Goal: Check status: Check status

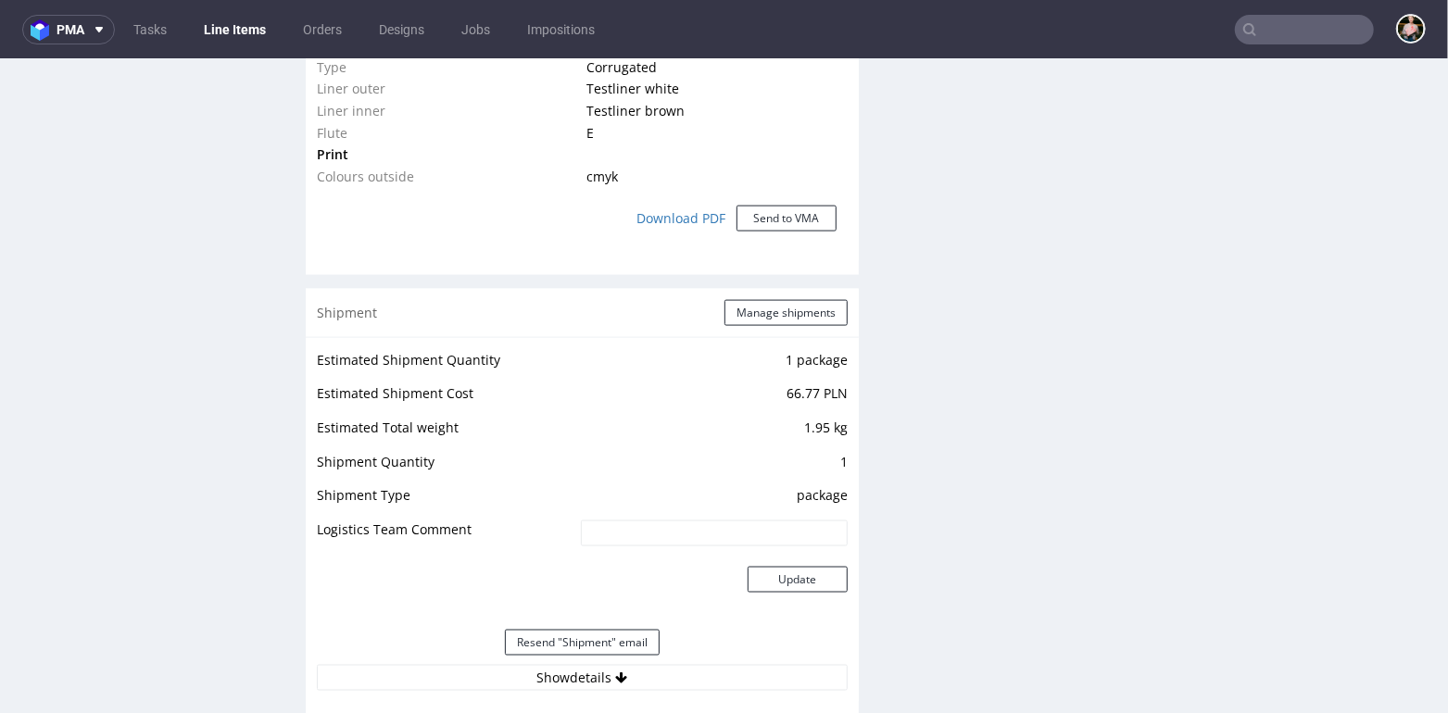
scroll to position [1595, 0]
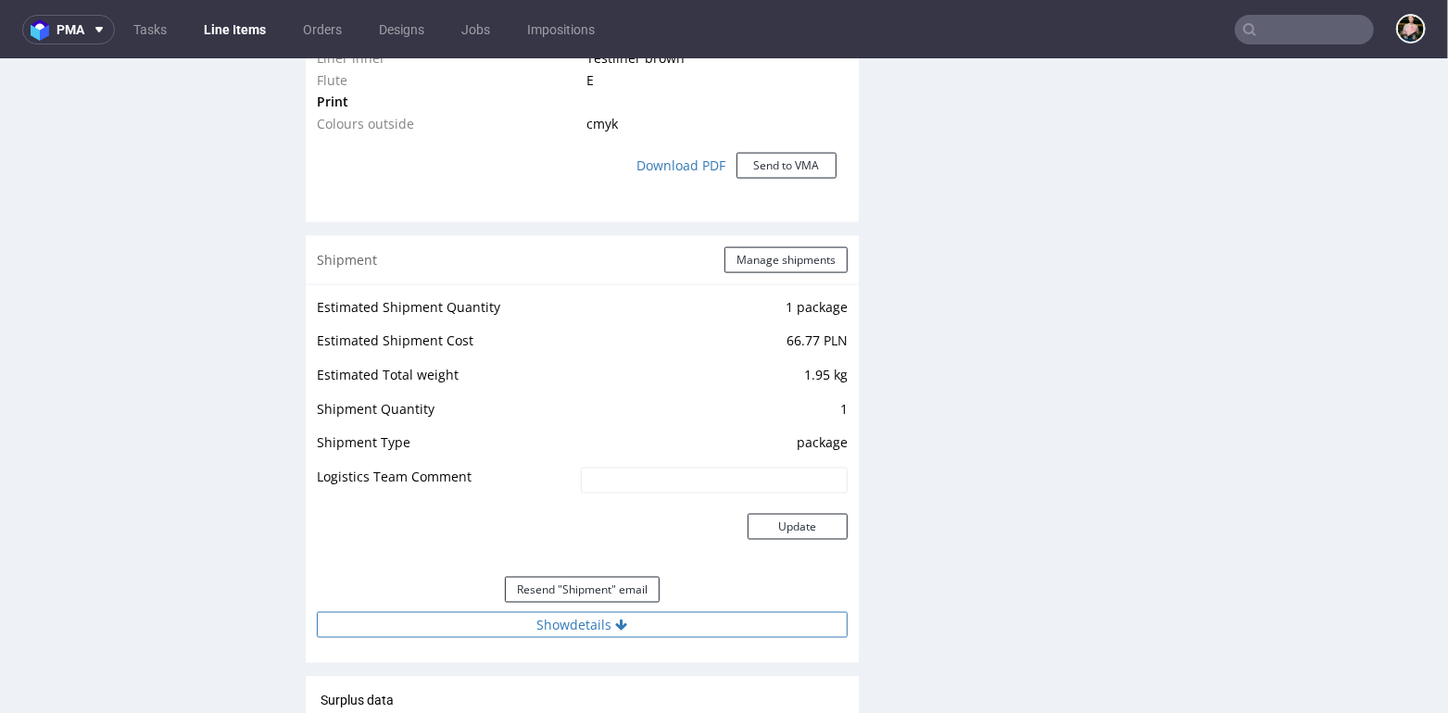
click at [541, 627] on button "Show details" at bounding box center [582, 624] width 531 height 26
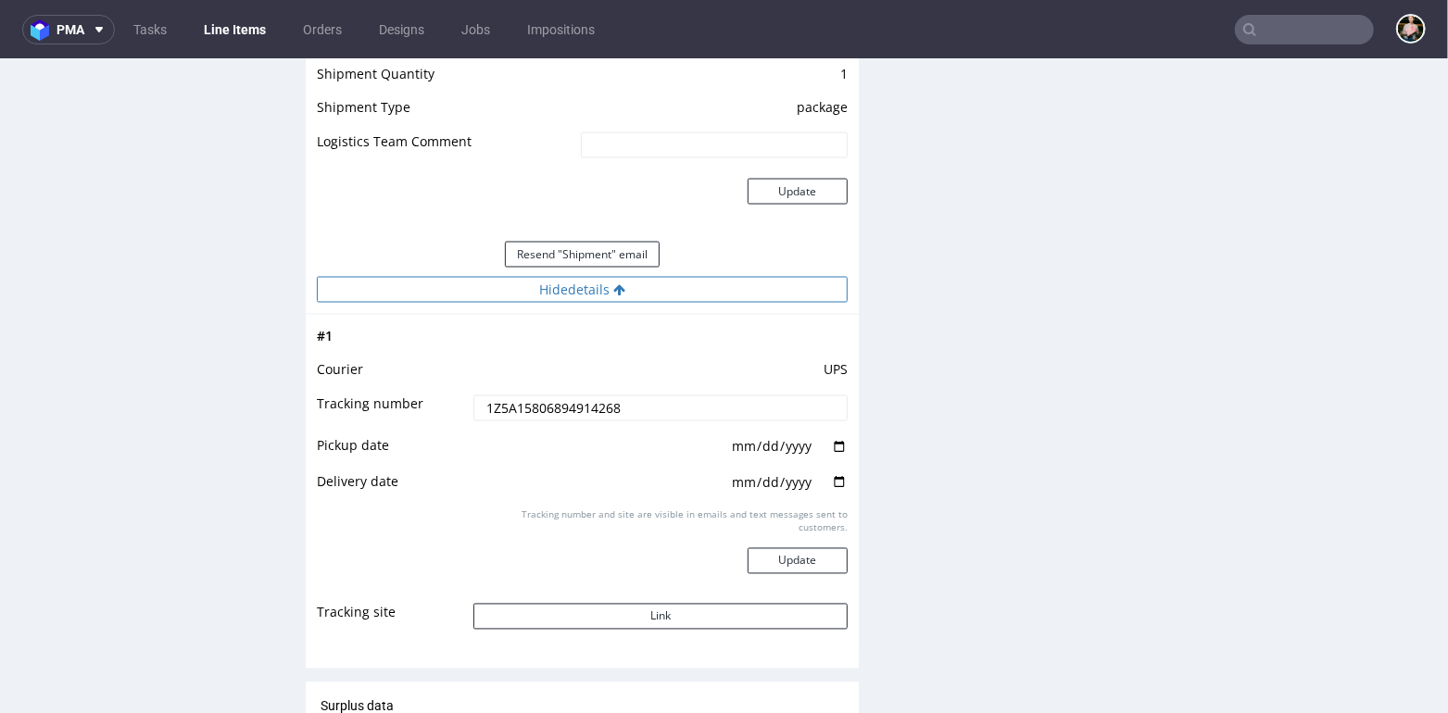
scroll to position [1937, 0]
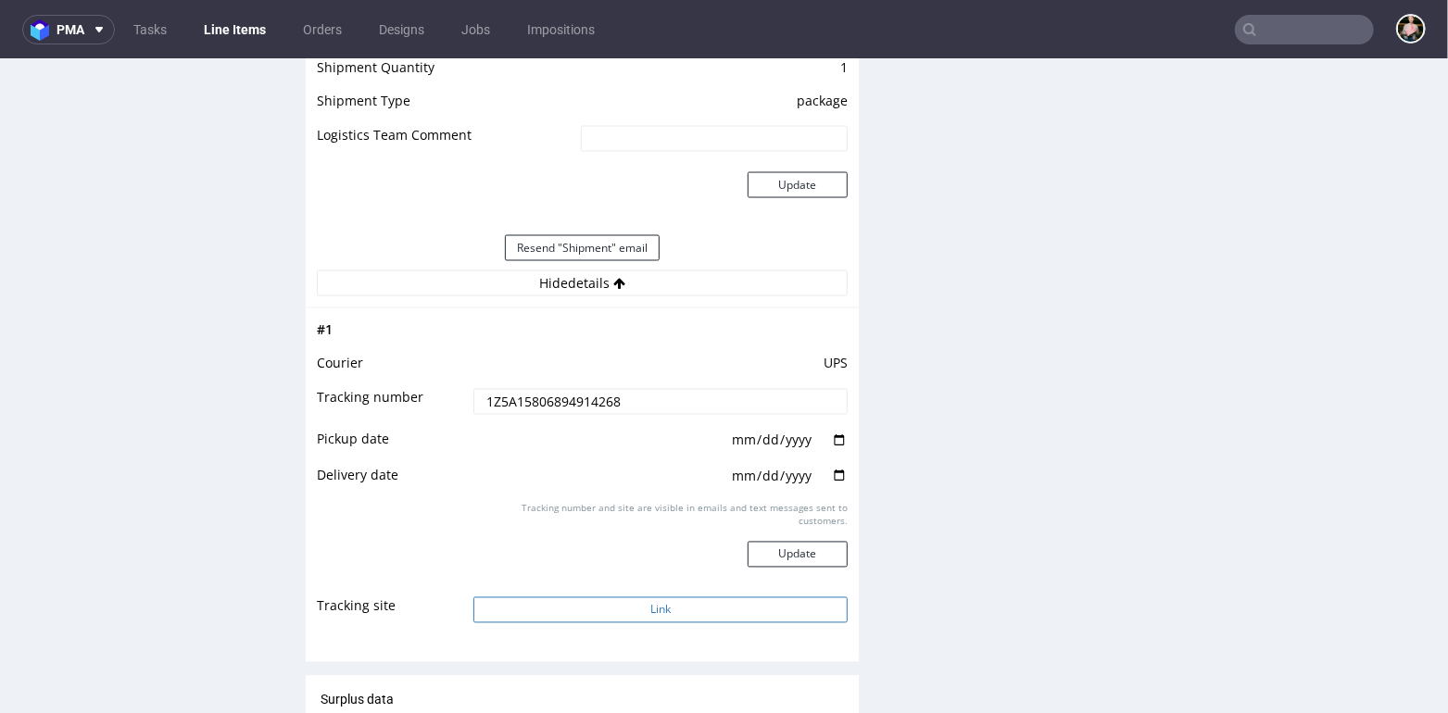
click at [569, 608] on button "Link" at bounding box center [660, 610] width 374 height 26
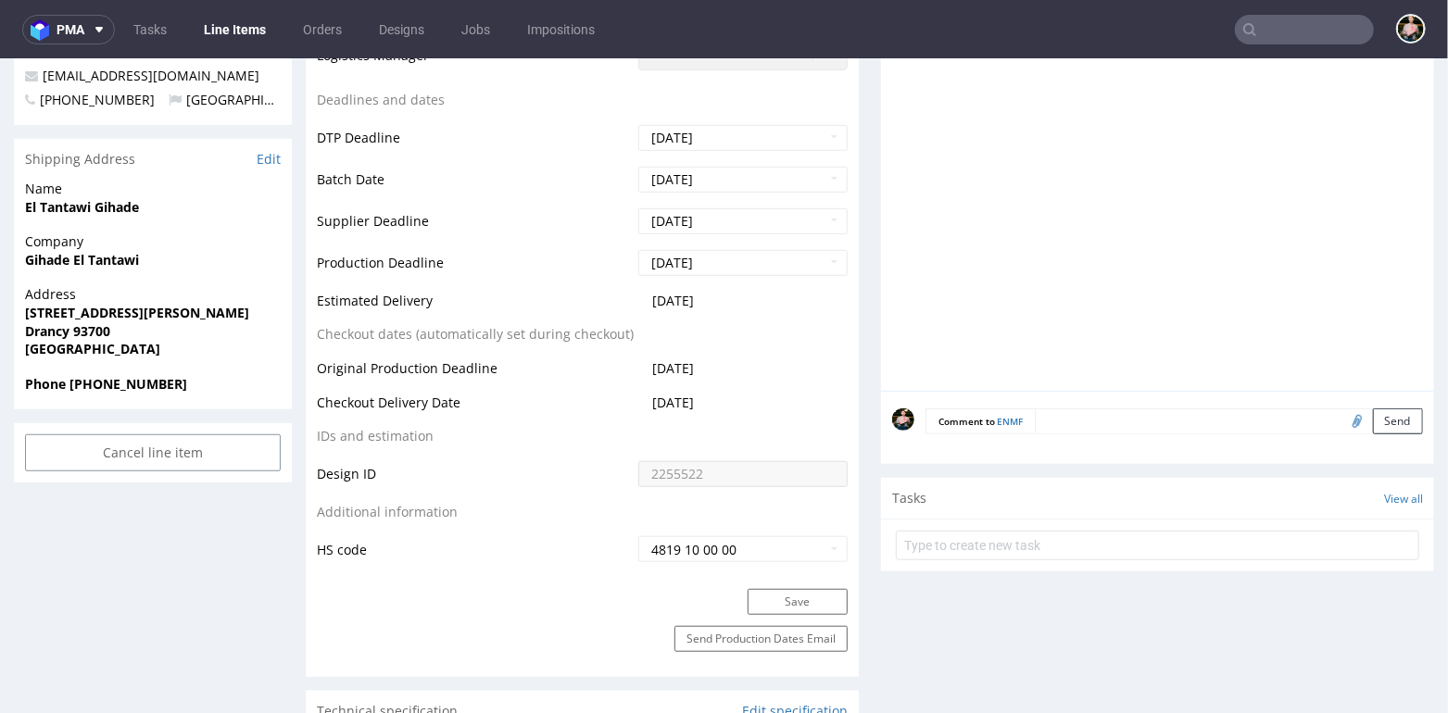
scroll to position [661, 0]
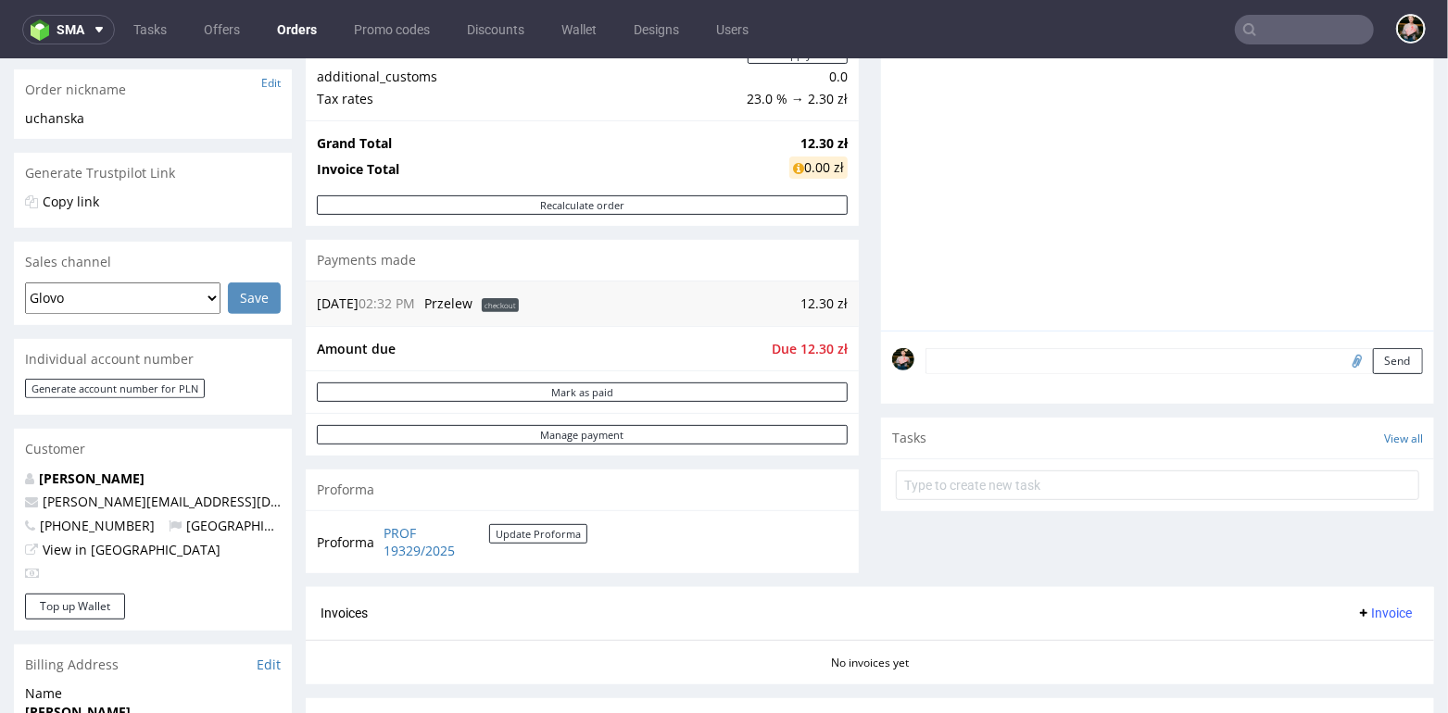
scroll to position [852, 0]
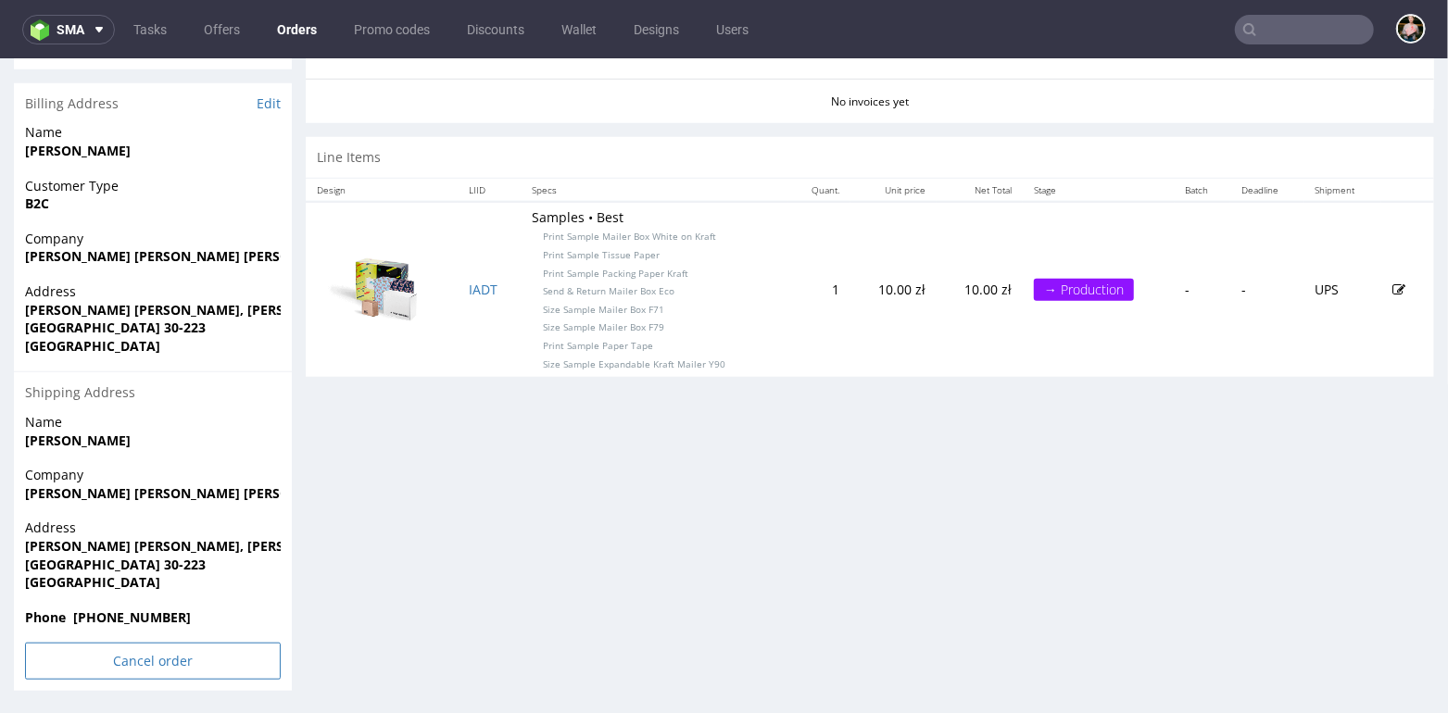
click at [157, 660] on input "Cancel order" at bounding box center [153, 660] width 256 height 37
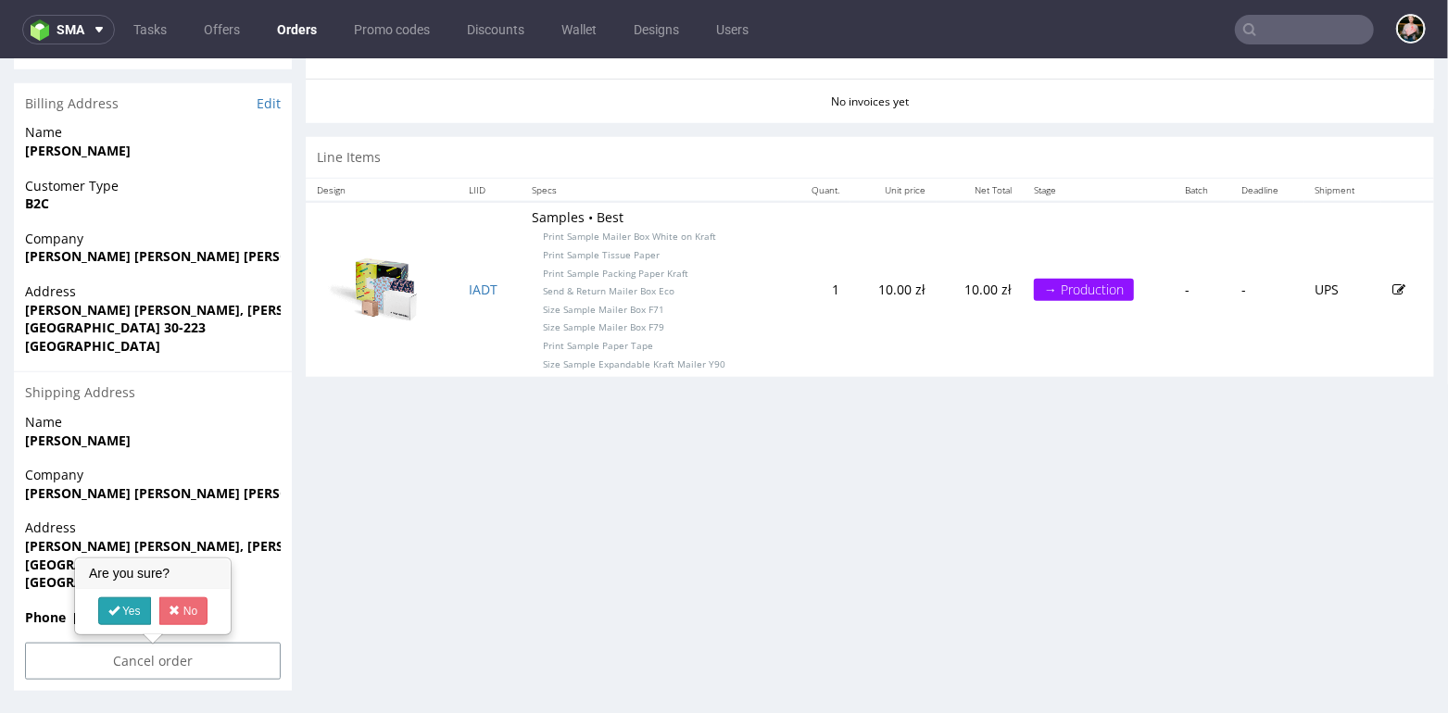
click at [122, 607] on link "Yes" at bounding box center [124, 611] width 53 height 28
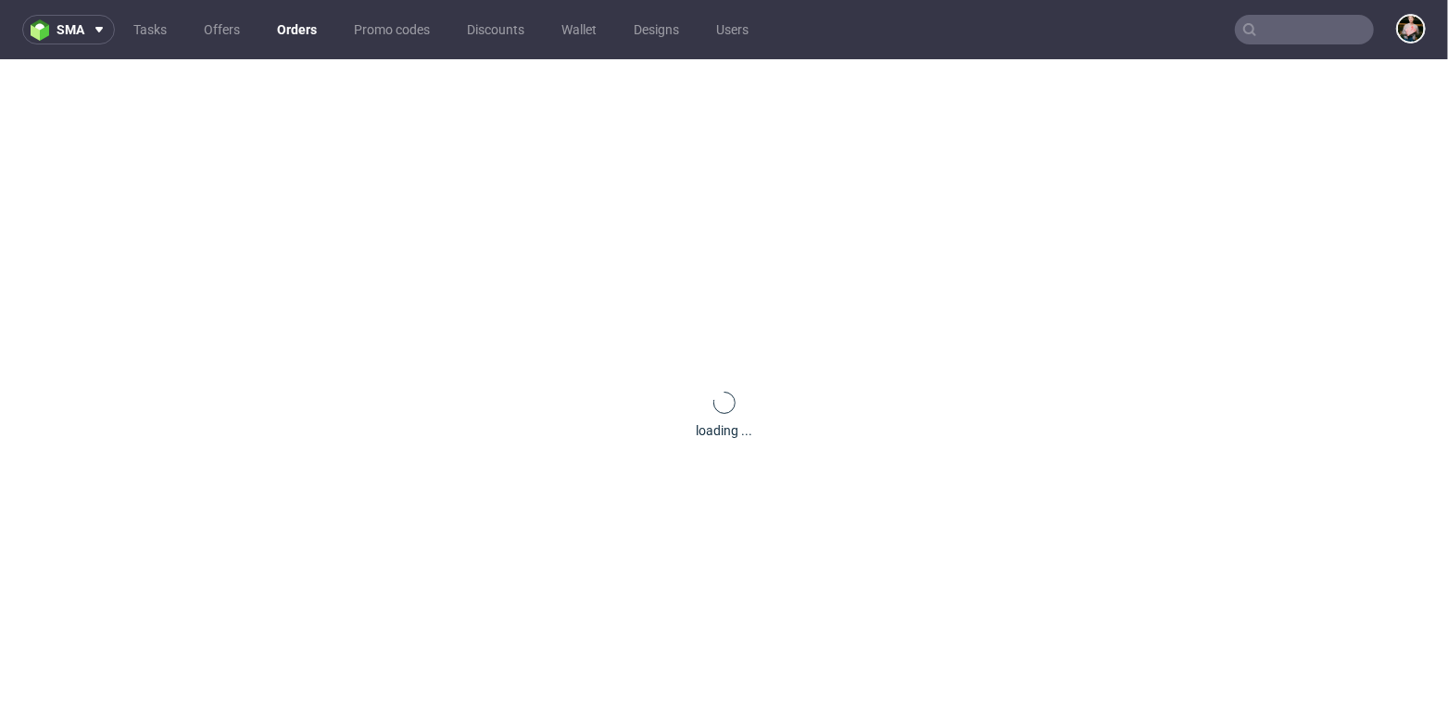
scroll to position [0, 0]
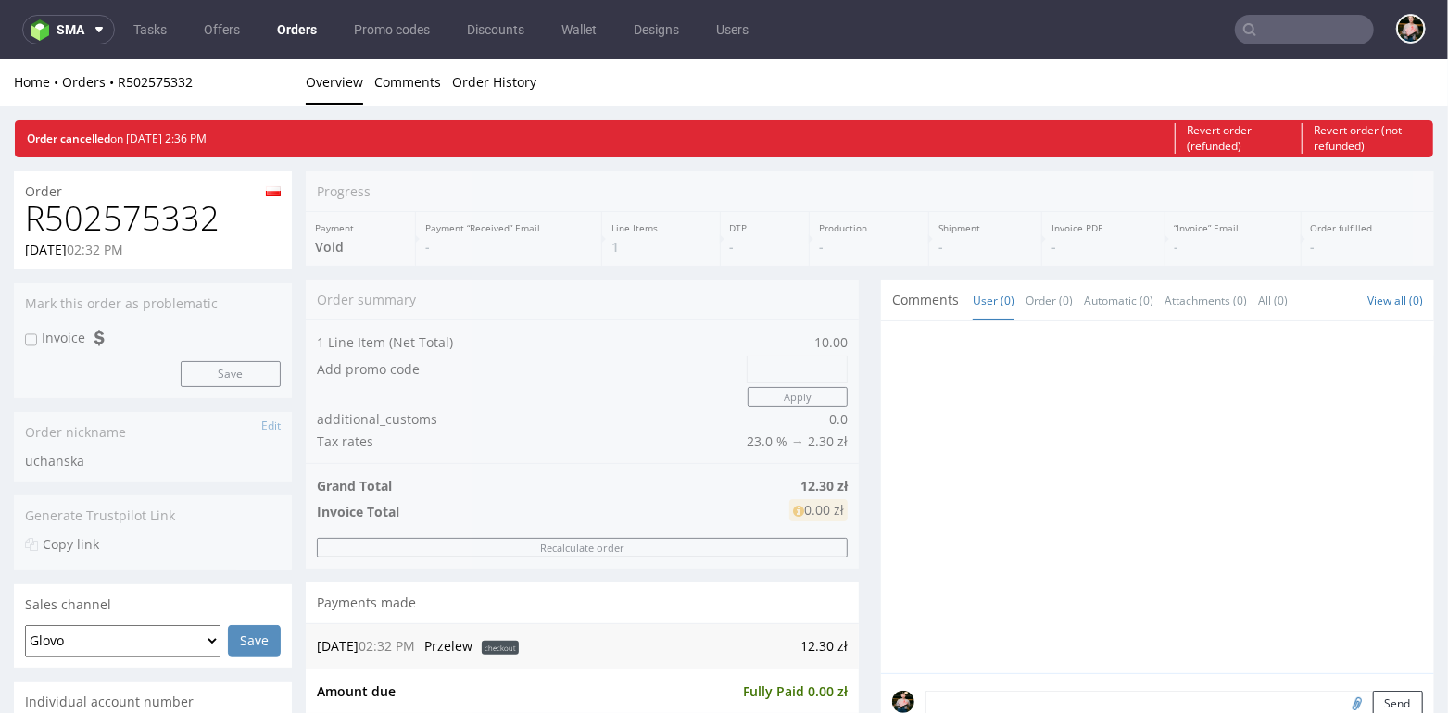
click at [1284, 27] on input "text" at bounding box center [1304, 30] width 139 height 30
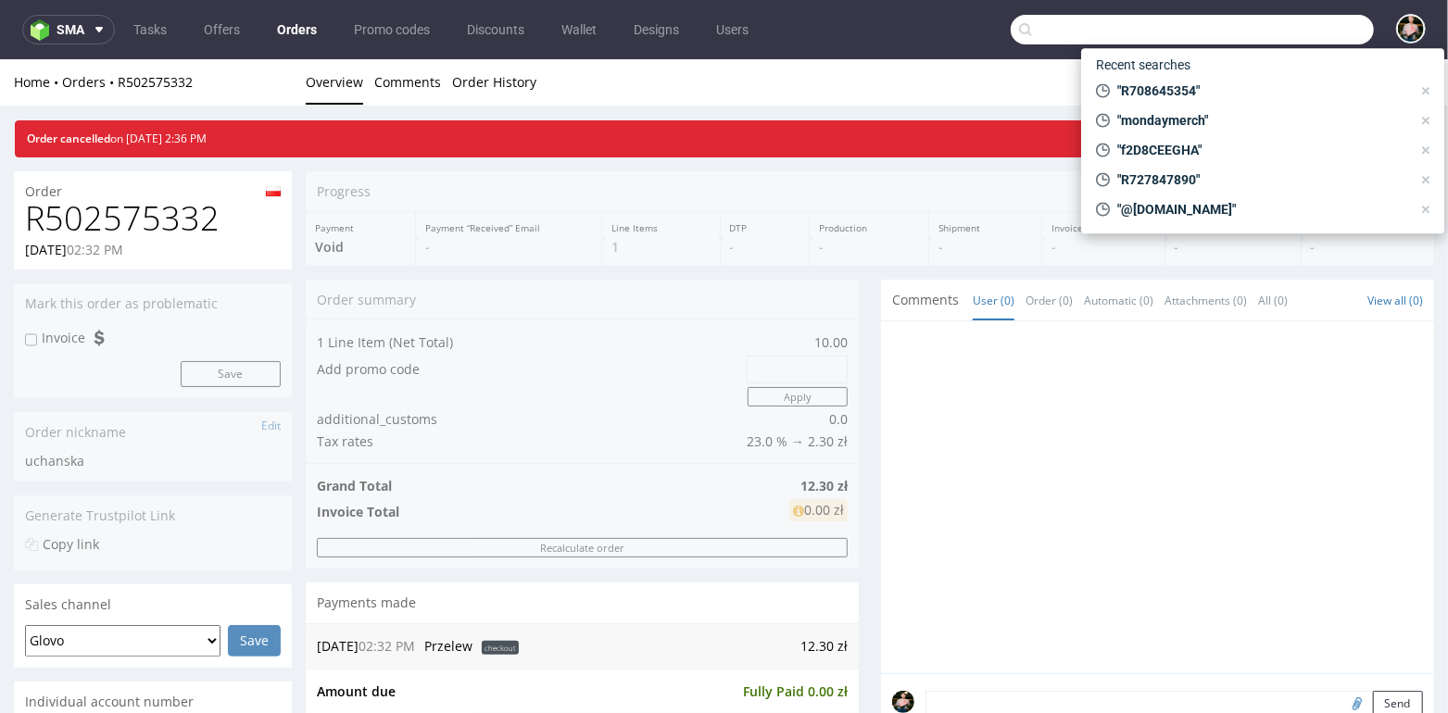
paste input "000002758"
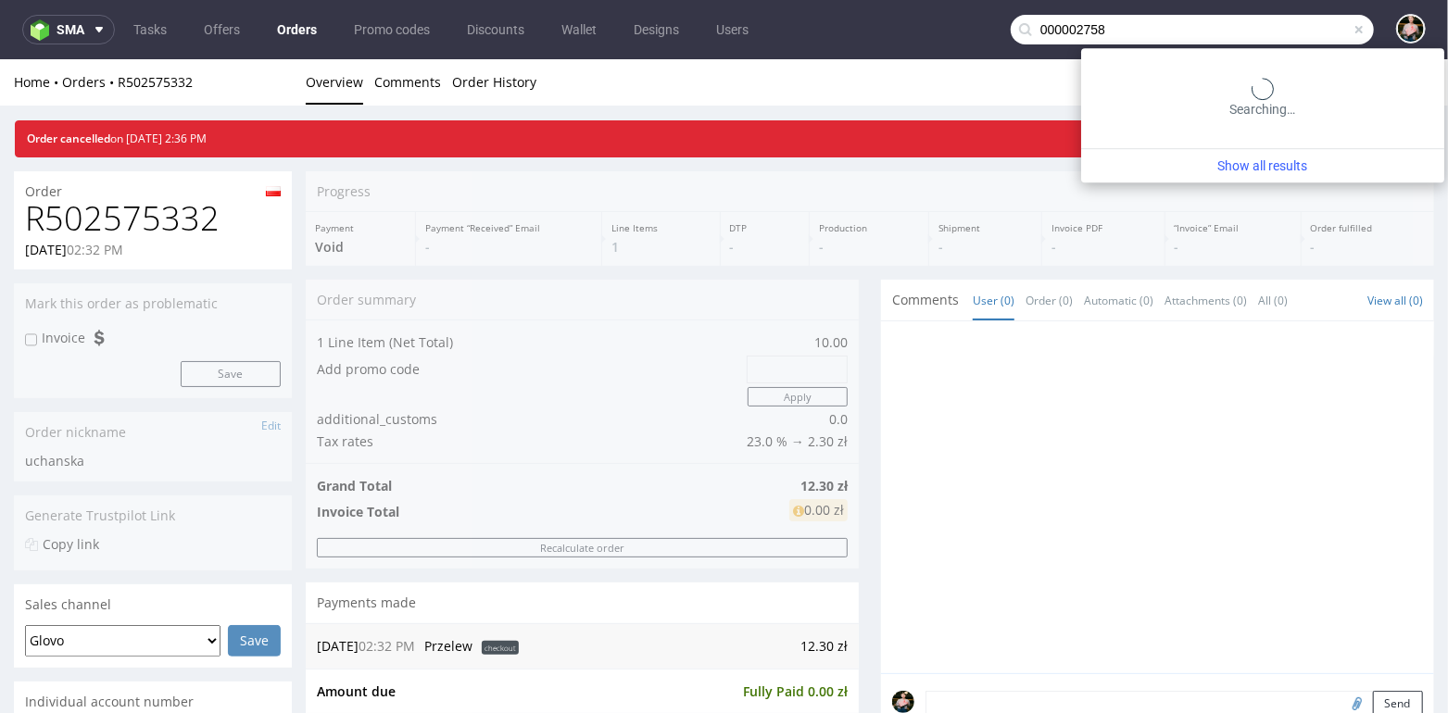
type input "000002758"
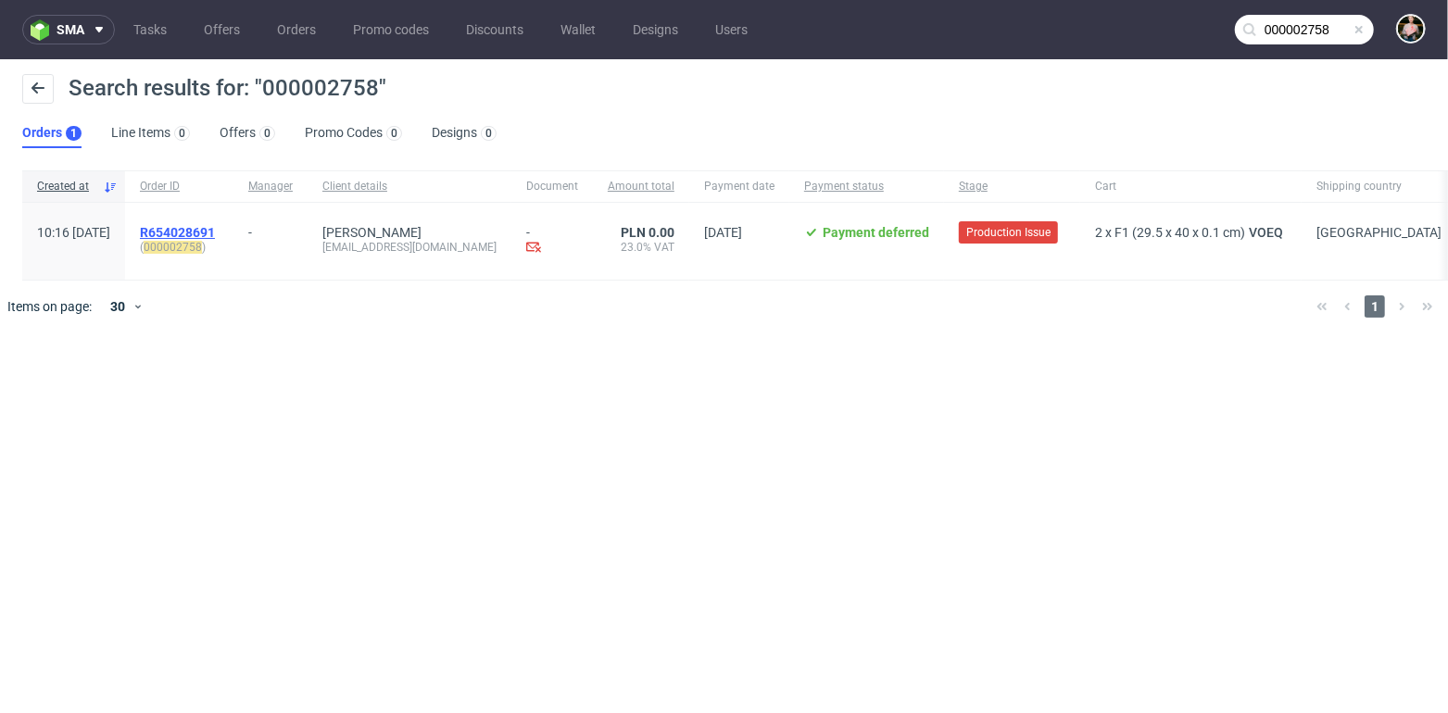
click at [215, 234] on span "R654028691" at bounding box center [177, 232] width 75 height 15
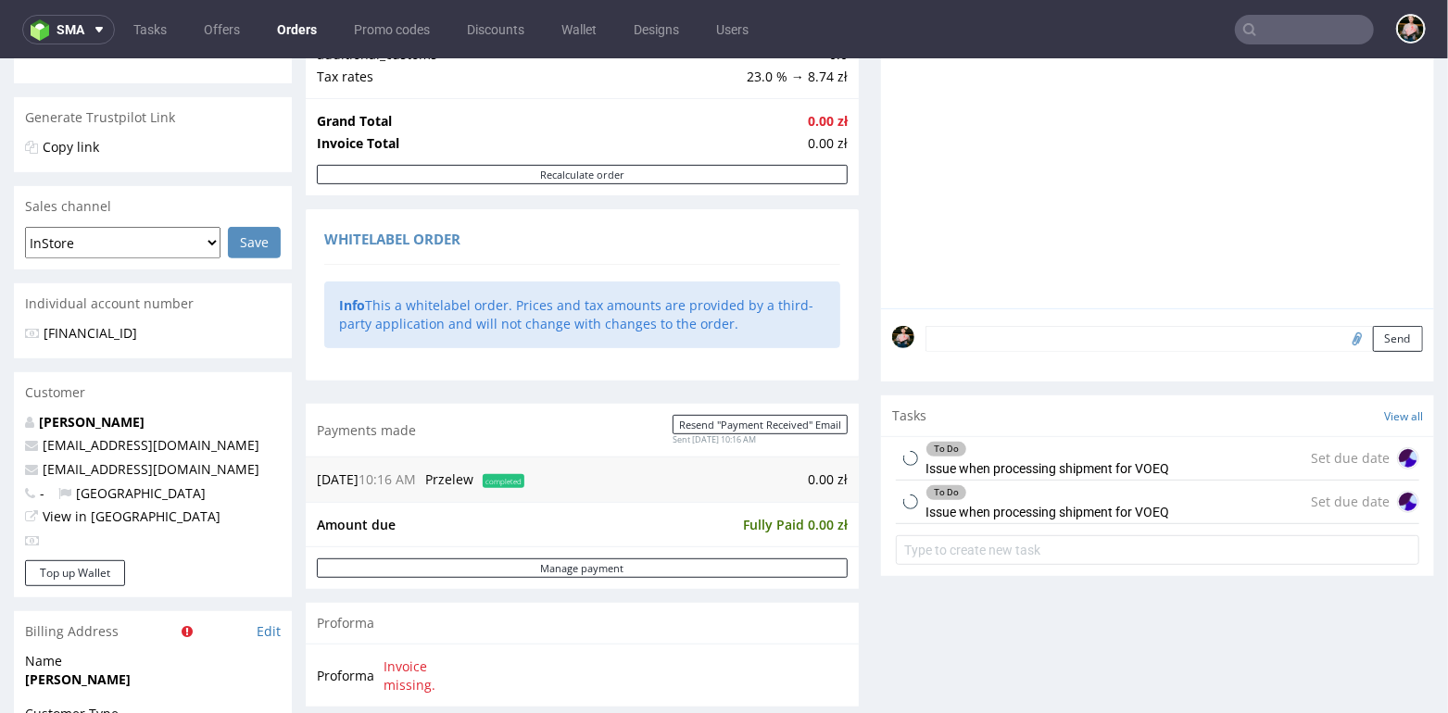
scroll to position [1064, 0]
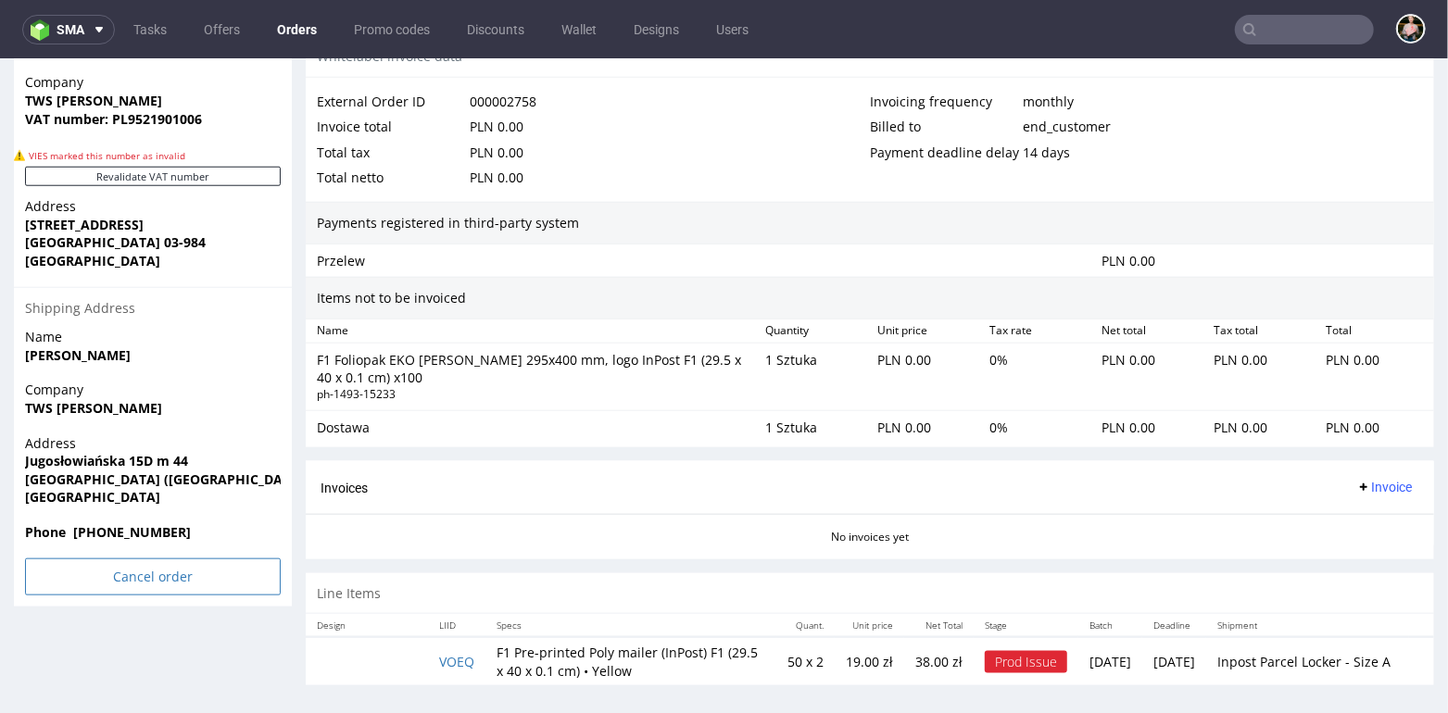
click at [121, 578] on input "Cancel order" at bounding box center [153, 576] width 256 height 37
click at [122, 525] on link "Yes" at bounding box center [124, 524] width 53 height 28
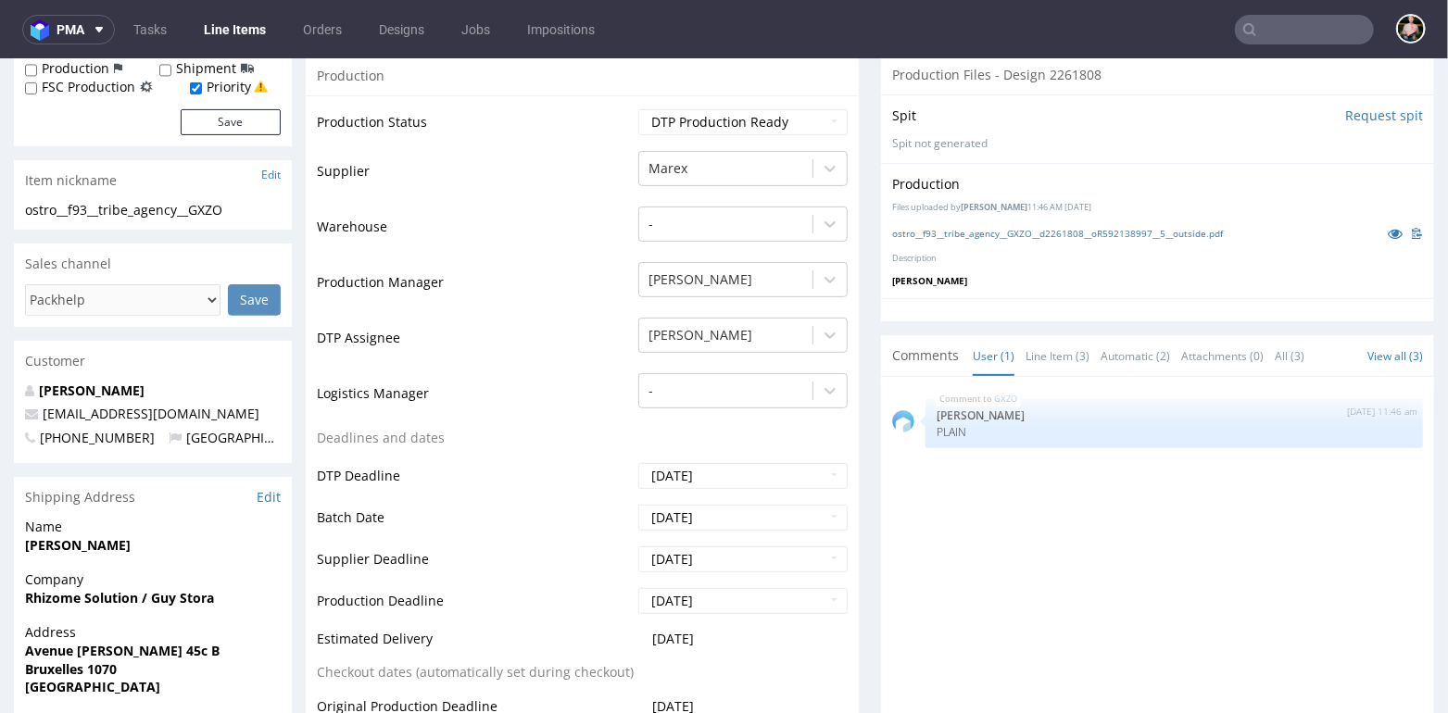
scroll to position [254, 0]
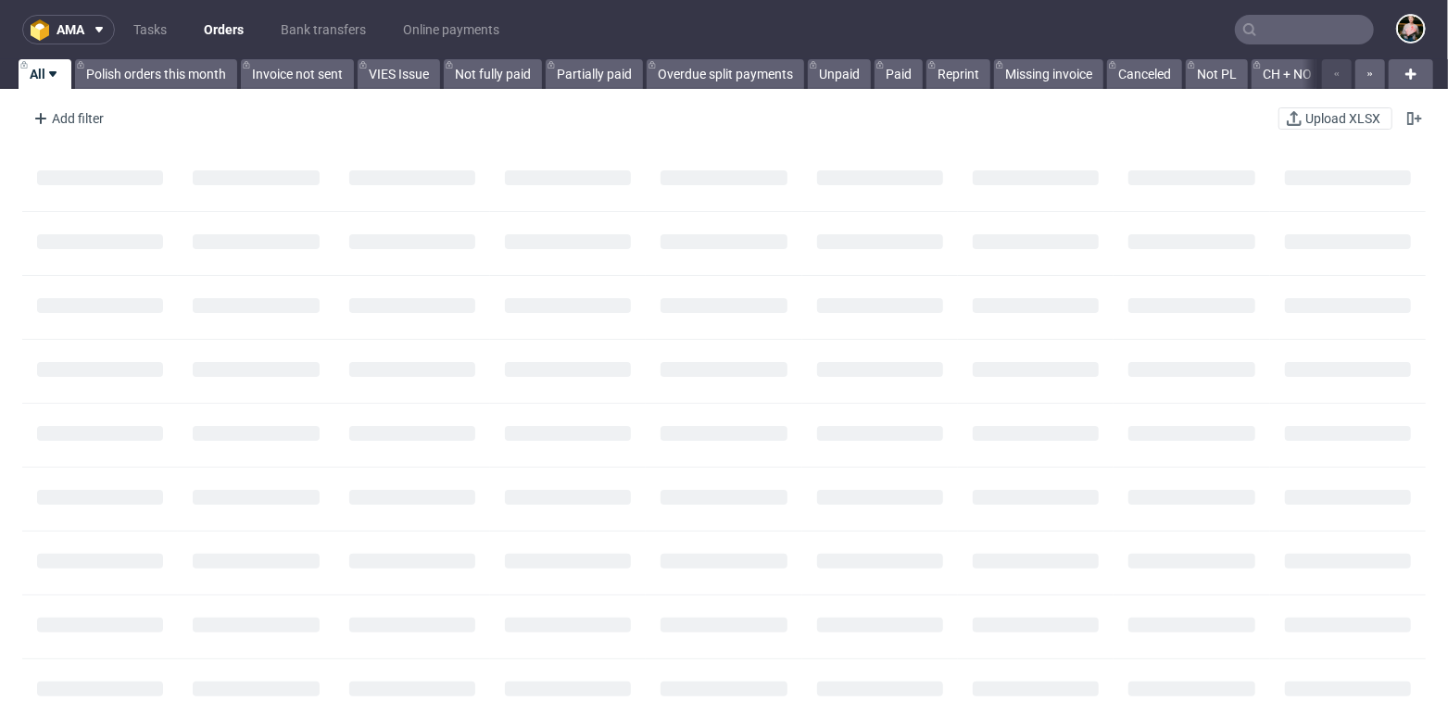
click at [1263, 34] on input "text" at bounding box center [1304, 30] width 139 height 30
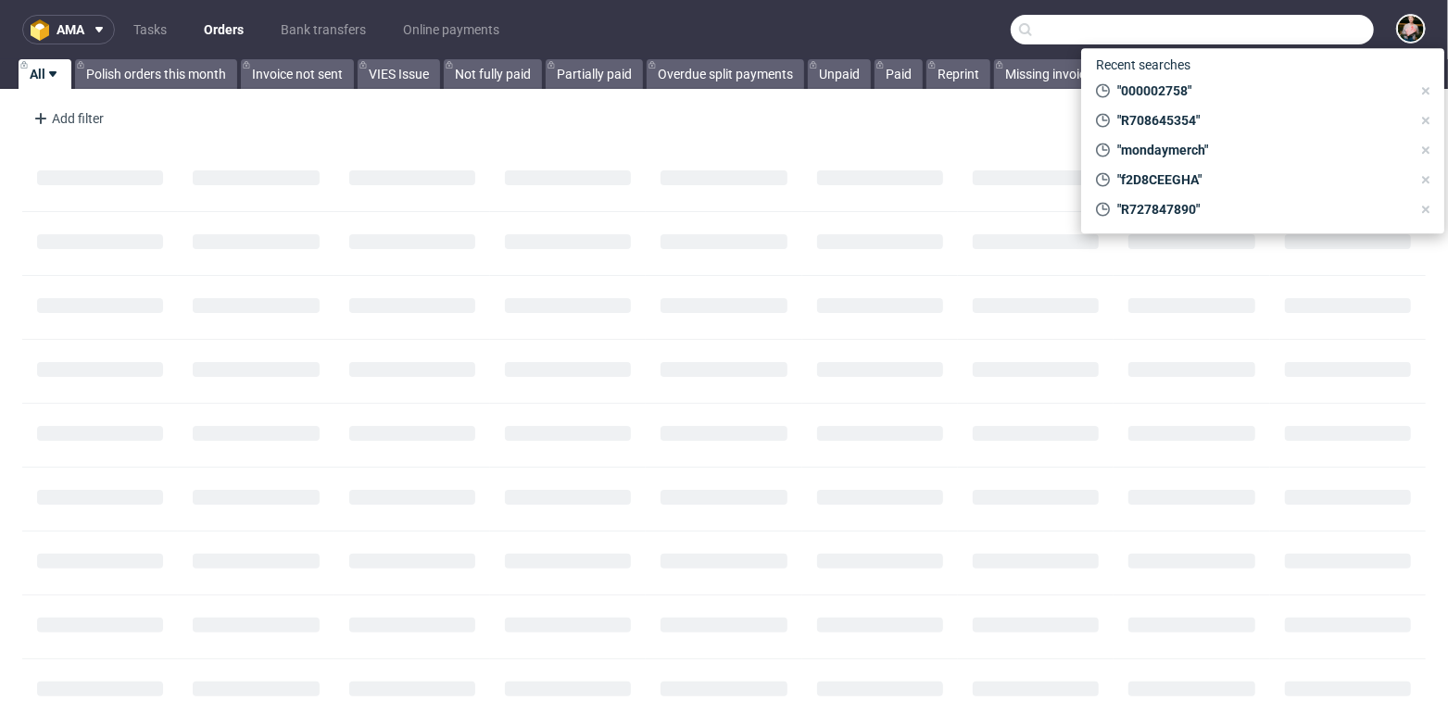
paste input "R292202313"
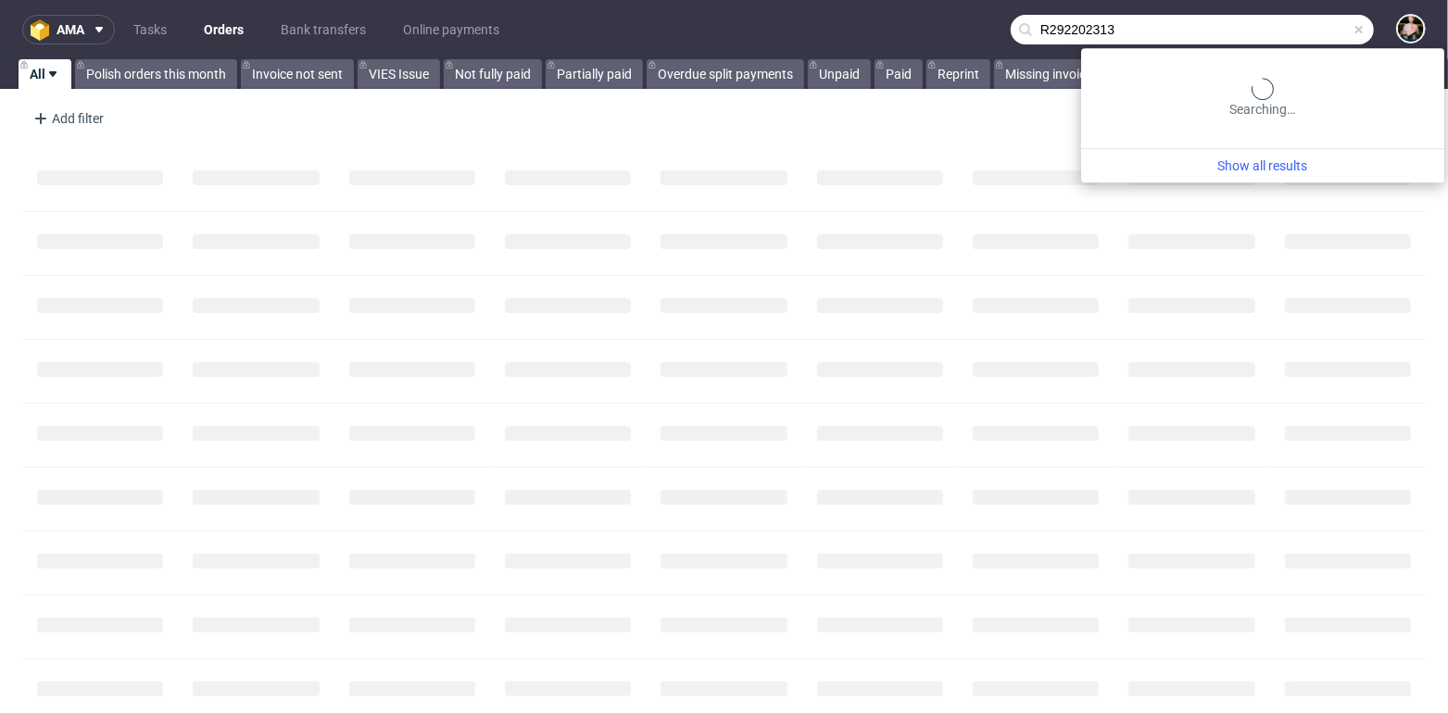
type input "R292202313"
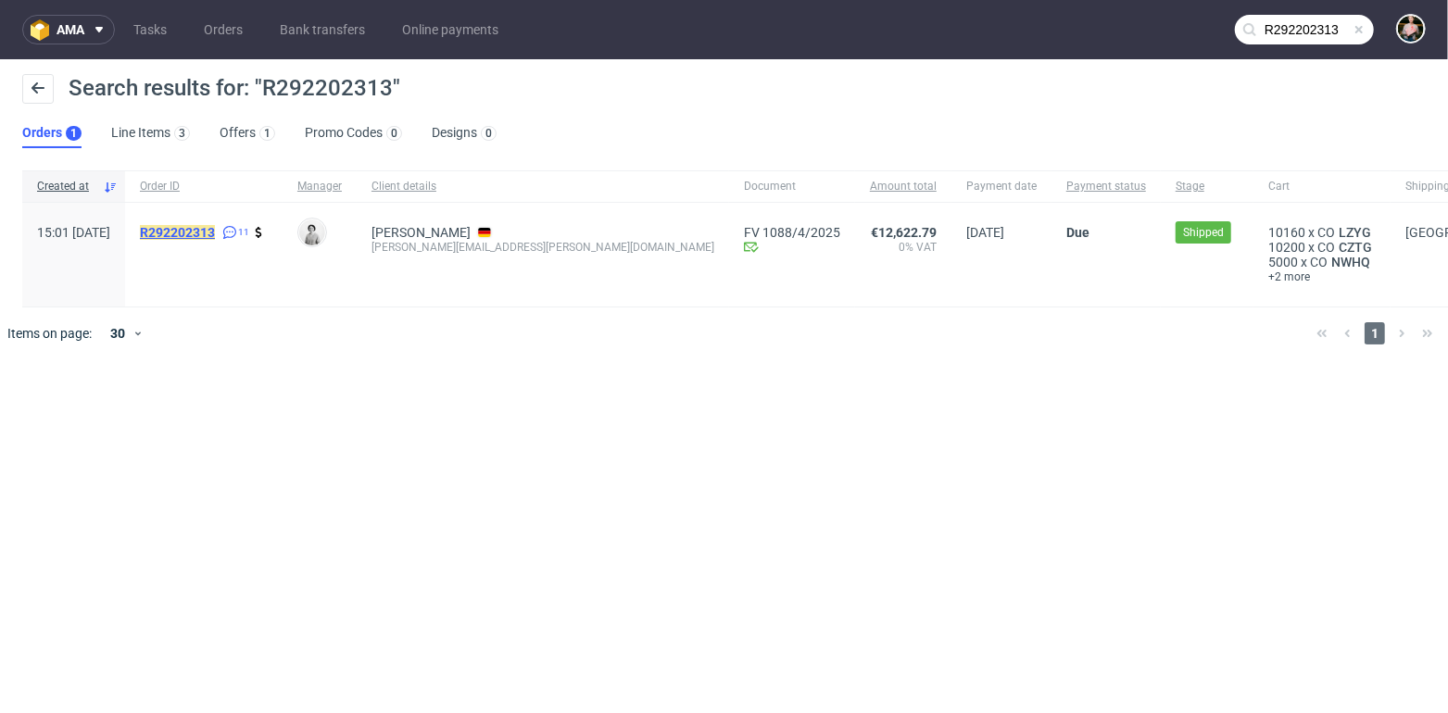
click at [215, 230] on mark "R292202313" at bounding box center [177, 232] width 75 height 15
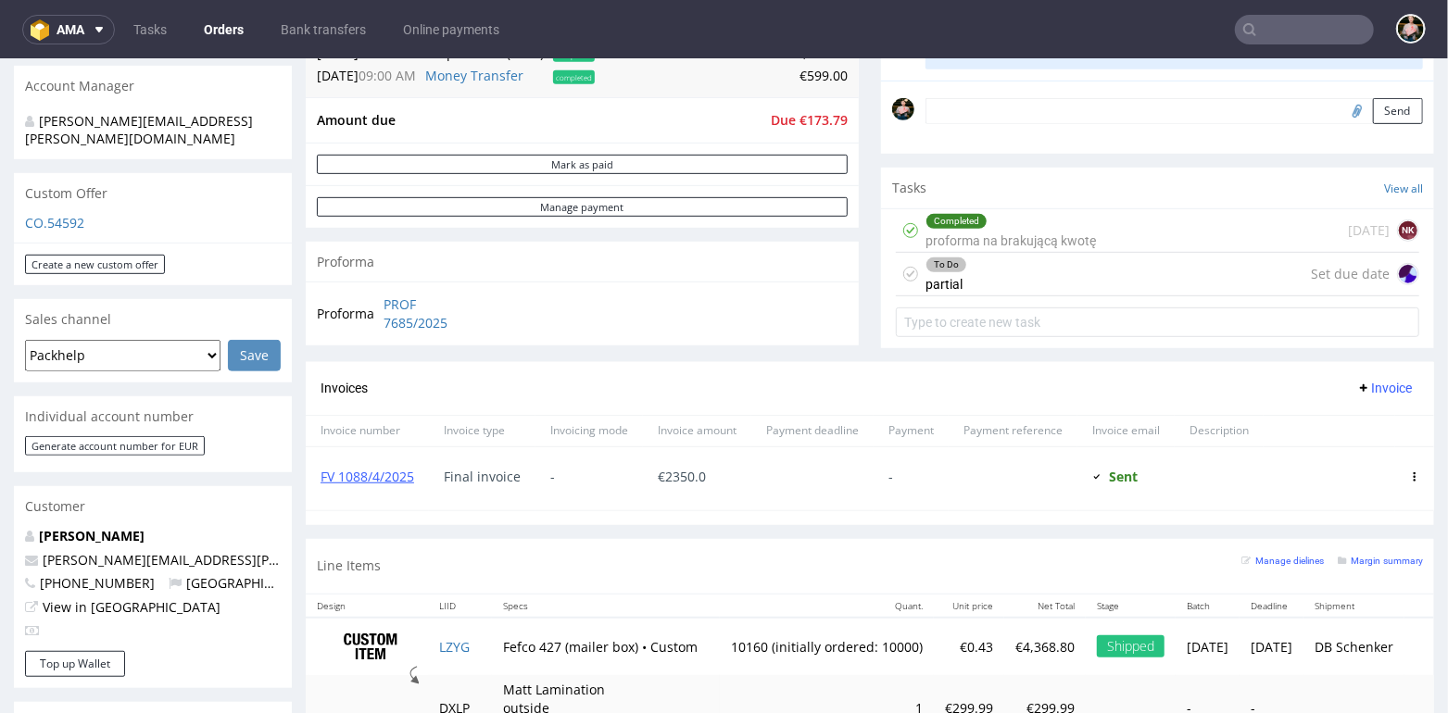
scroll to position [554, 0]
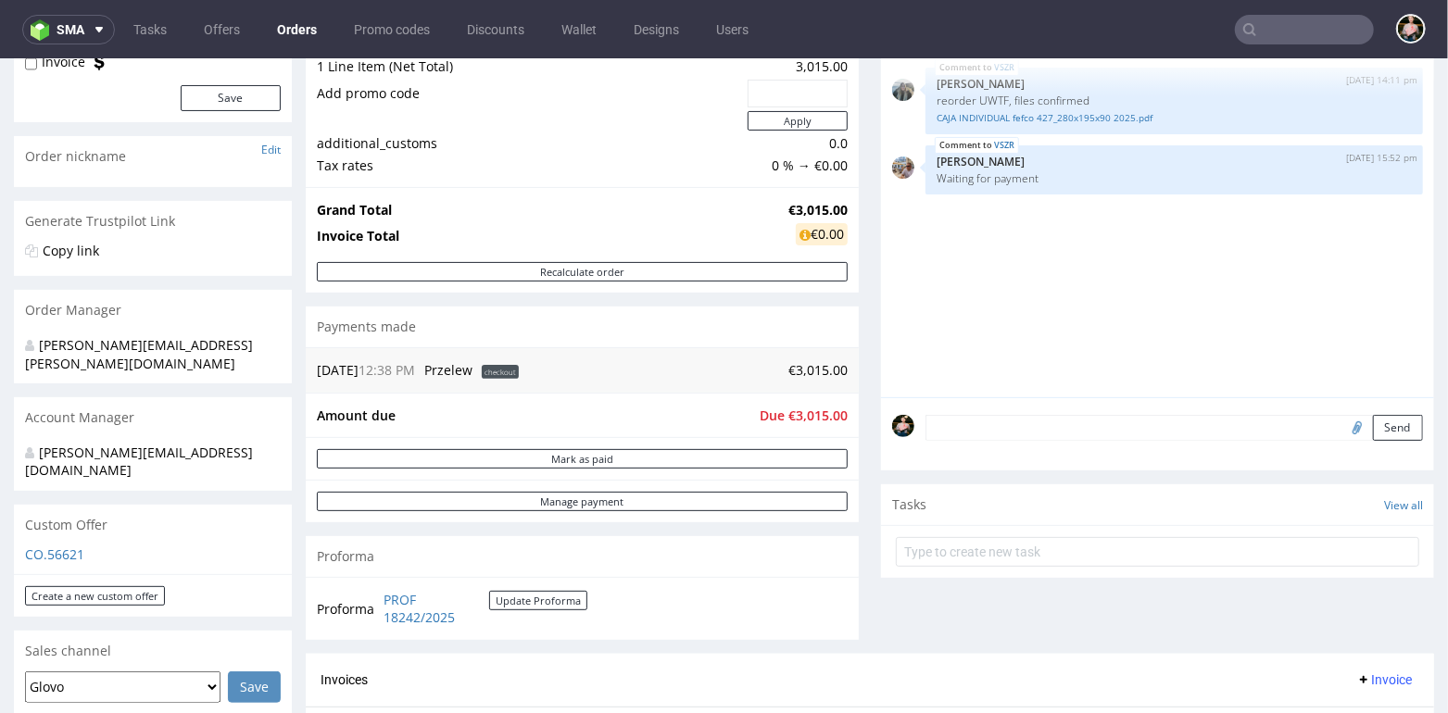
scroll to position [246, 0]
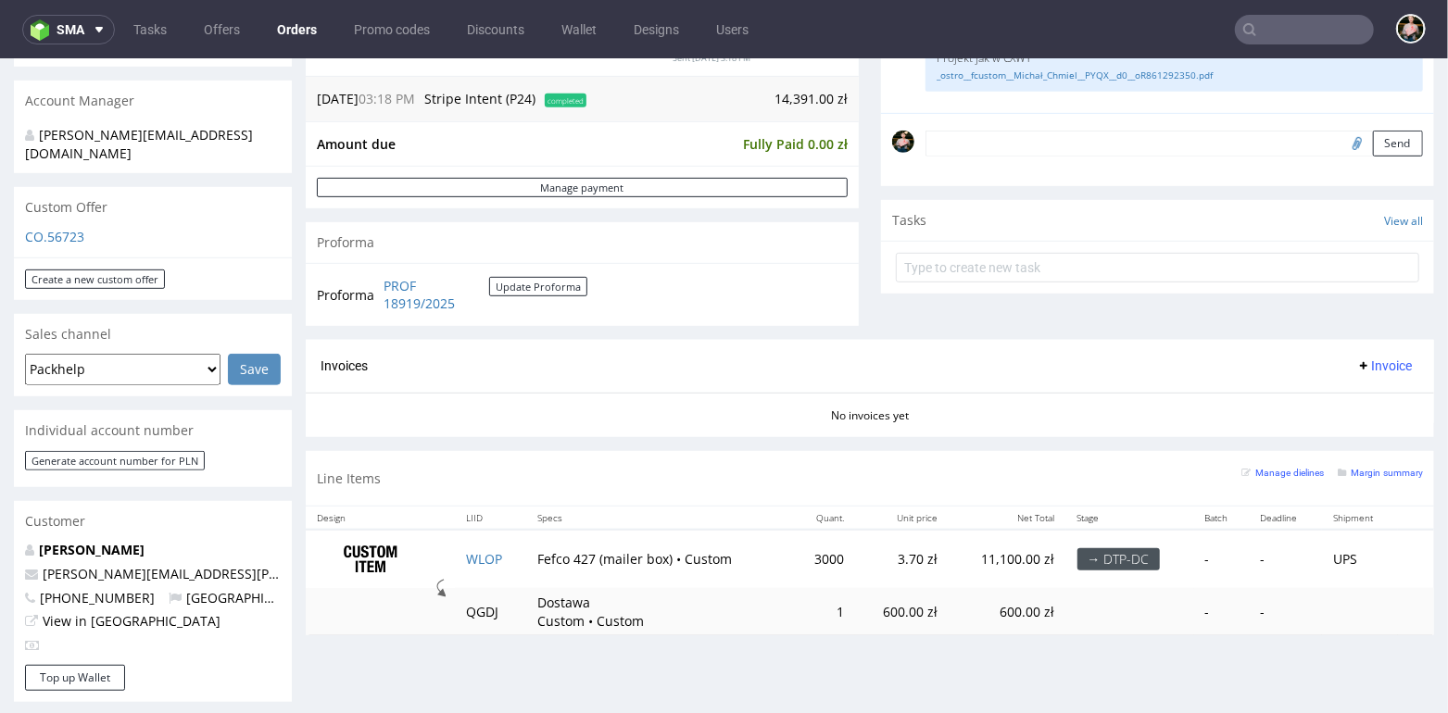
scroll to position [585, 0]
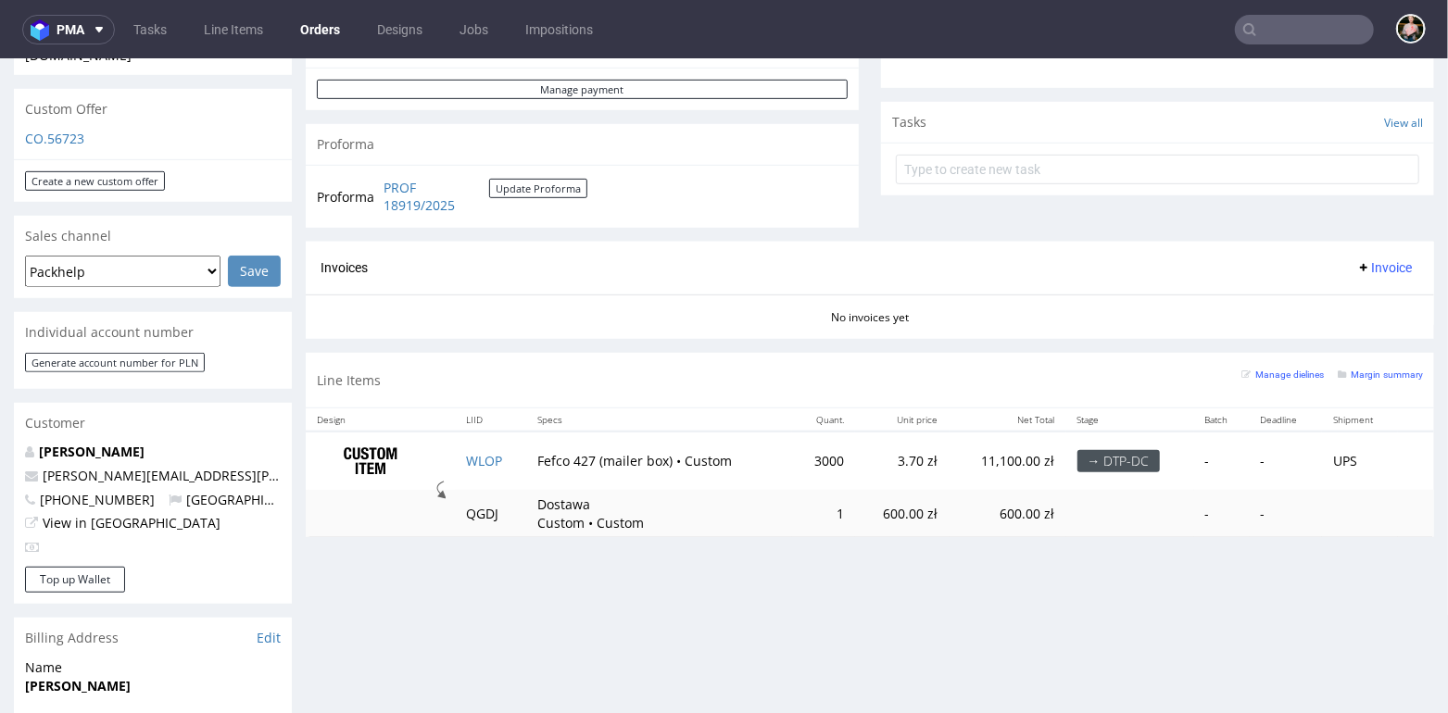
scroll to position [621, 0]
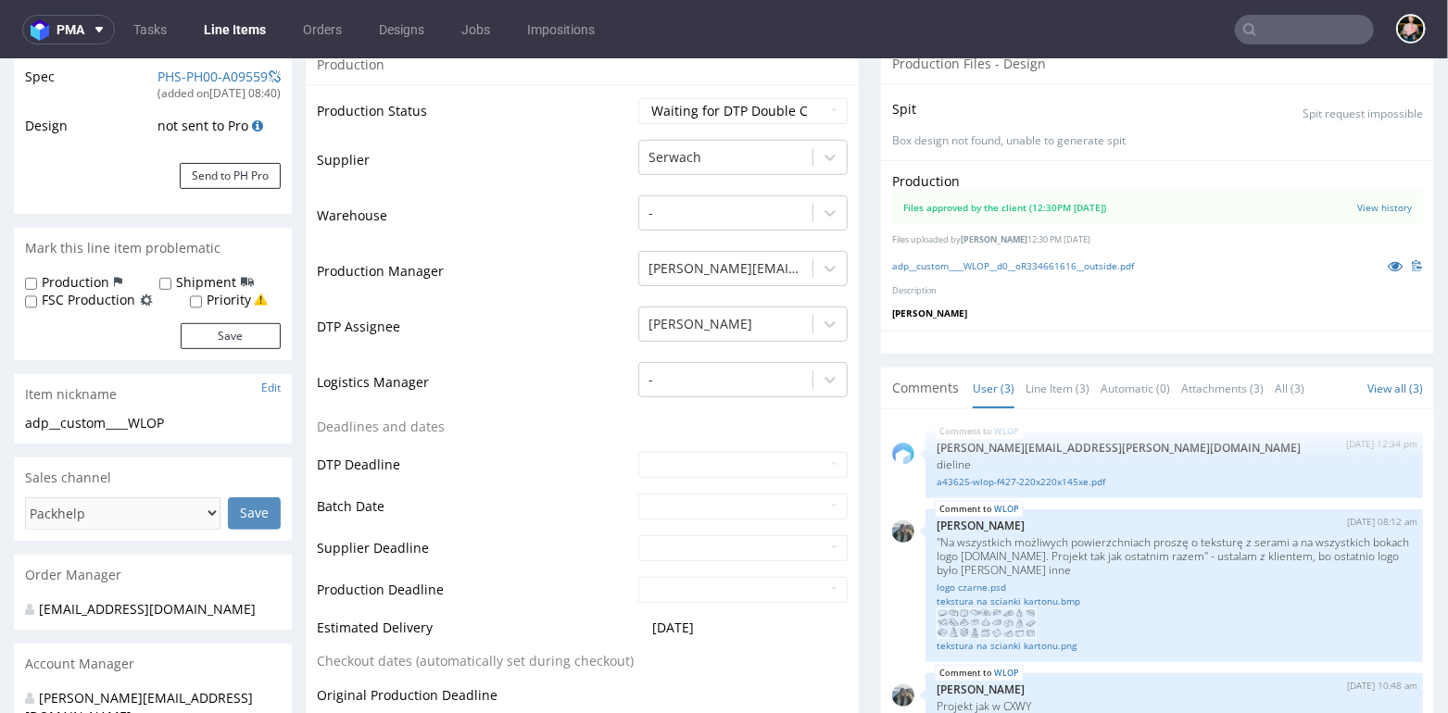
scroll to position [336, 0]
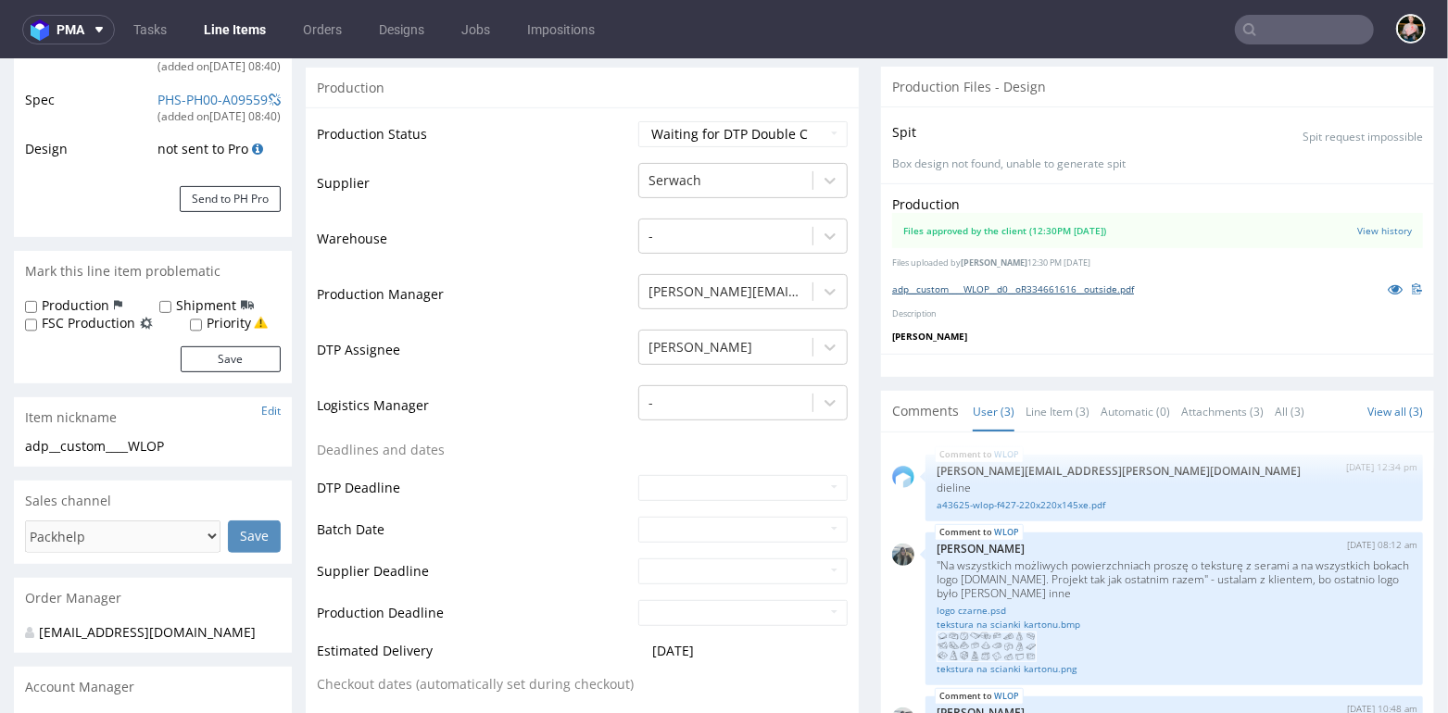
click at [1012, 284] on link "adp__custom____WLOP__d0__oR334661616__outside.pdf" at bounding box center [1013, 288] width 242 height 13
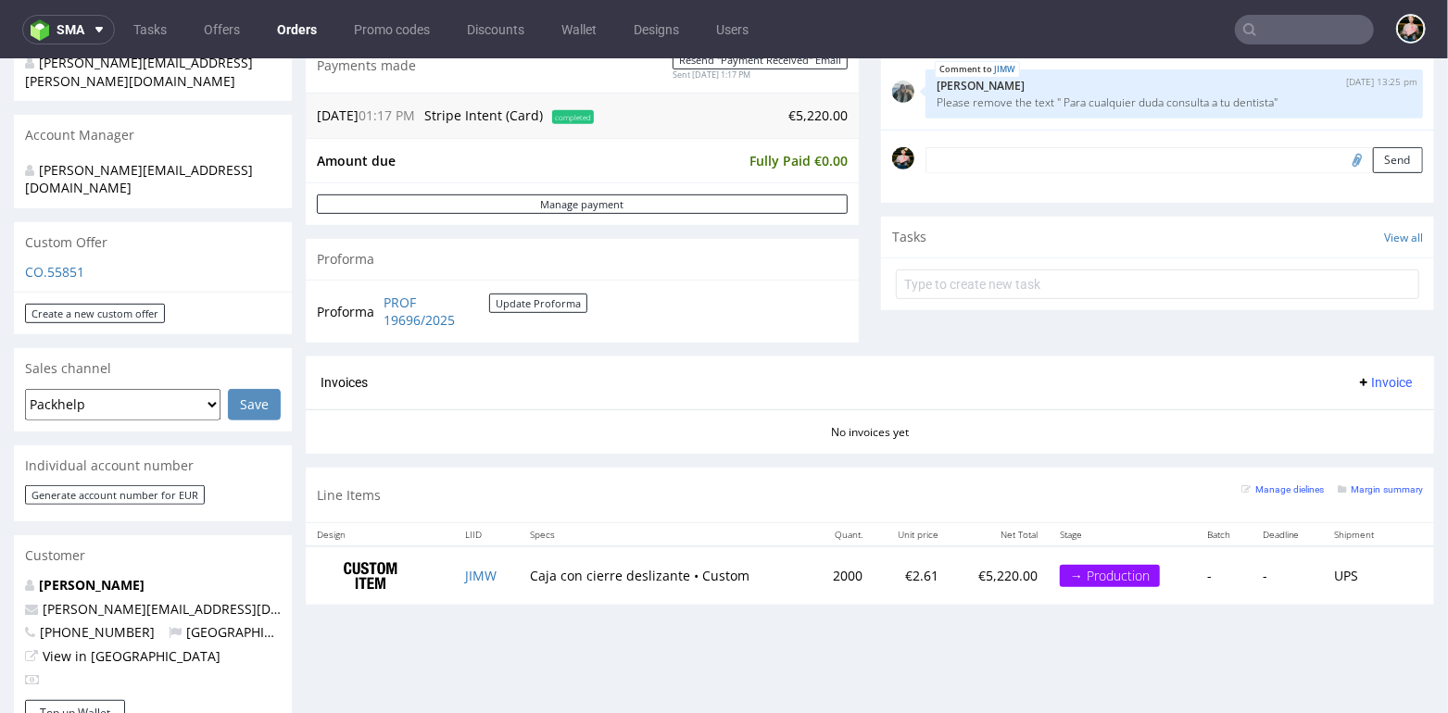
scroll to position [508, 0]
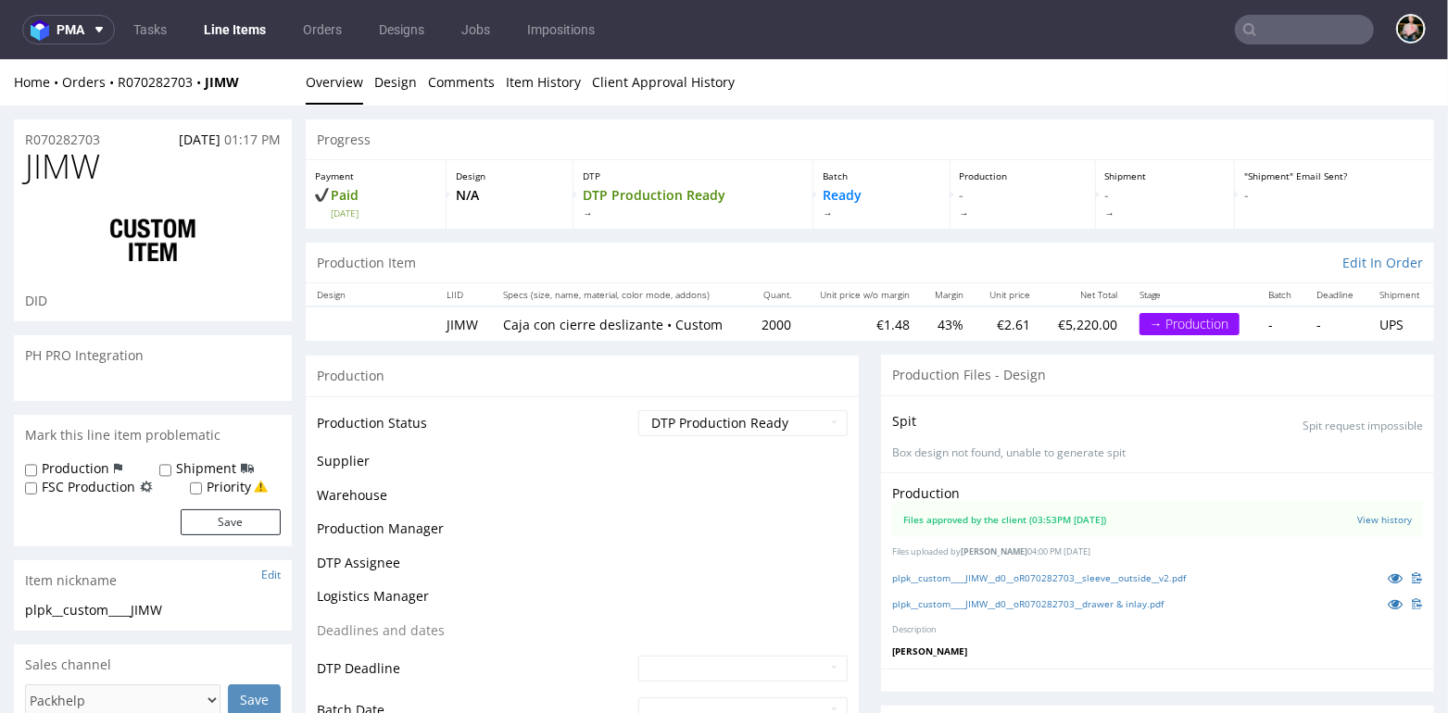
scroll to position [66, 0]
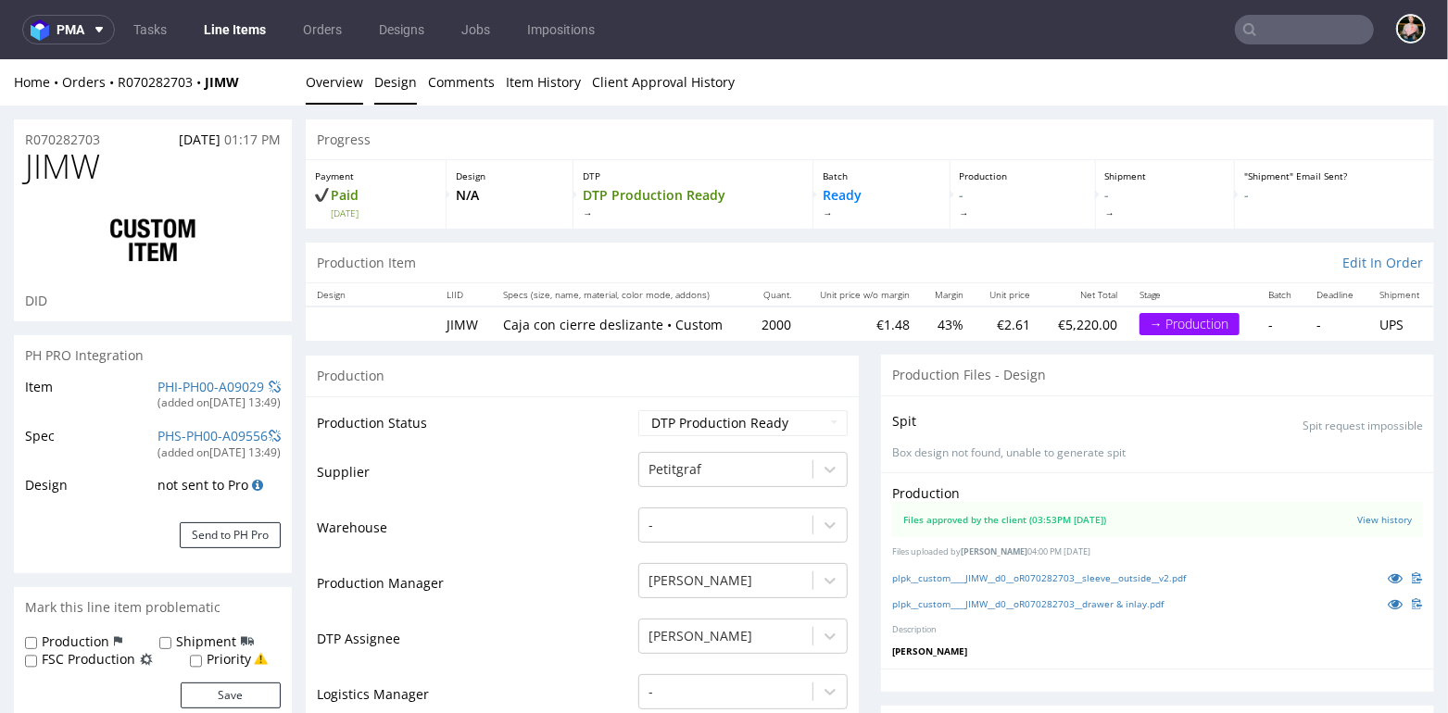
click at [383, 83] on link "Design" at bounding box center [395, 80] width 43 height 45
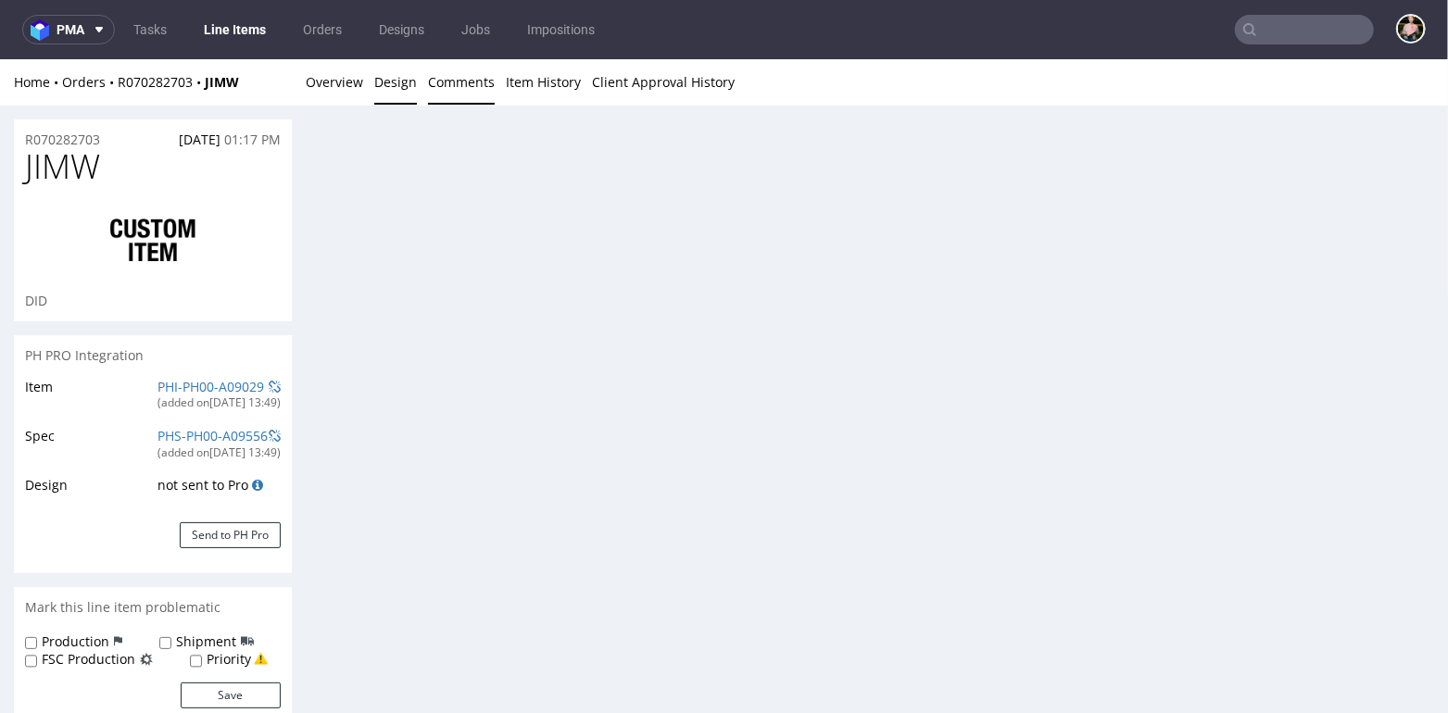
click at [471, 85] on link "Comments" at bounding box center [461, 80] width 67 height 45
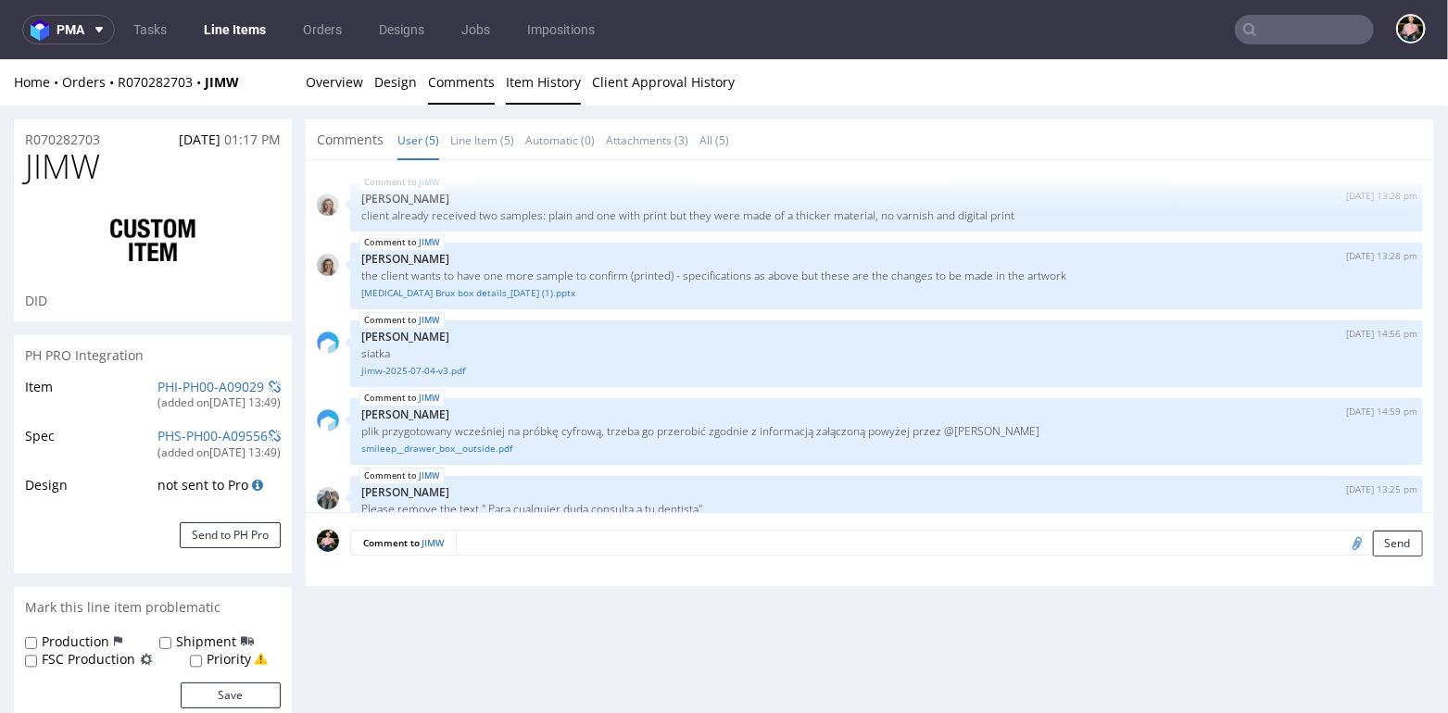
click at [535, 88] on link "Item History" at bounding box center [543, 80] width 75 height 45
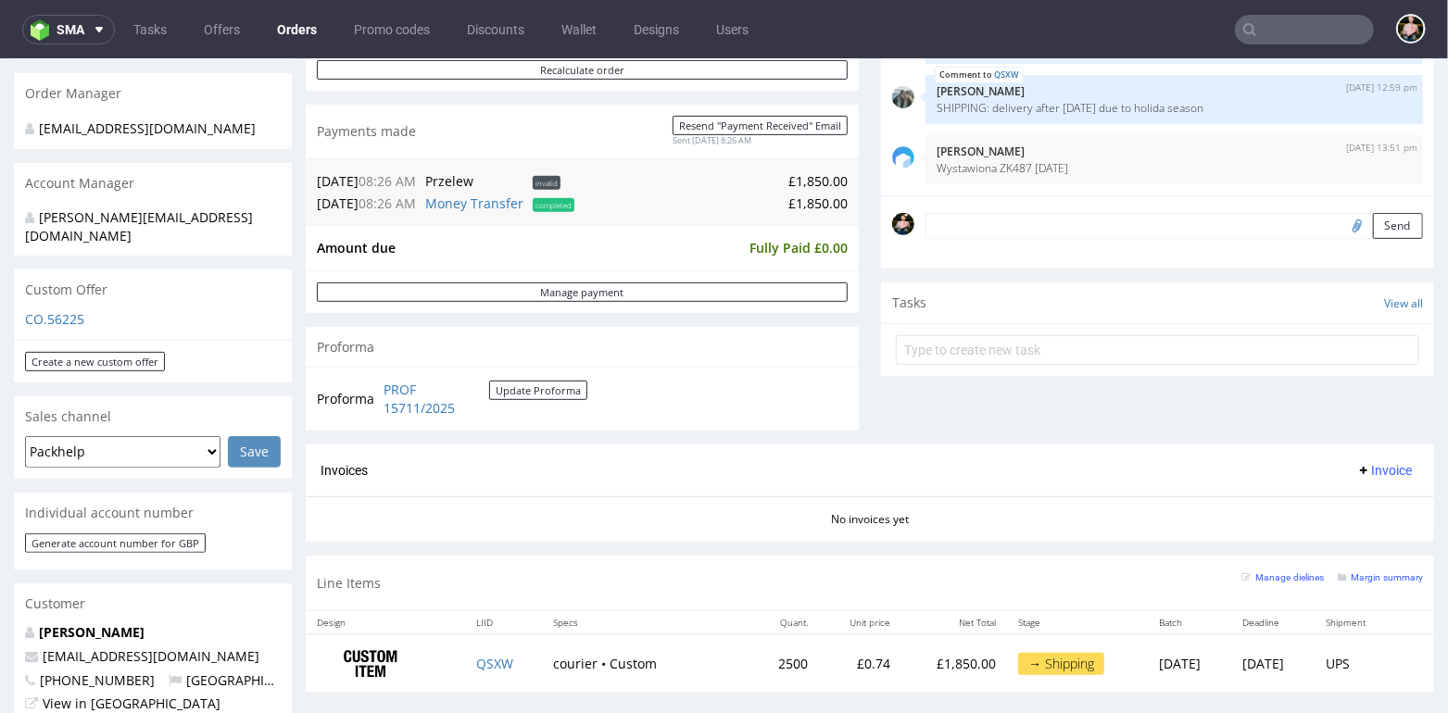
scroll to position [465, 0]
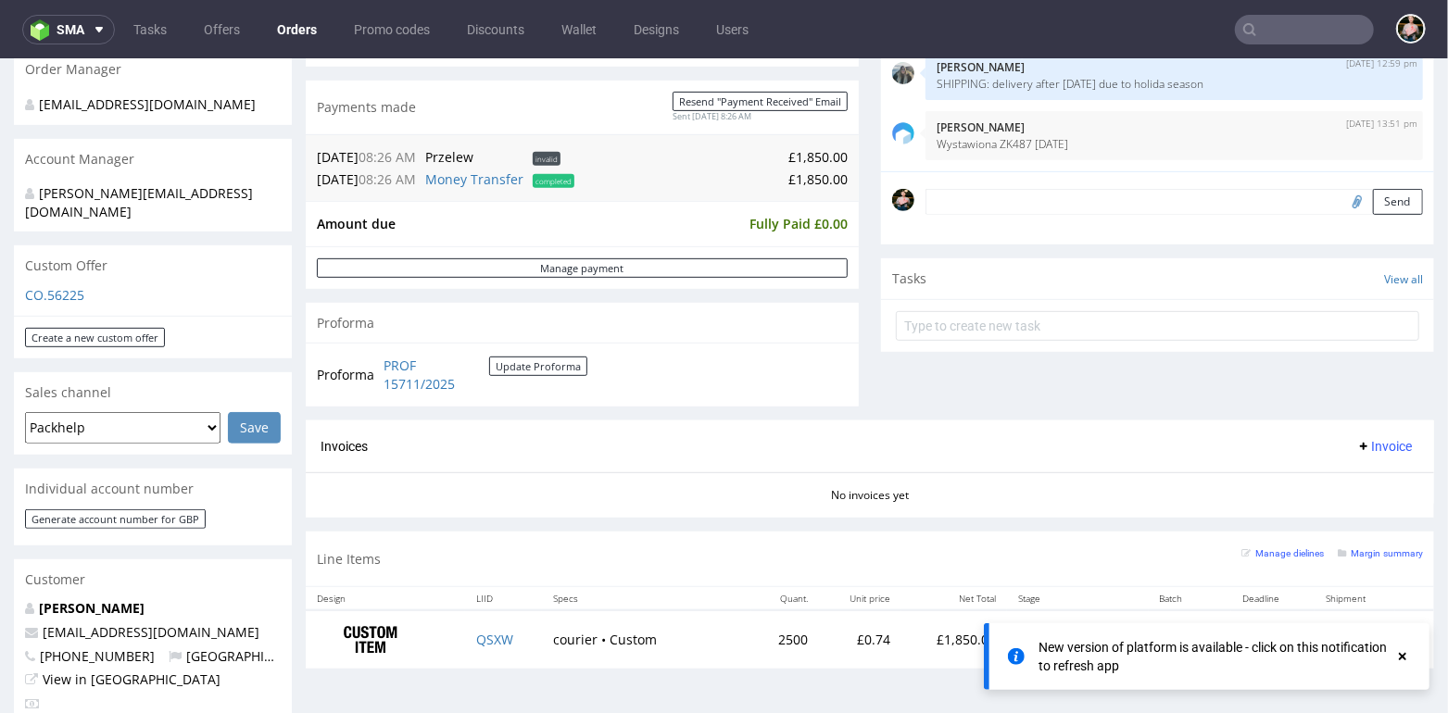
click at [1283, 32] on input "text" at bounding box center [1304, 30] width 139 height 30
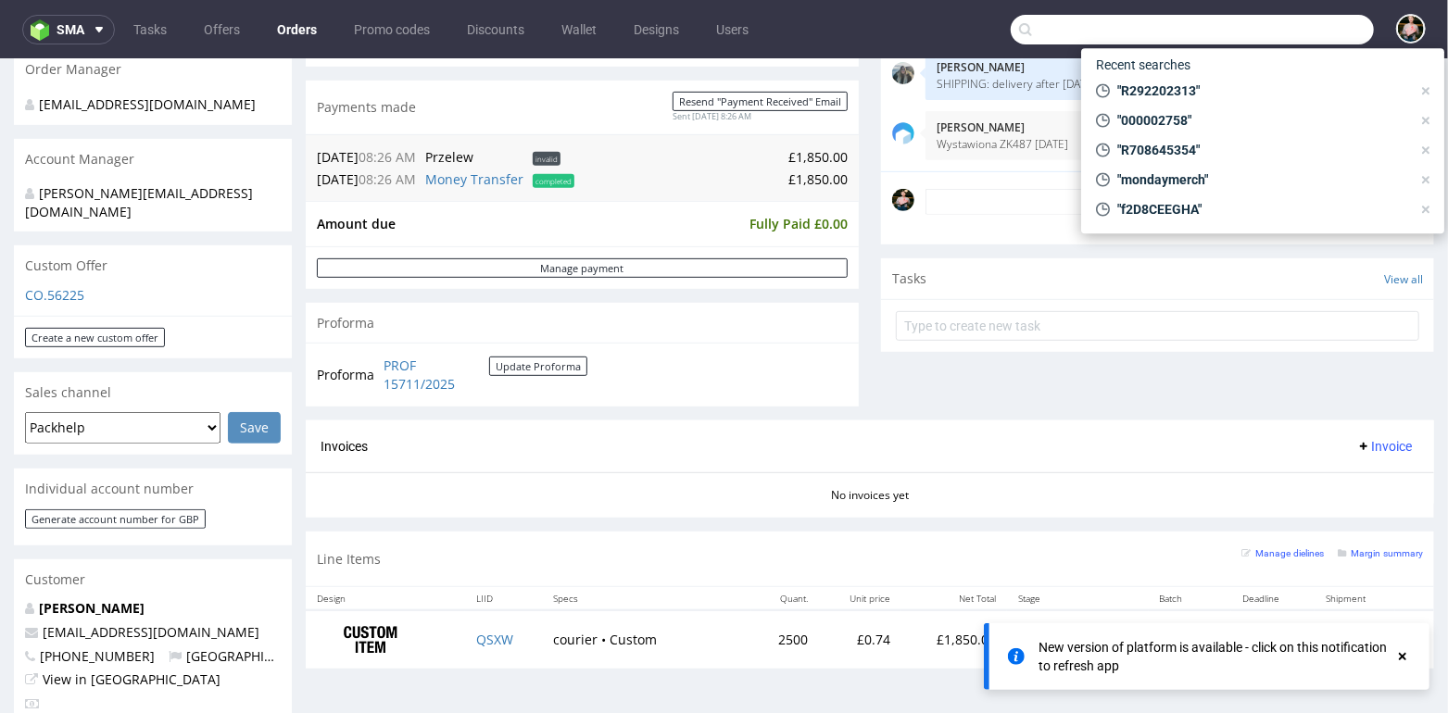
paste input "R292202313"
type input "R292202313"
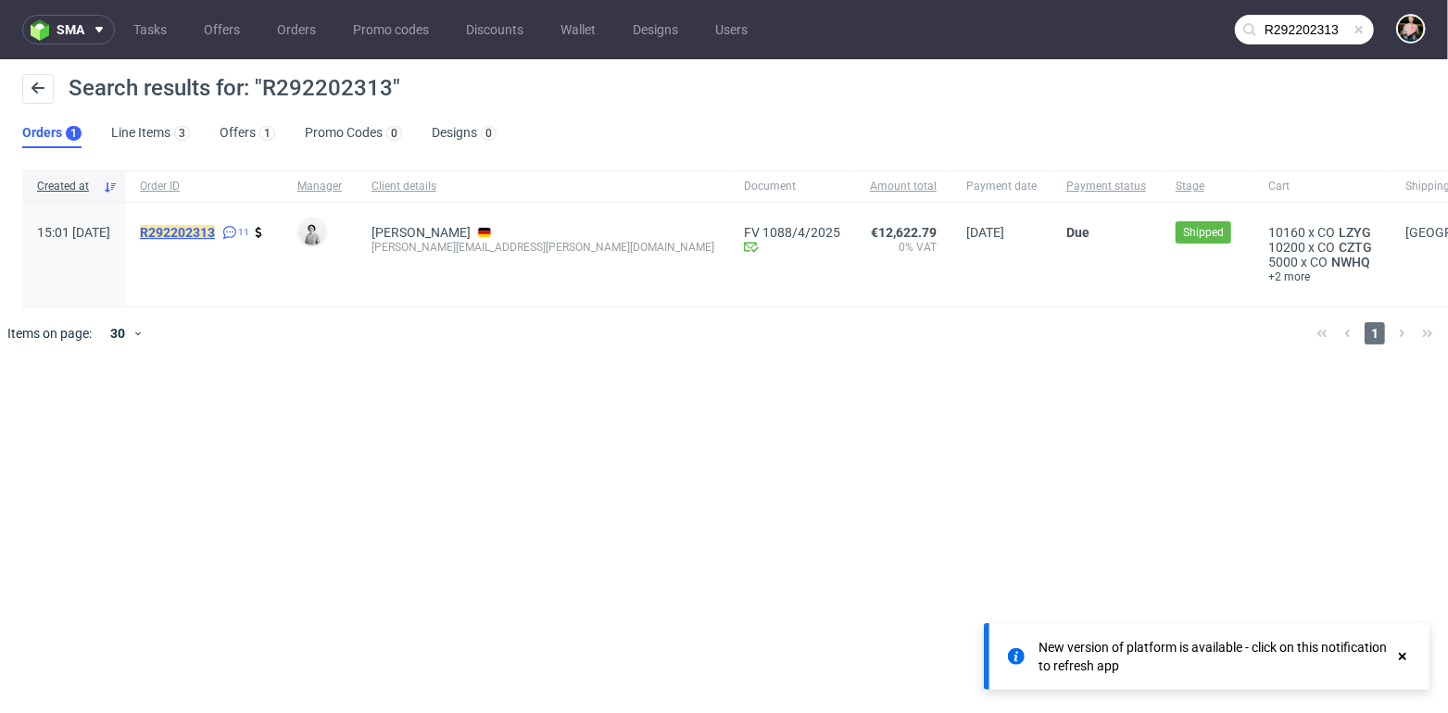
click at [215, 230] on mark "R292202313" at bounding box center [177, 232] width 75 height 15
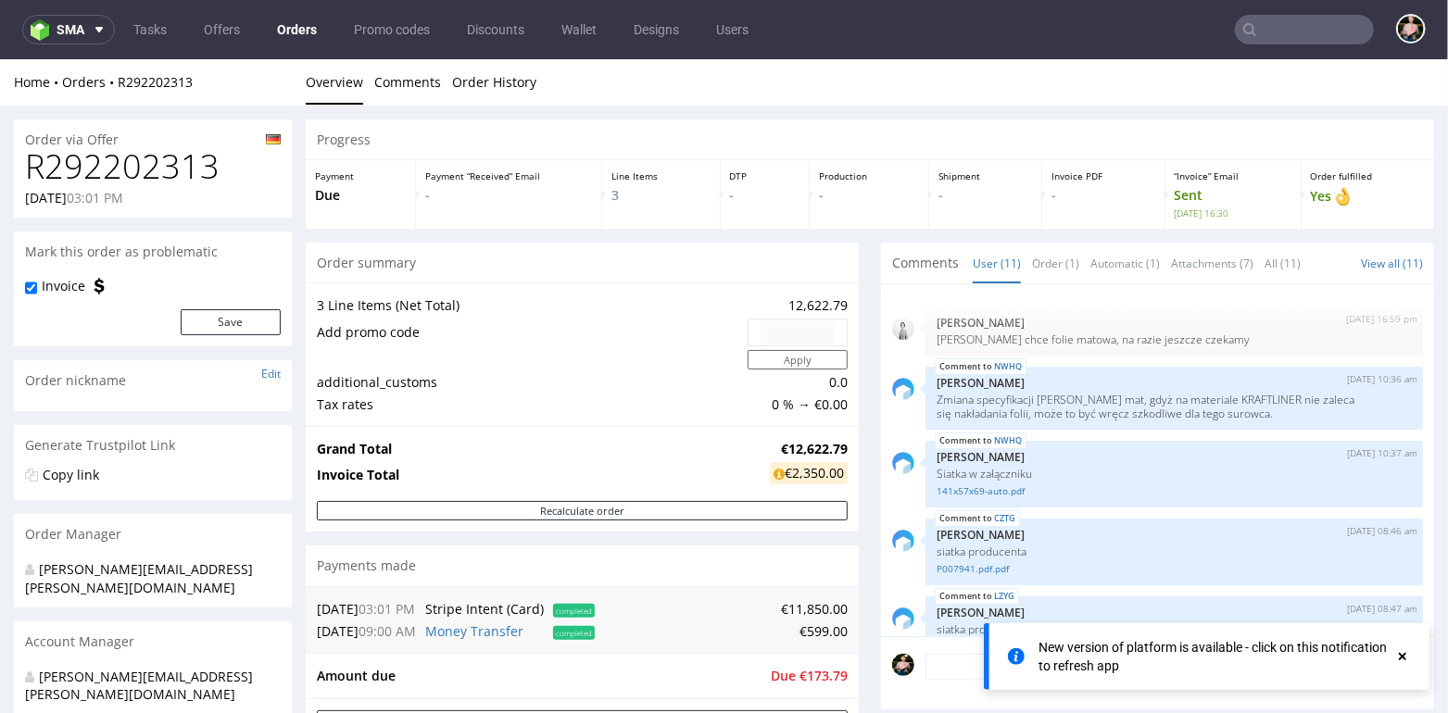
scroll to position [1, 0]
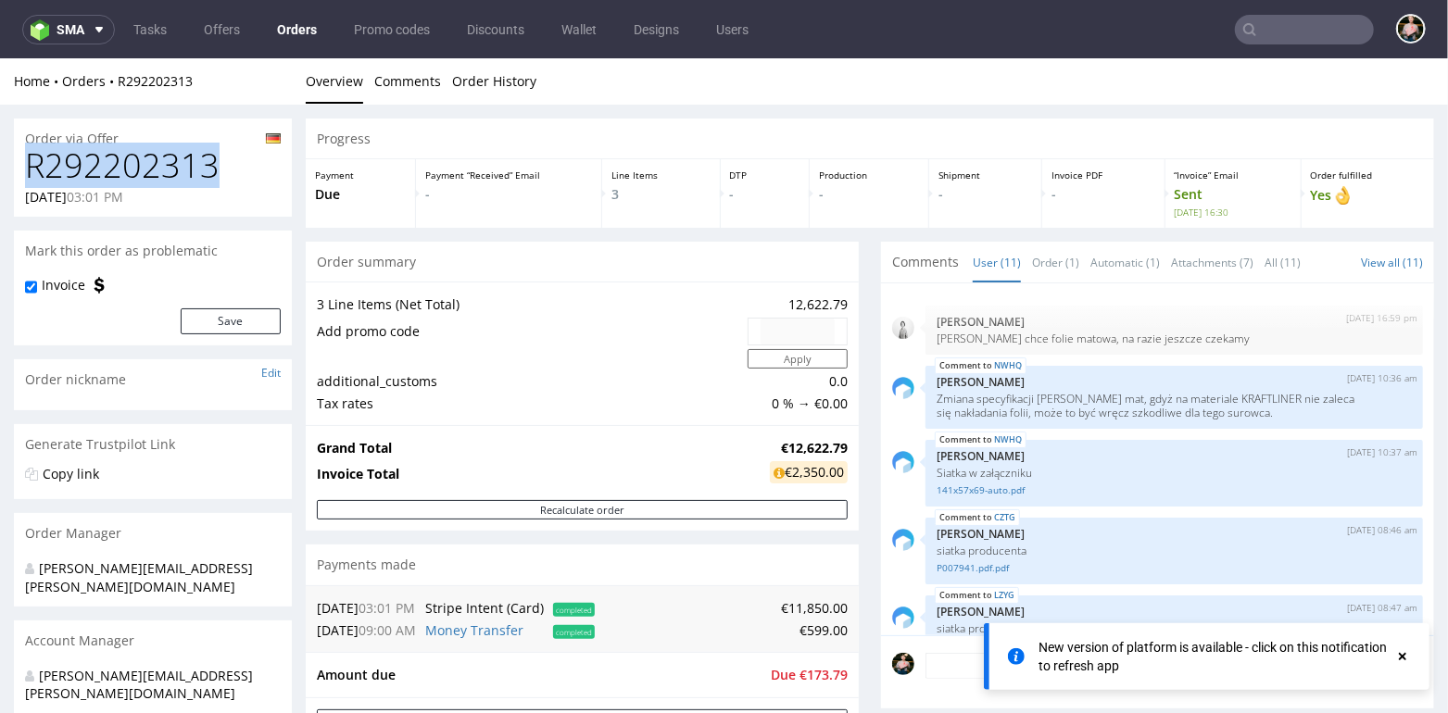
drag, startPoint x: 227, startPoint y: 171, endPoint x: 14, endPoint y: 170, distance: 213.1
click at [14, 170] on div "R292202313 26.02.2025 03:01 PM" at bounding box center [153, 180] width 278 height 69
copy h1 "R292202313"
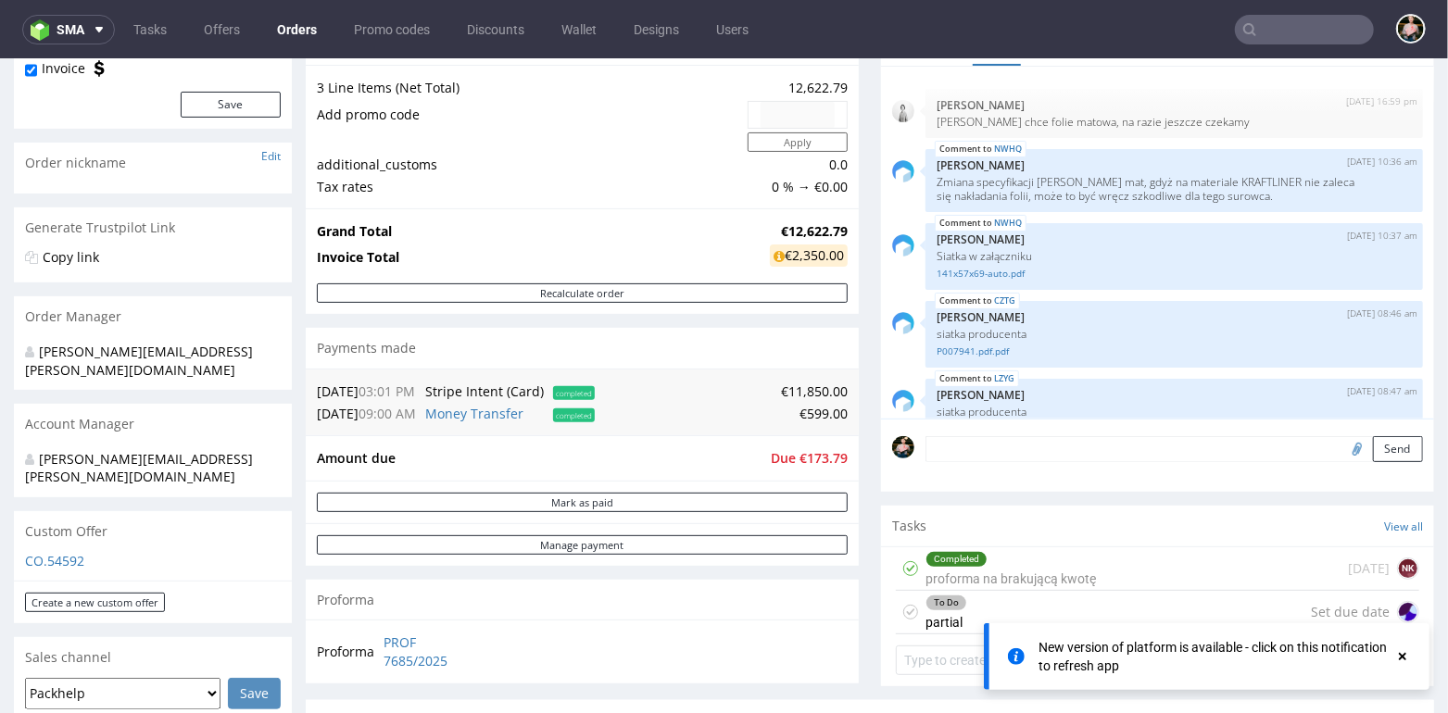
scroll to position [0, 0]
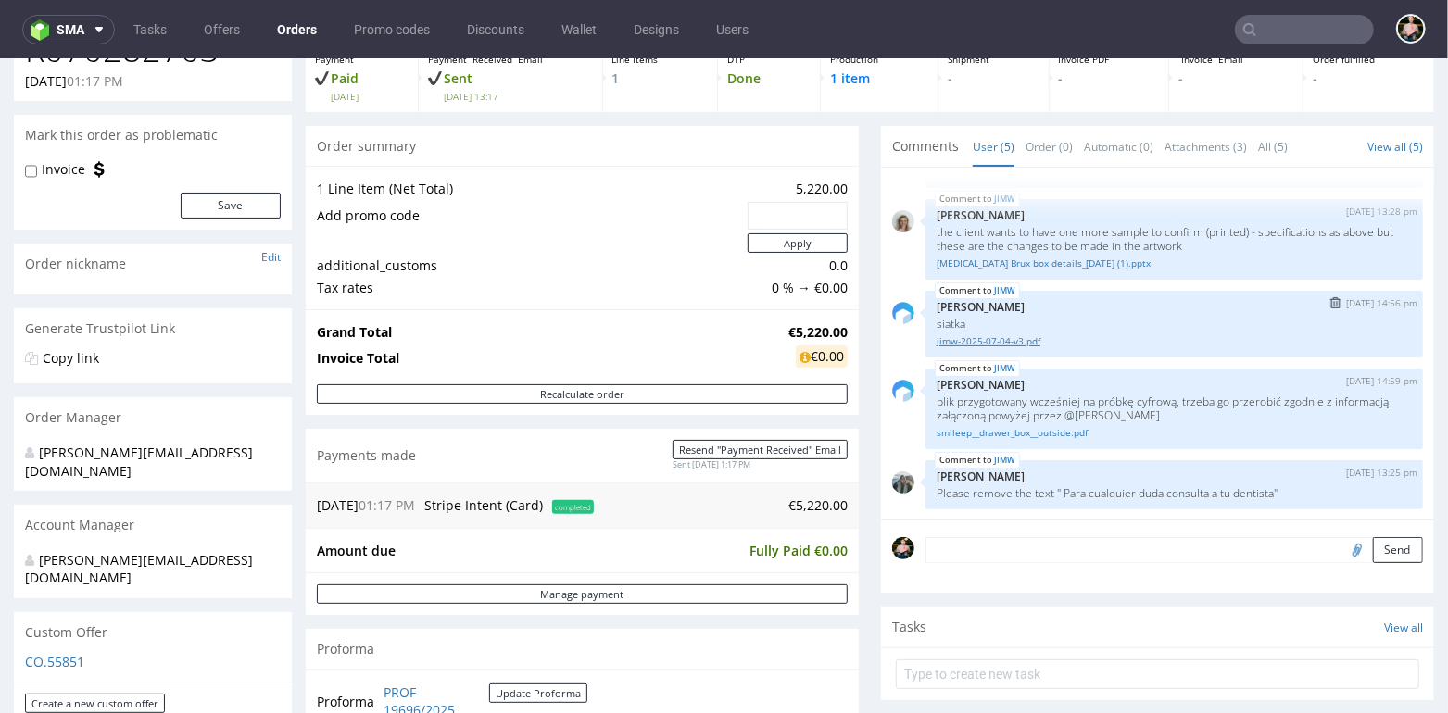
scroll to position [119, 0]
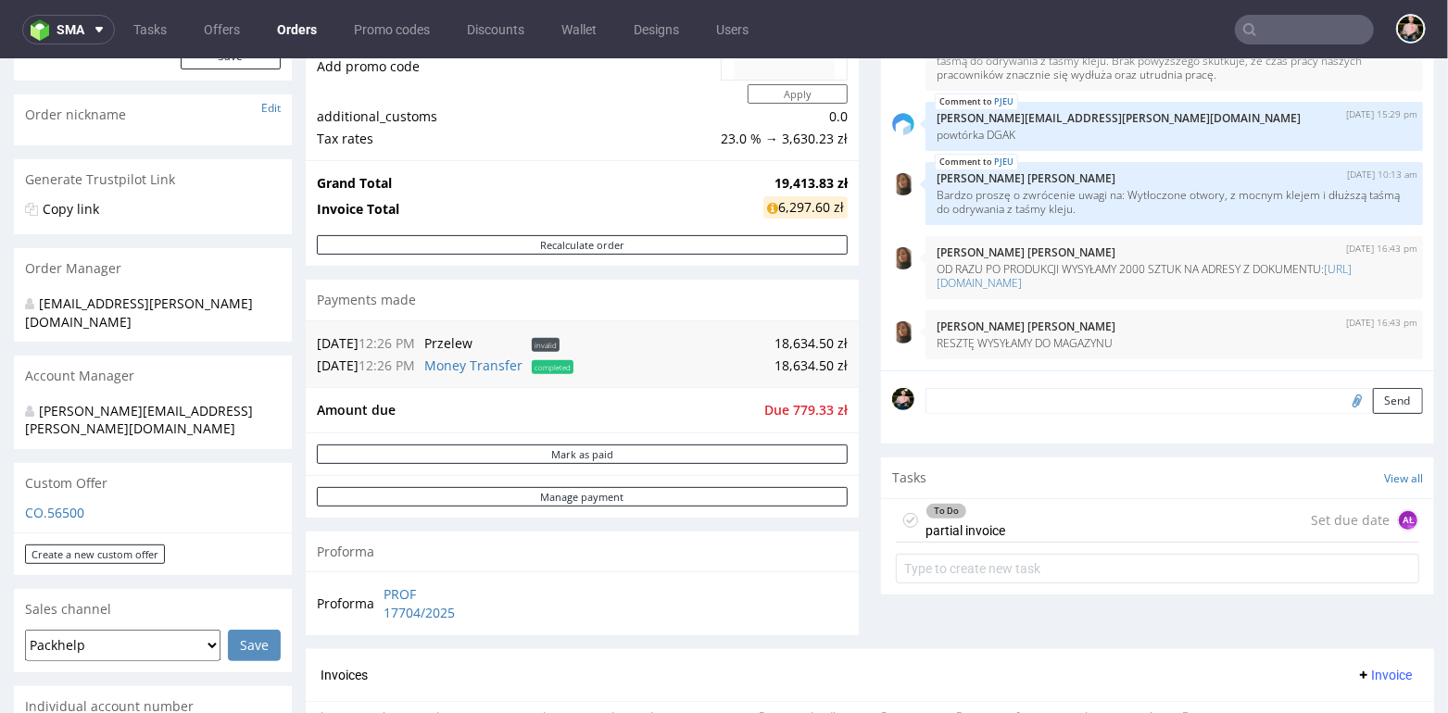
scroll to position [1, 0]
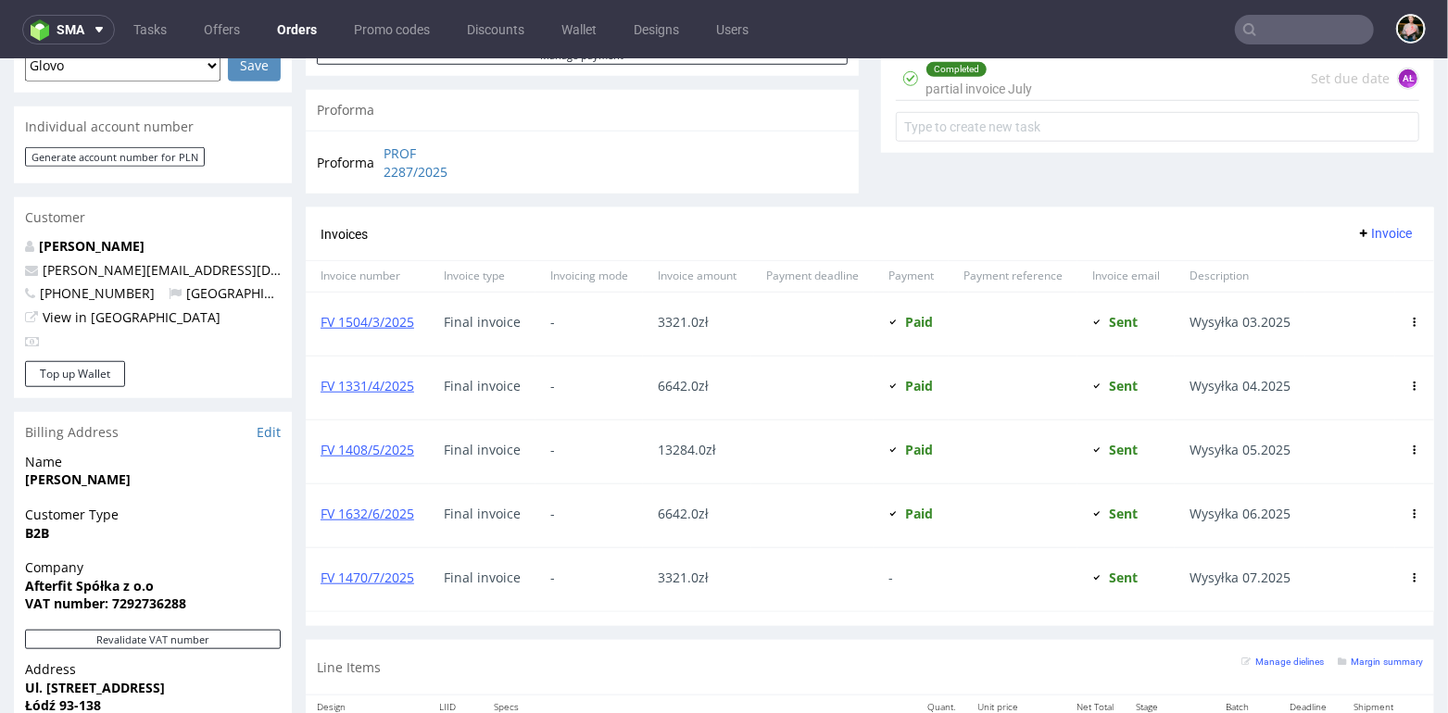
scroll to position [887, 0]
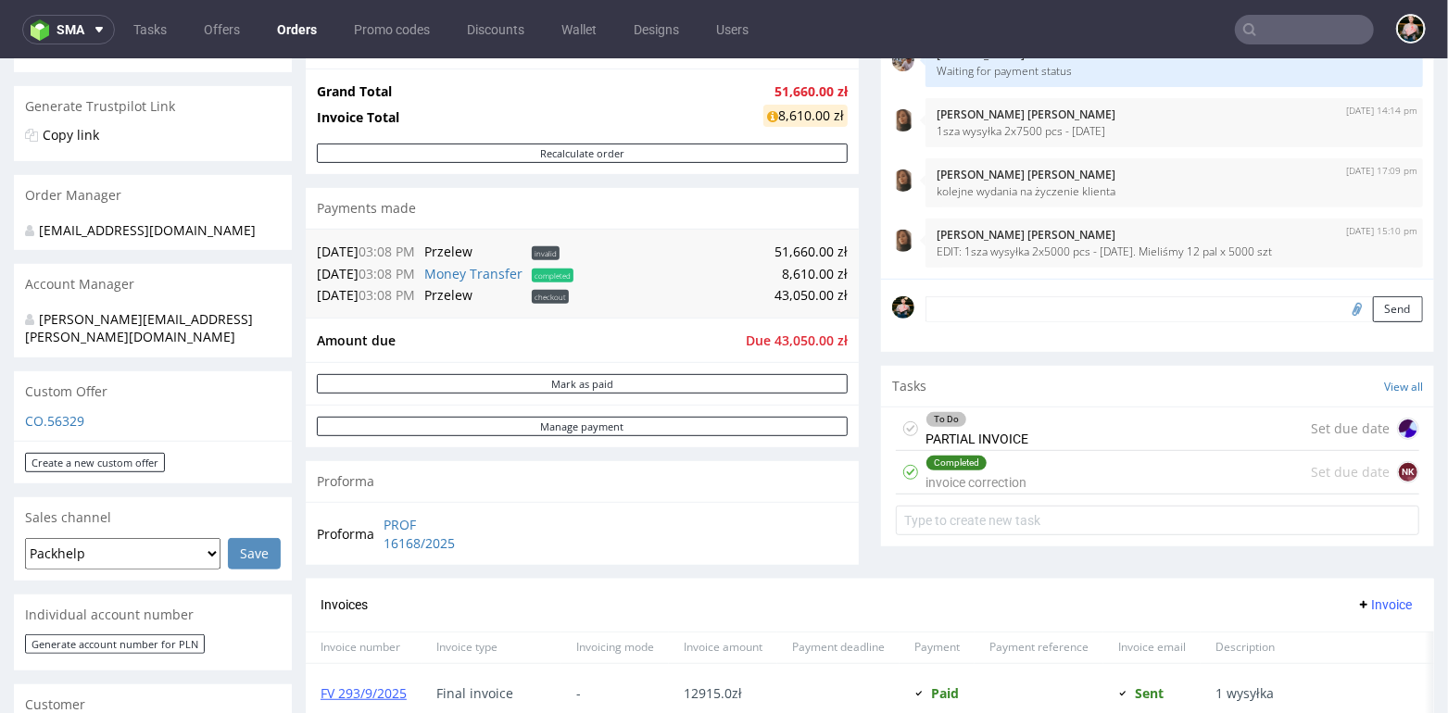
scroll to position [409, 0]
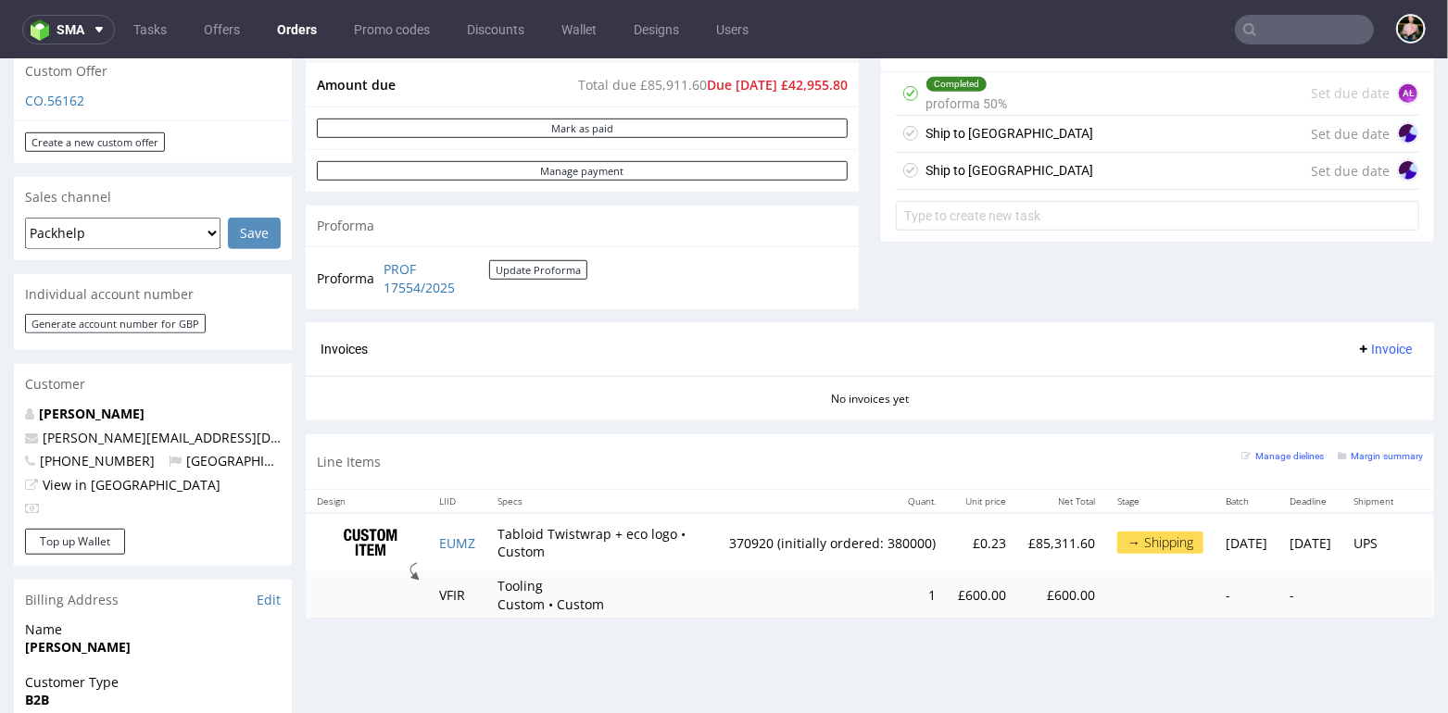
scroll to position [681, 0]
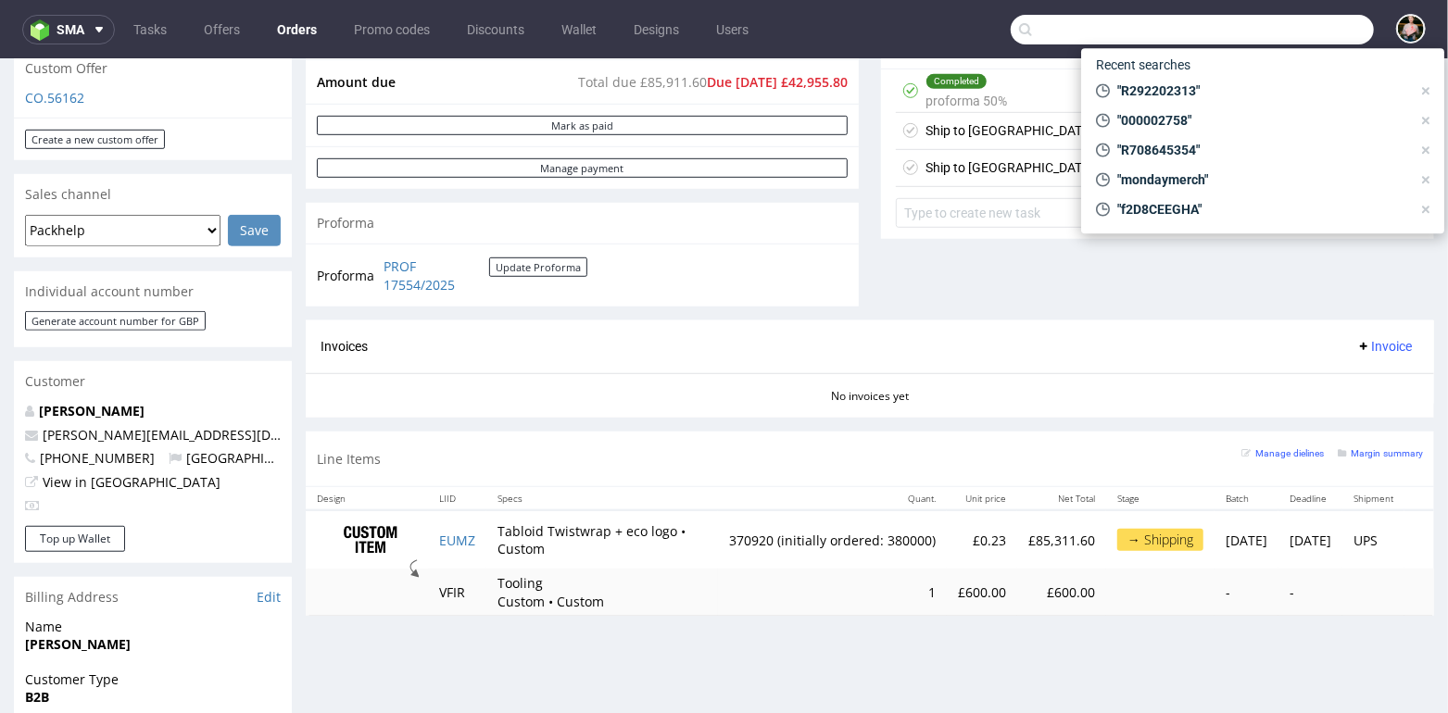
click at [1296, 27] on input "text" at bounding box center [1192, 30] width 363 height 30
paste input "R618949737"
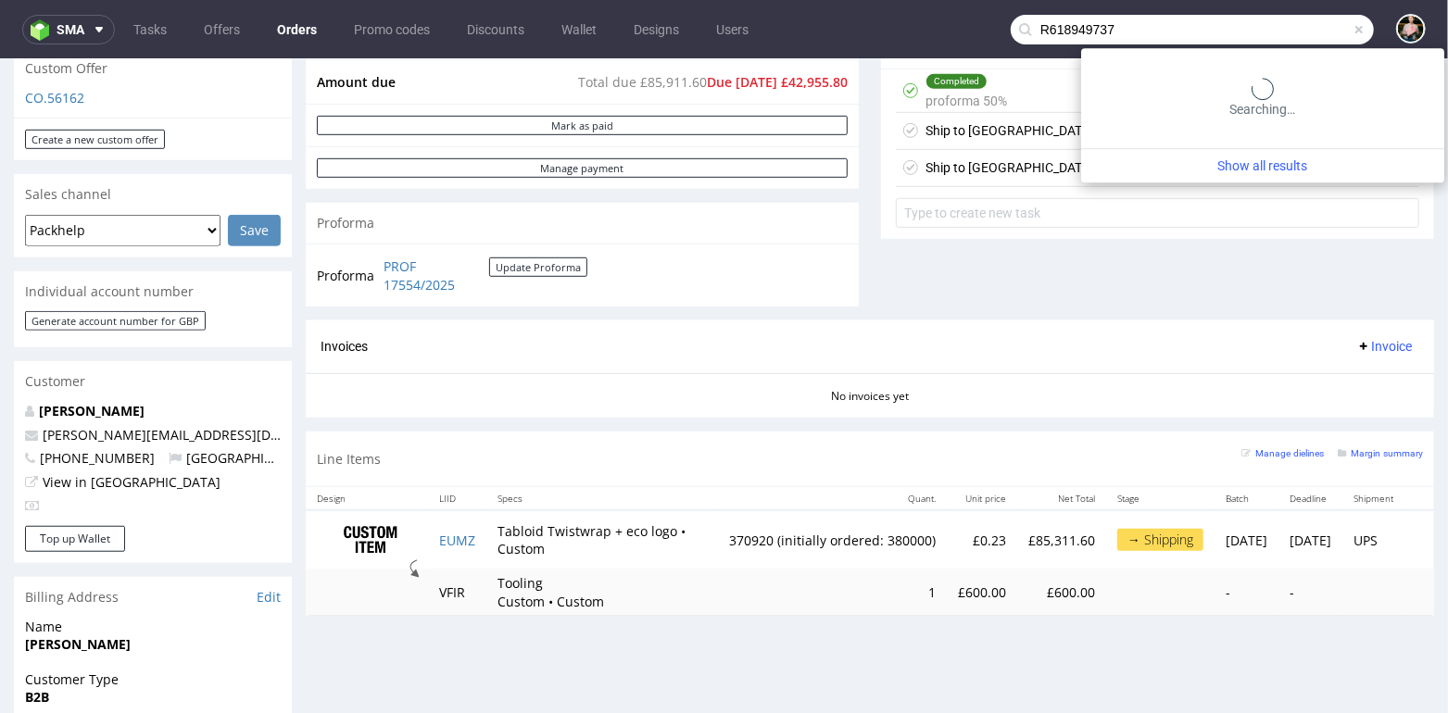
type input "R618949737"
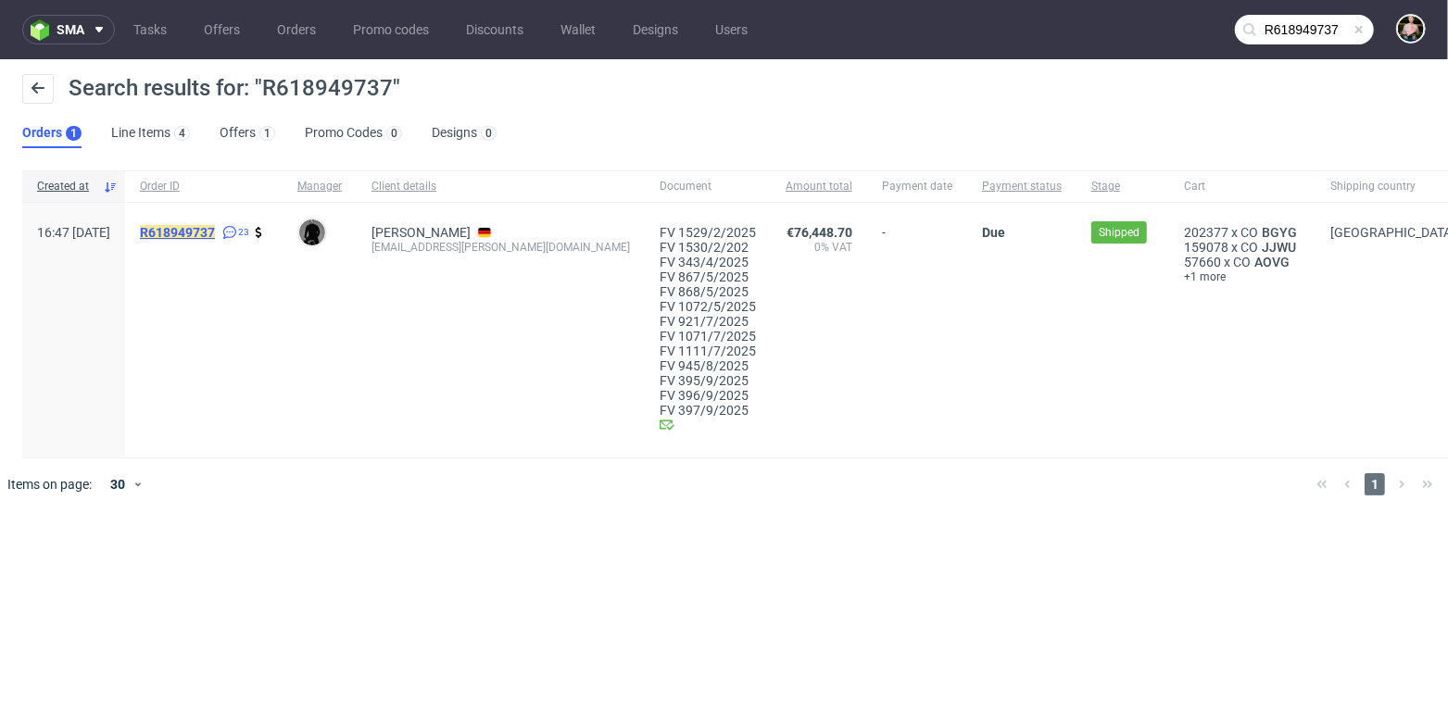
click at [215, 225] on mark "R618949737" at bounding box center [177, 232] width 75 height 15
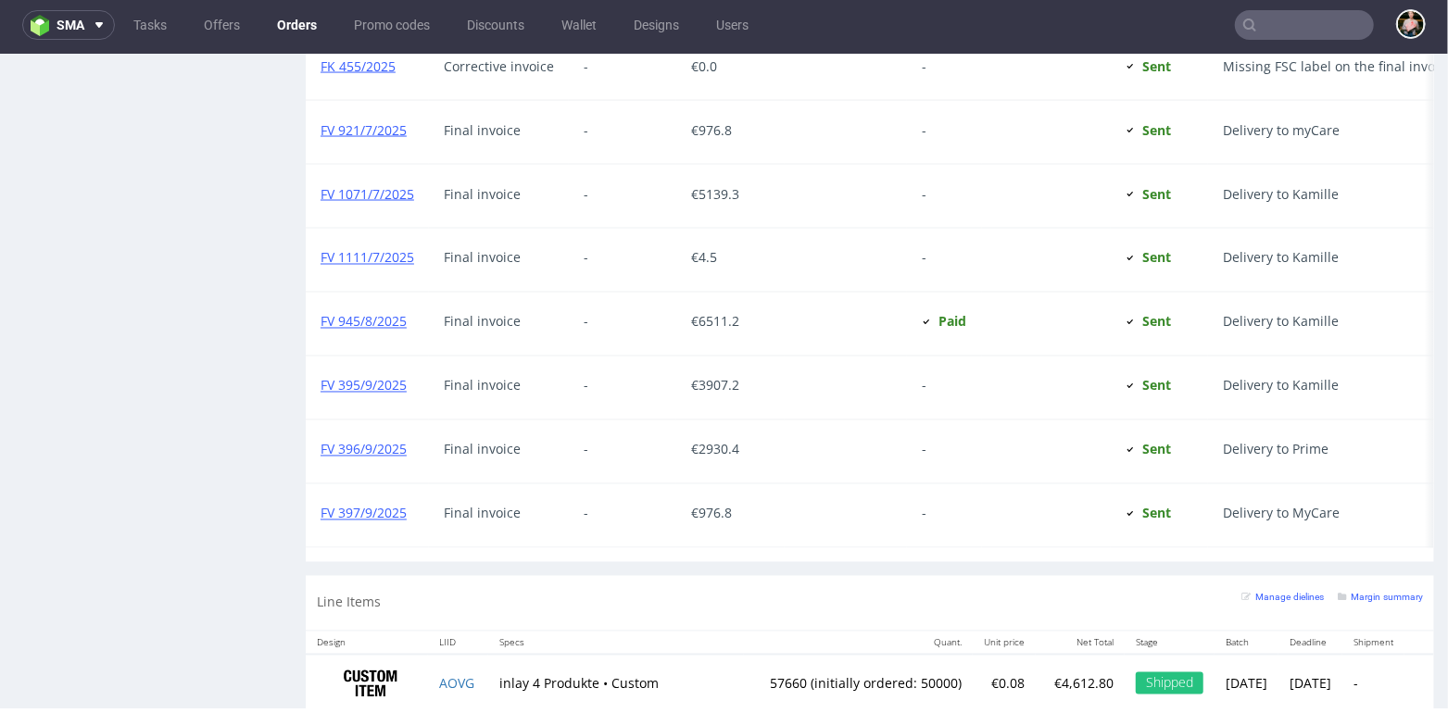
scroll to position [2175, 0]
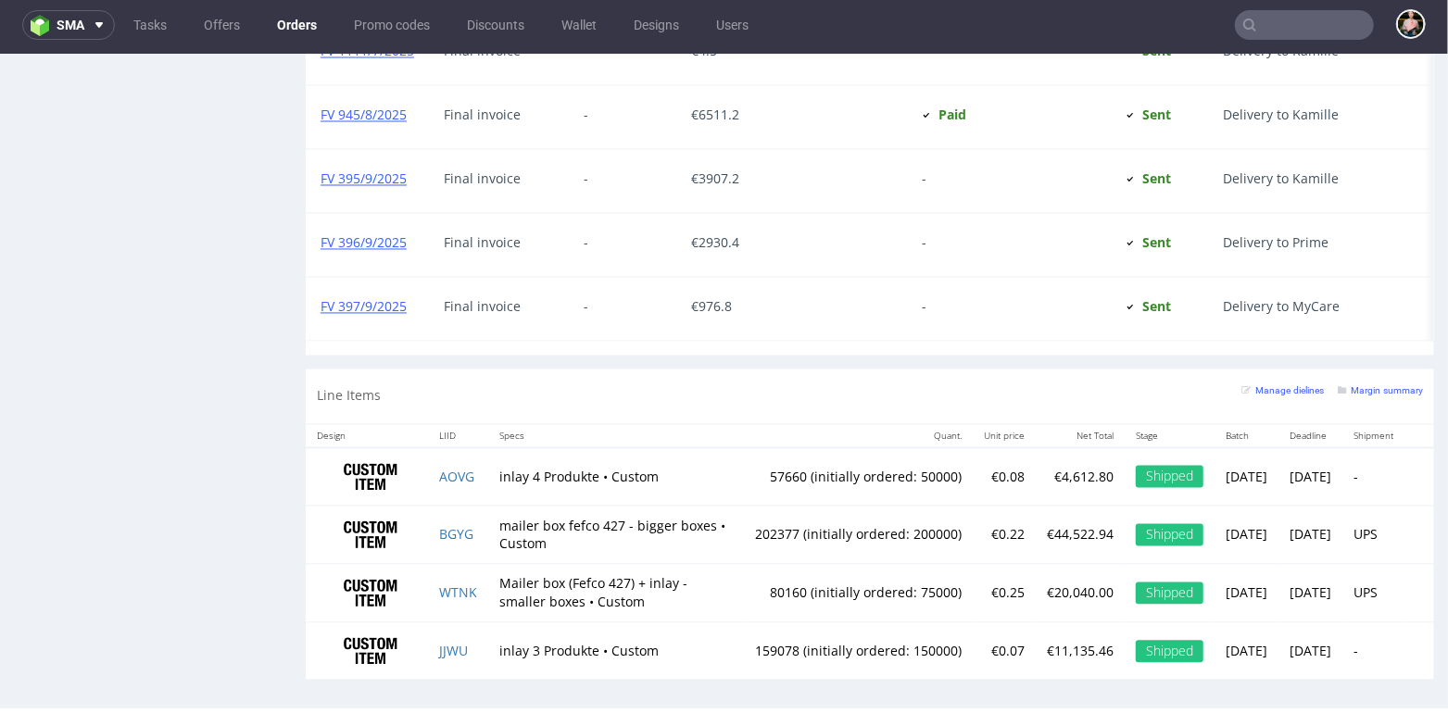
click at [1254, 19] on input "text" at bounding box center [1304, 25] width 139 height 30
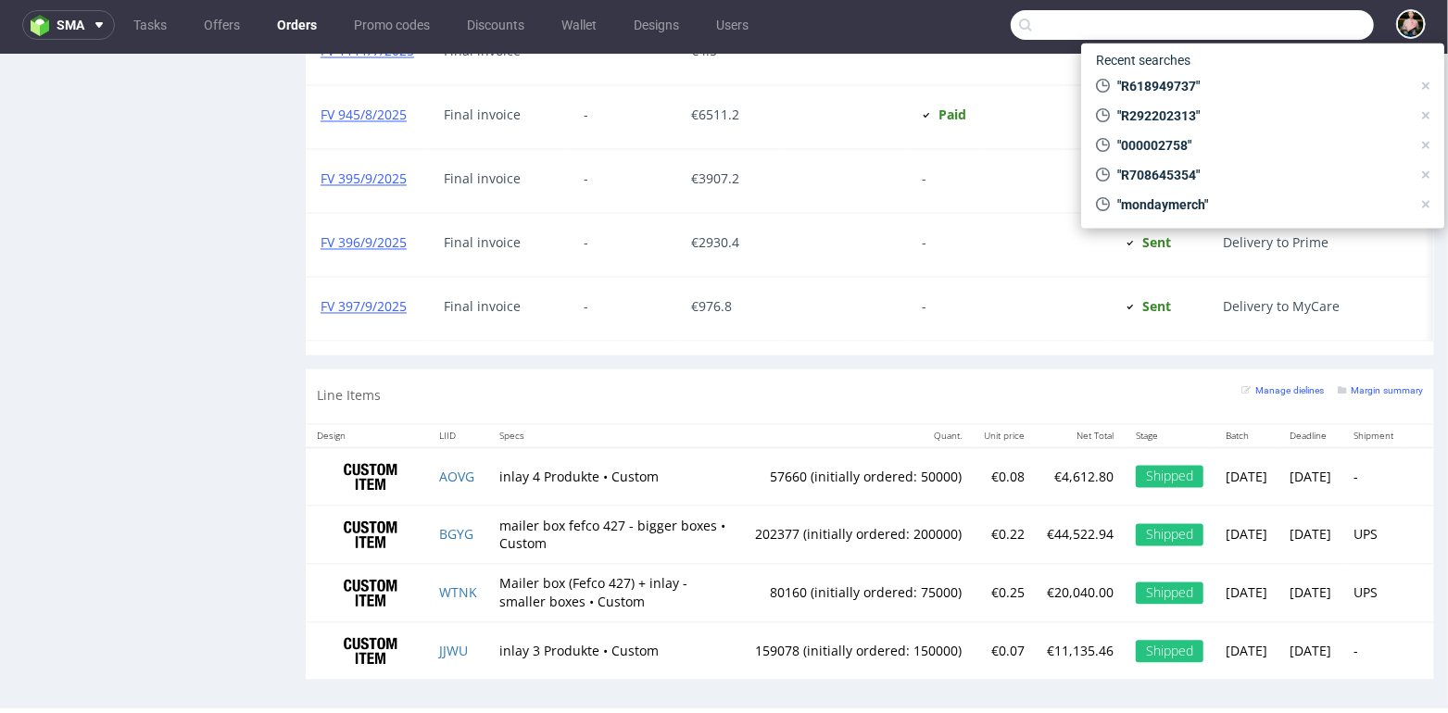
paste input "R452110090"
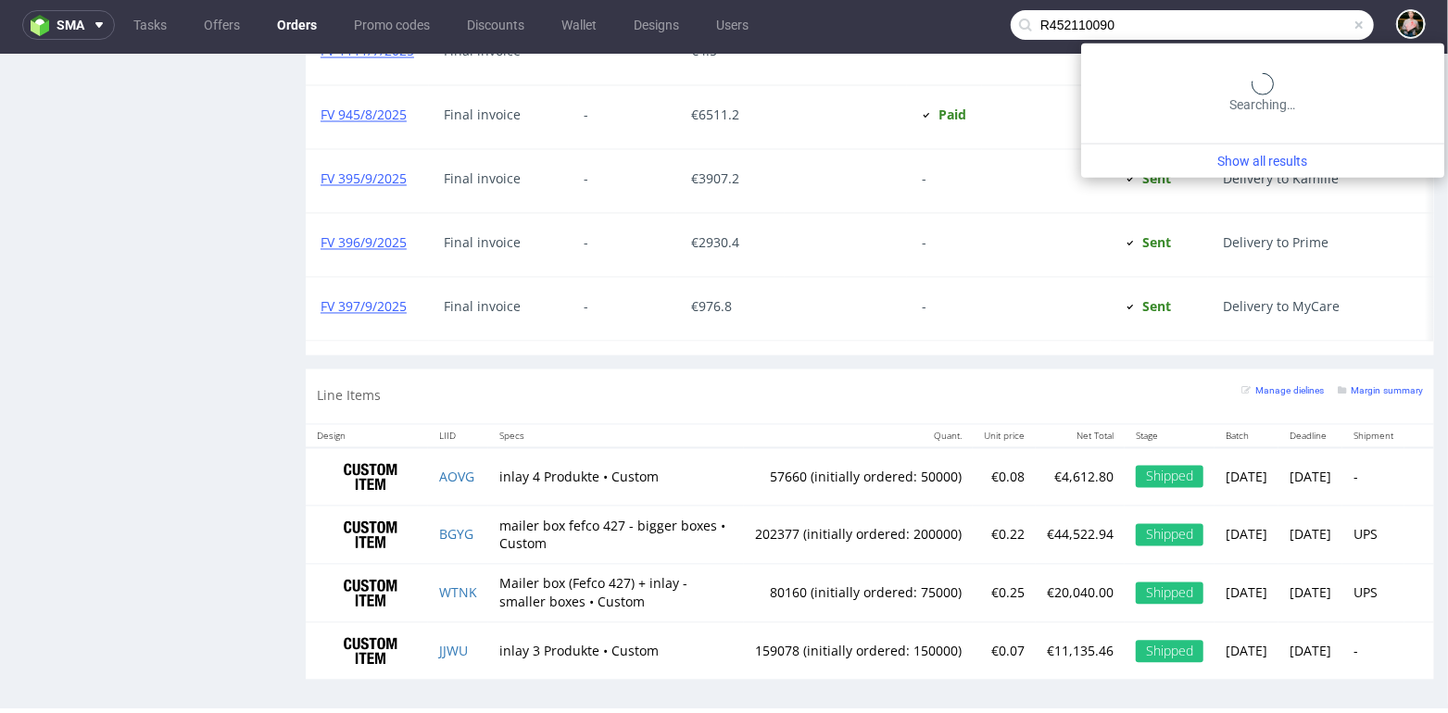
type input "R452110090"
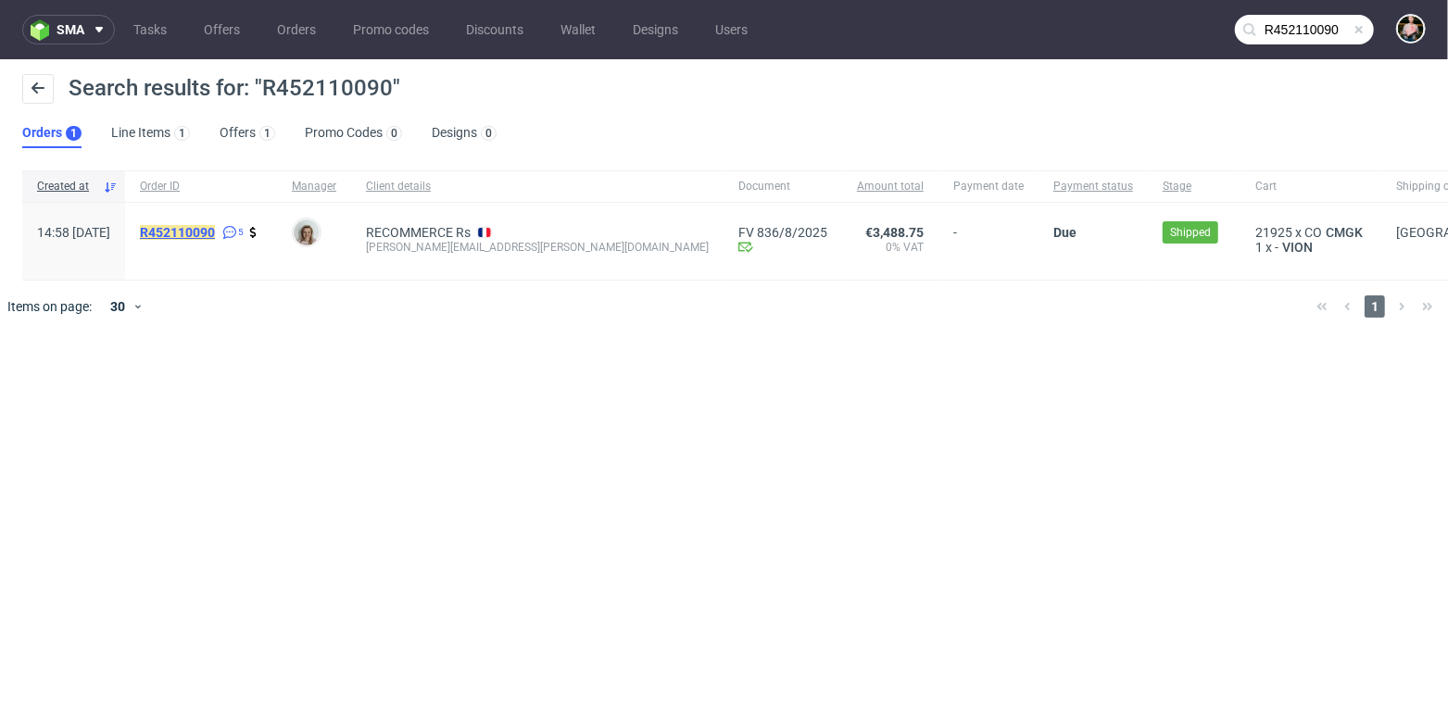
click at [215, 229] on mark "R452110090" at bounding box center [177, 232] width 75 height 15
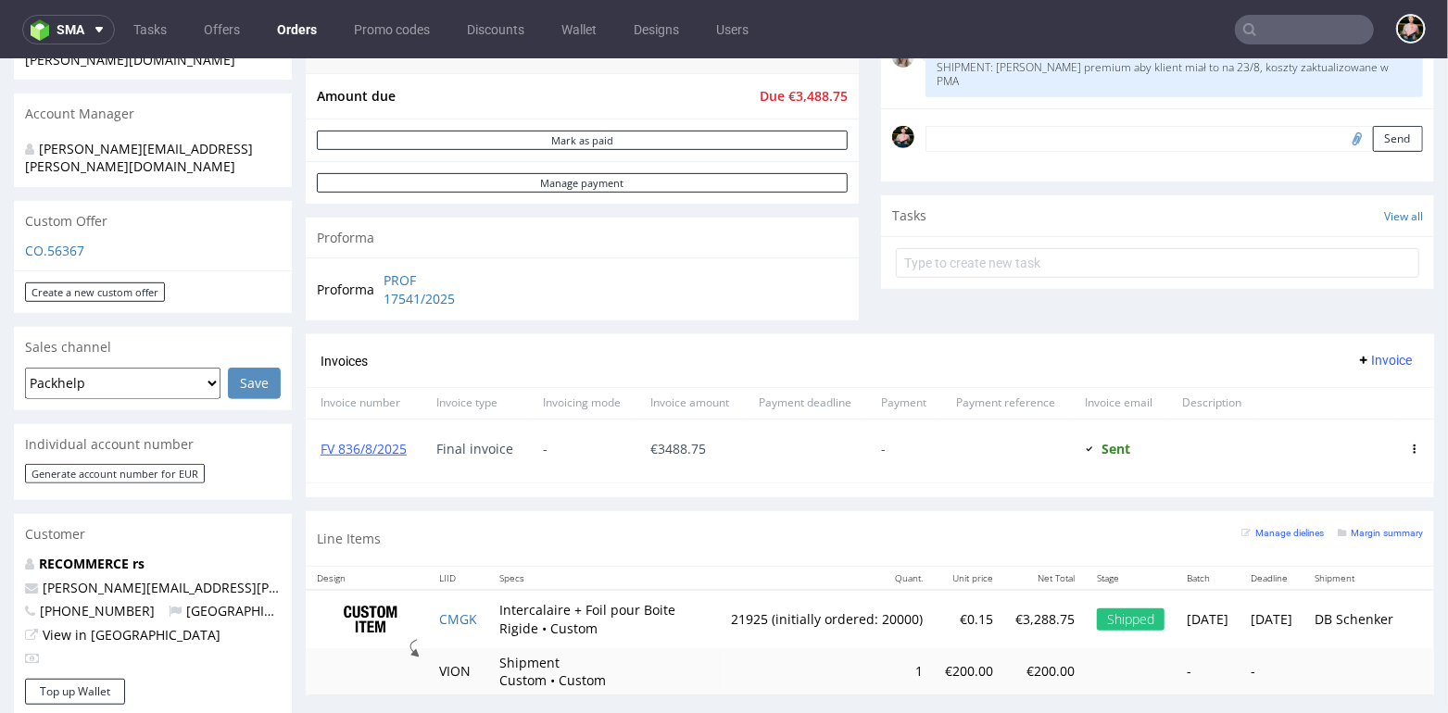
scroll to position [525, 0]
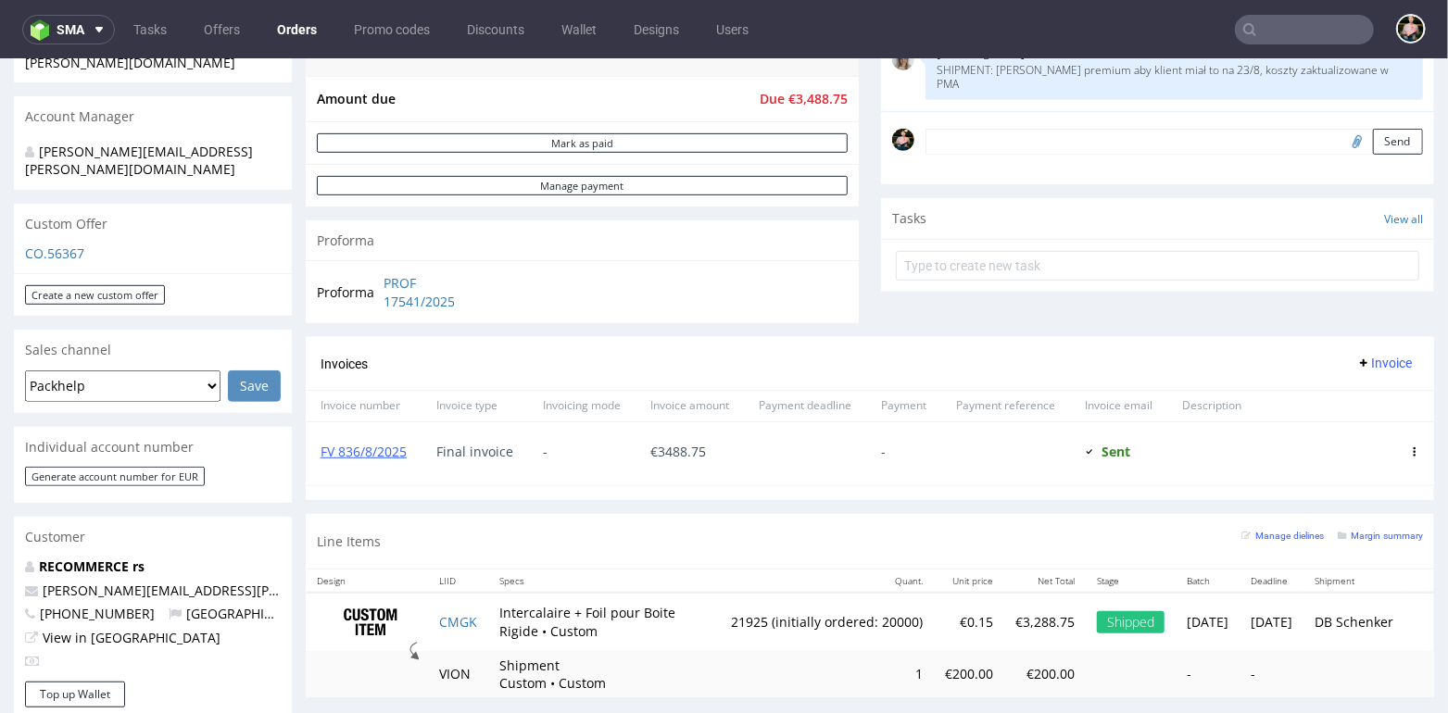
click at [1268, 31] on input "text" at bounding box center [1304, 30] width 139 height 30
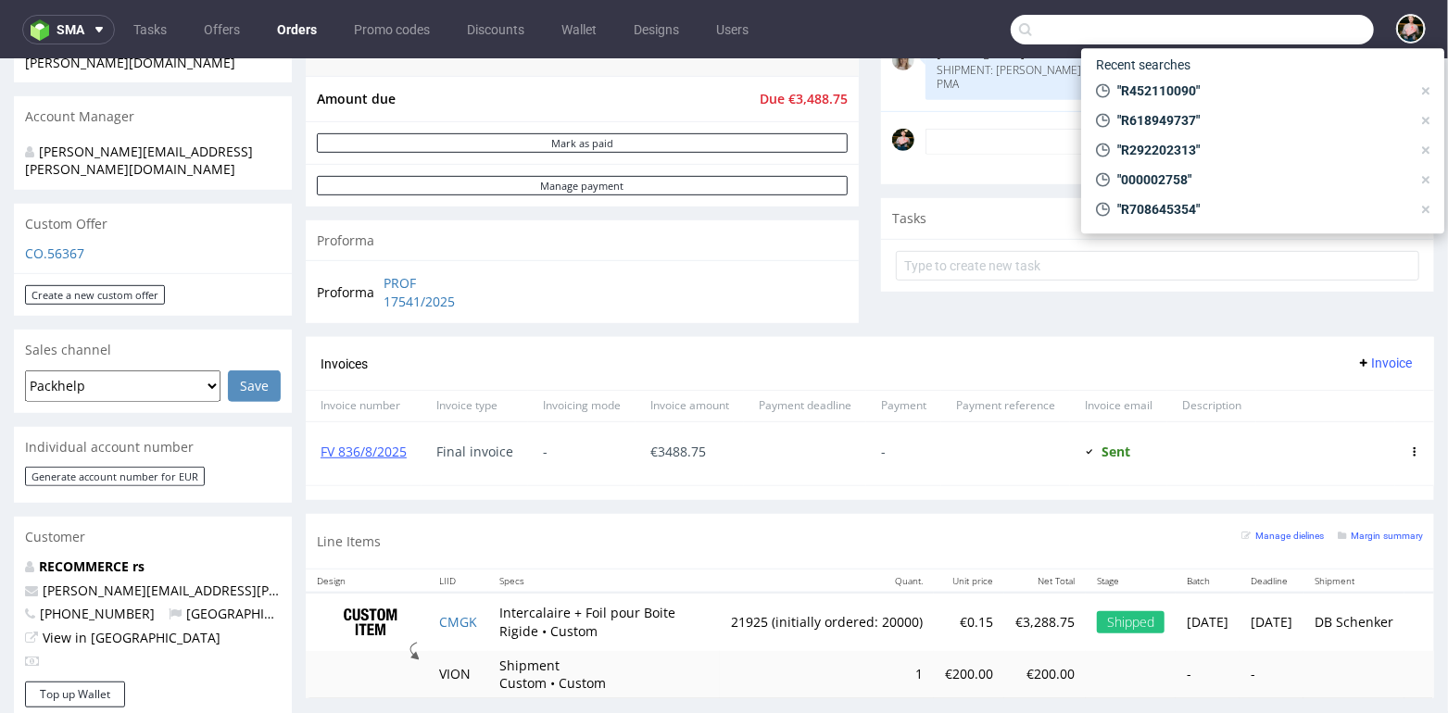
paste input "R028609249"
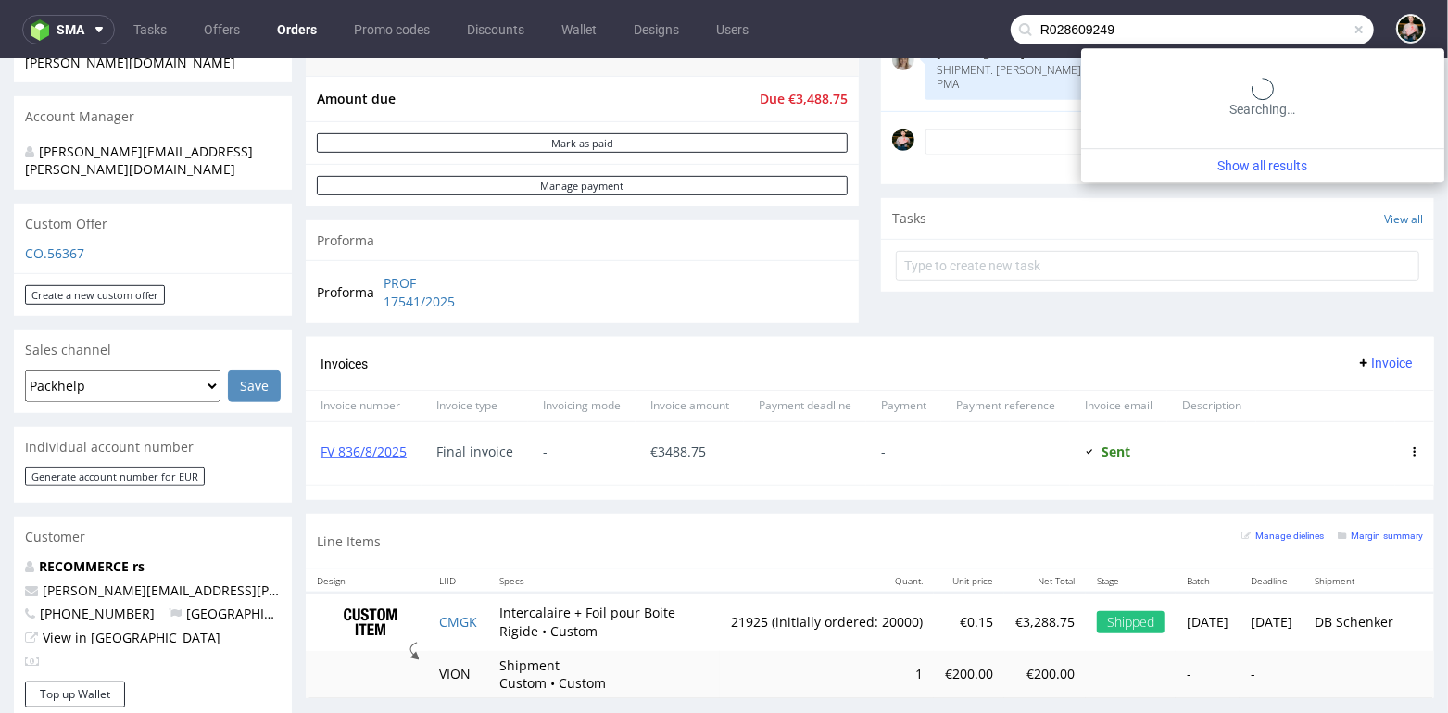
type input "R028609249"
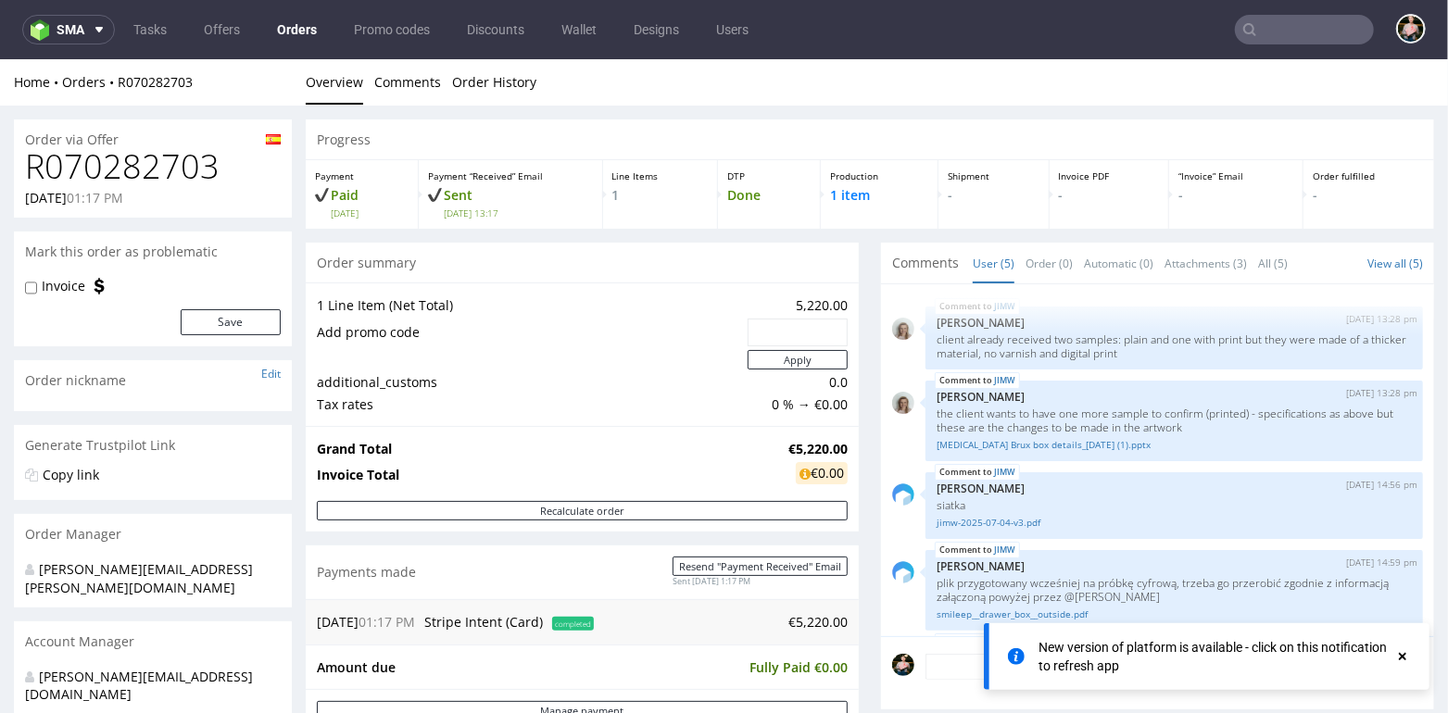
scroll to position [119, 0]
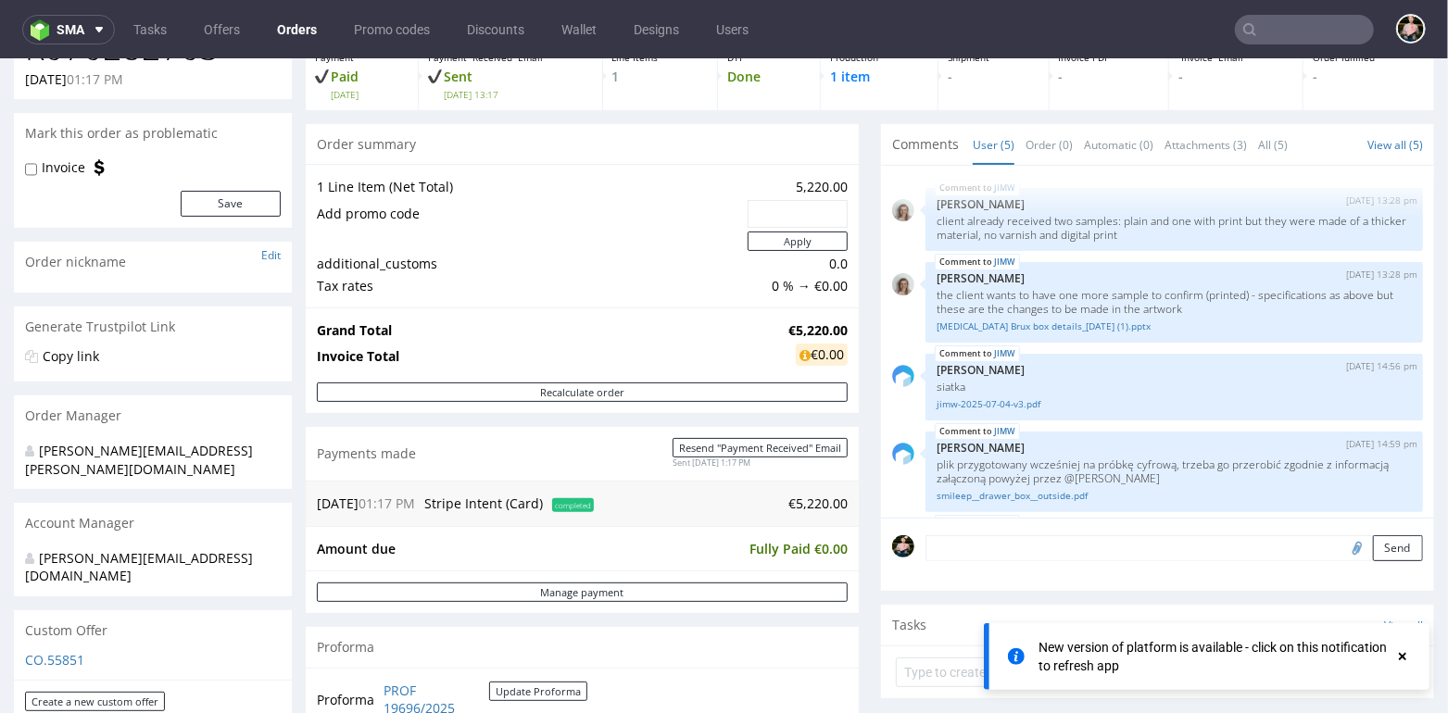
click at [1282, 31] on input "text" at bounding box center [1304, 30] width 139 height 30
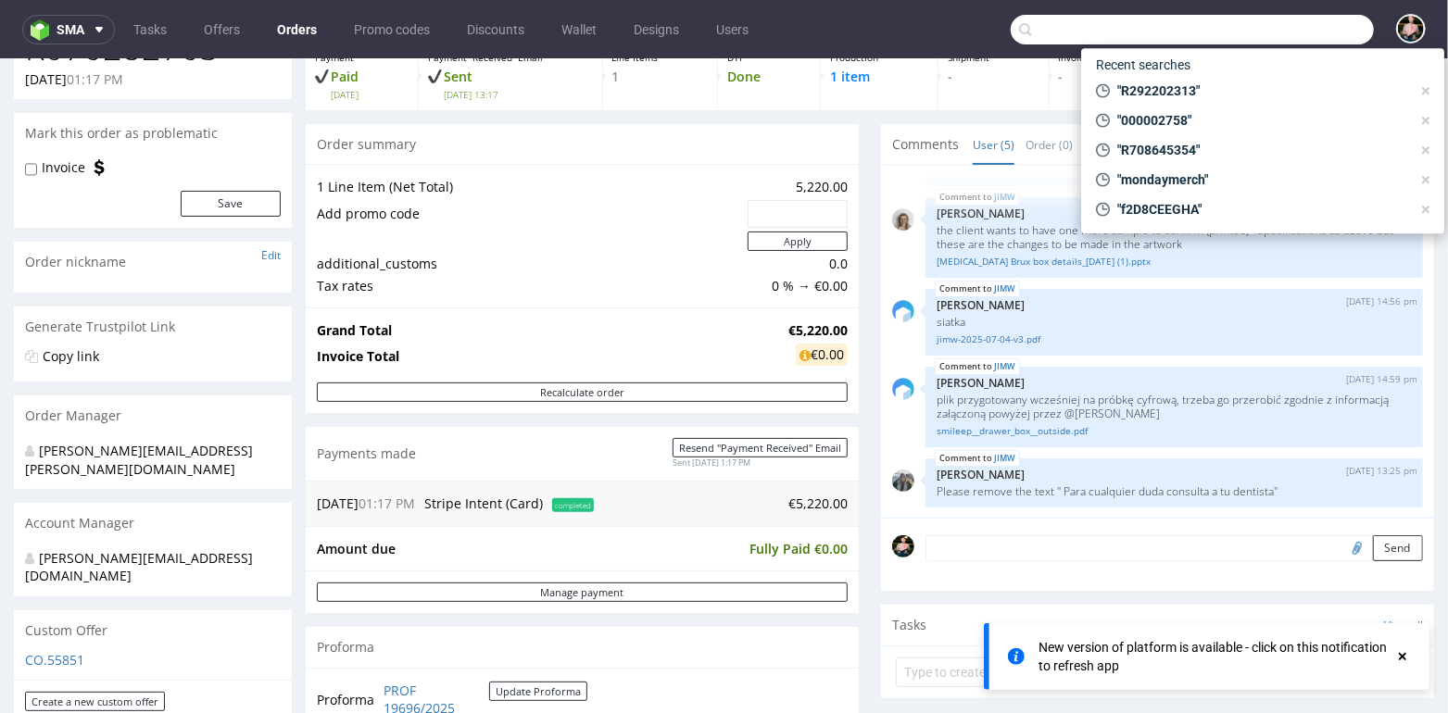
paste input "FV 1184/8/2025"
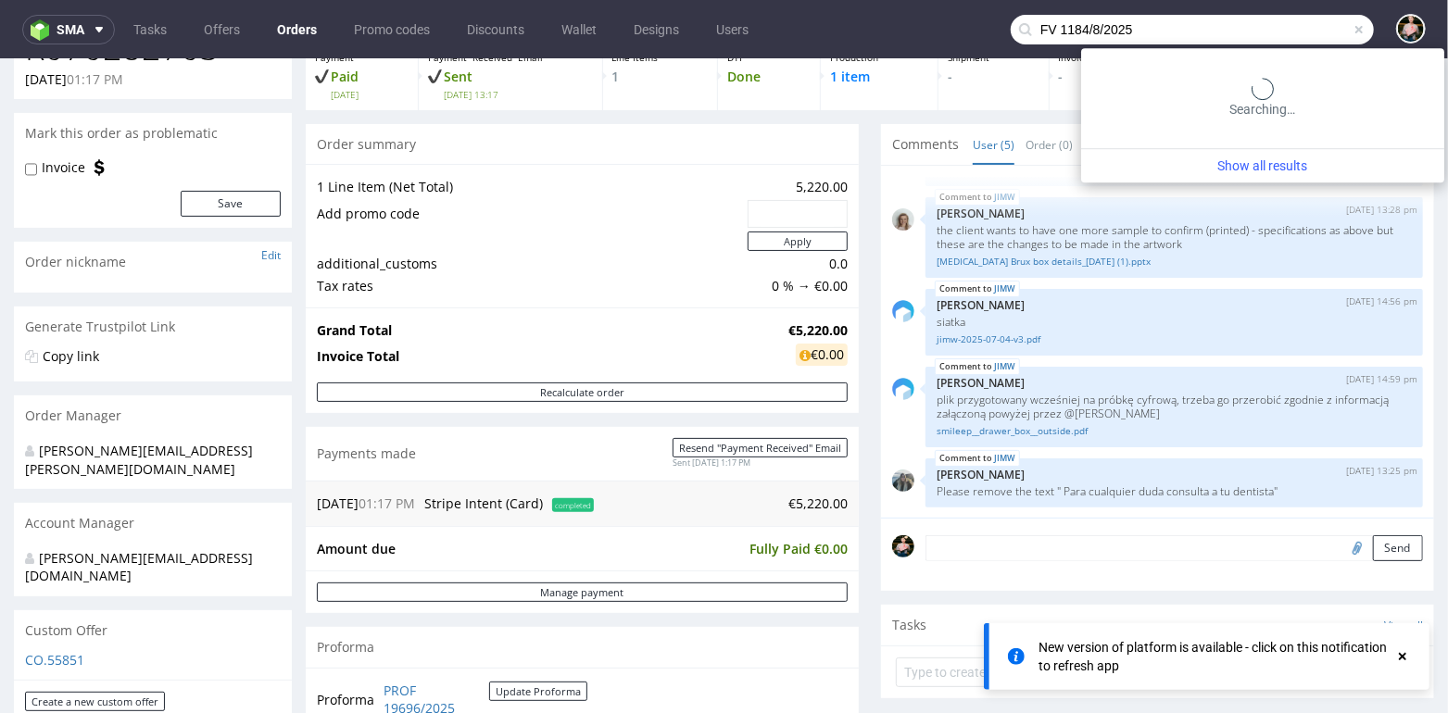
type input "FV 1184/8/2025"
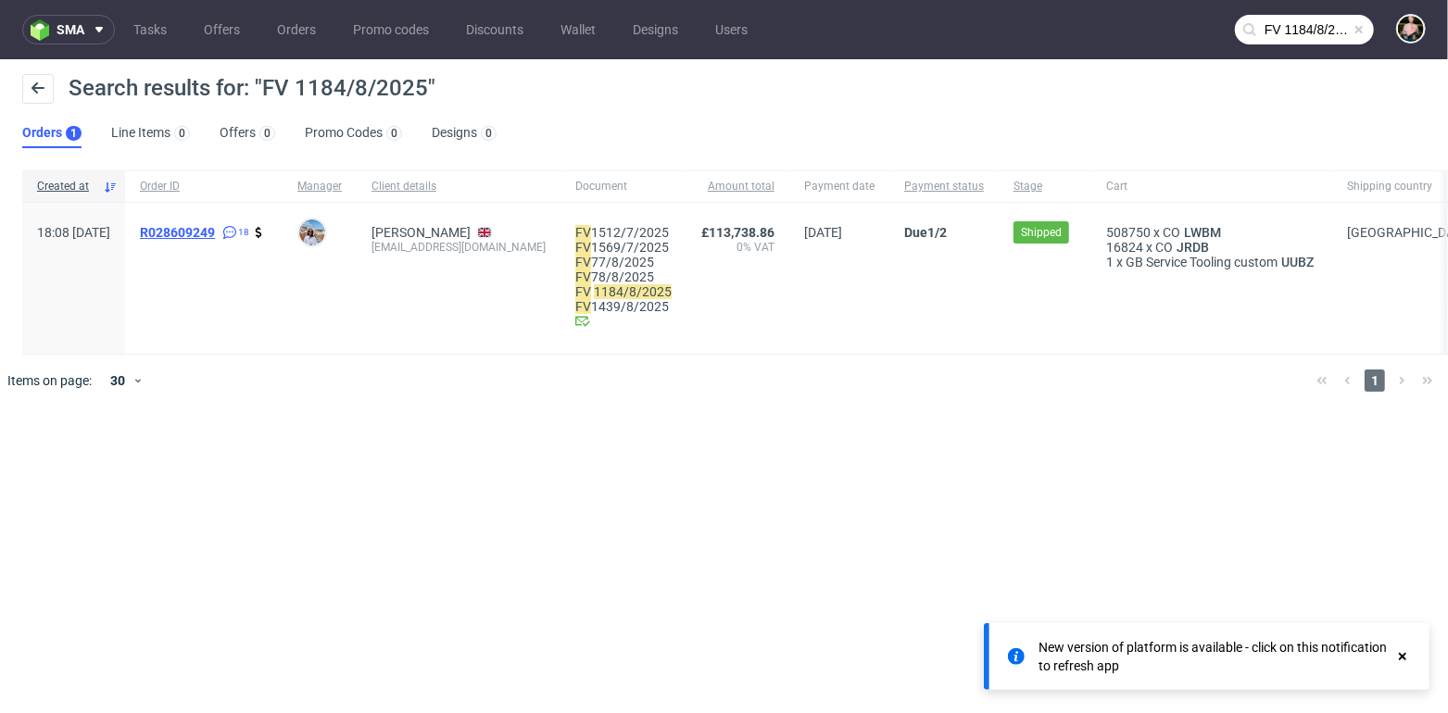
click at [215, 229] on span "R028609249" at bounding box center [177, 232] width 75 height 15
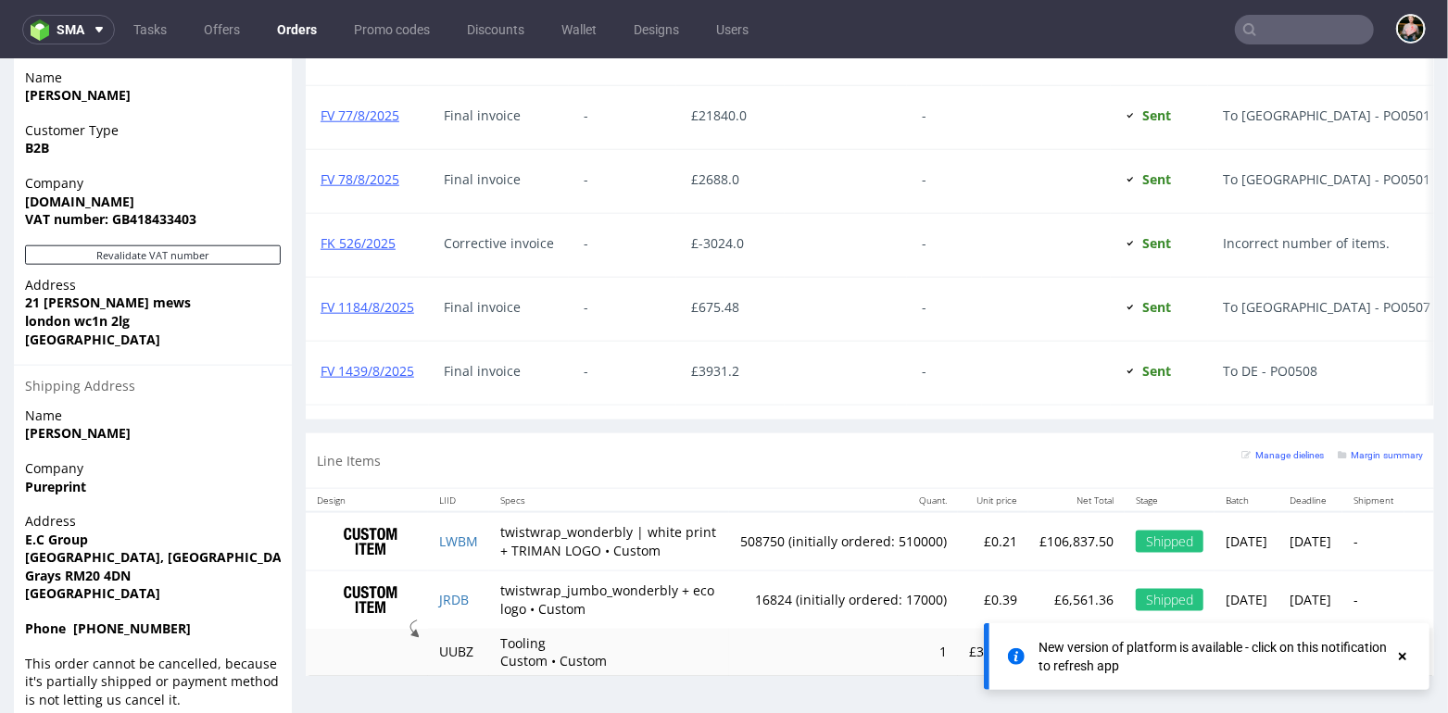
scroll to position [1238, 0]
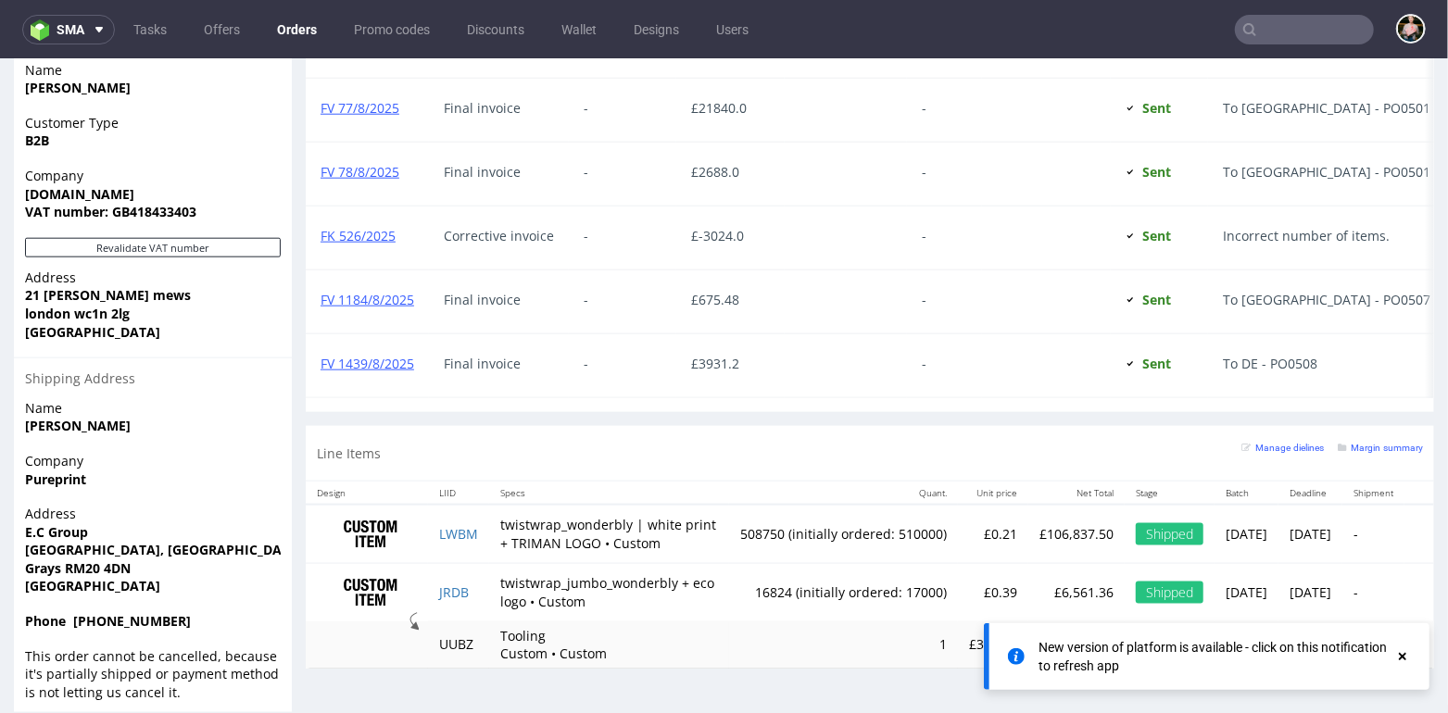
click at [1274, 35] on input "text" at bounding box center [1304, 30] width 139 height 30
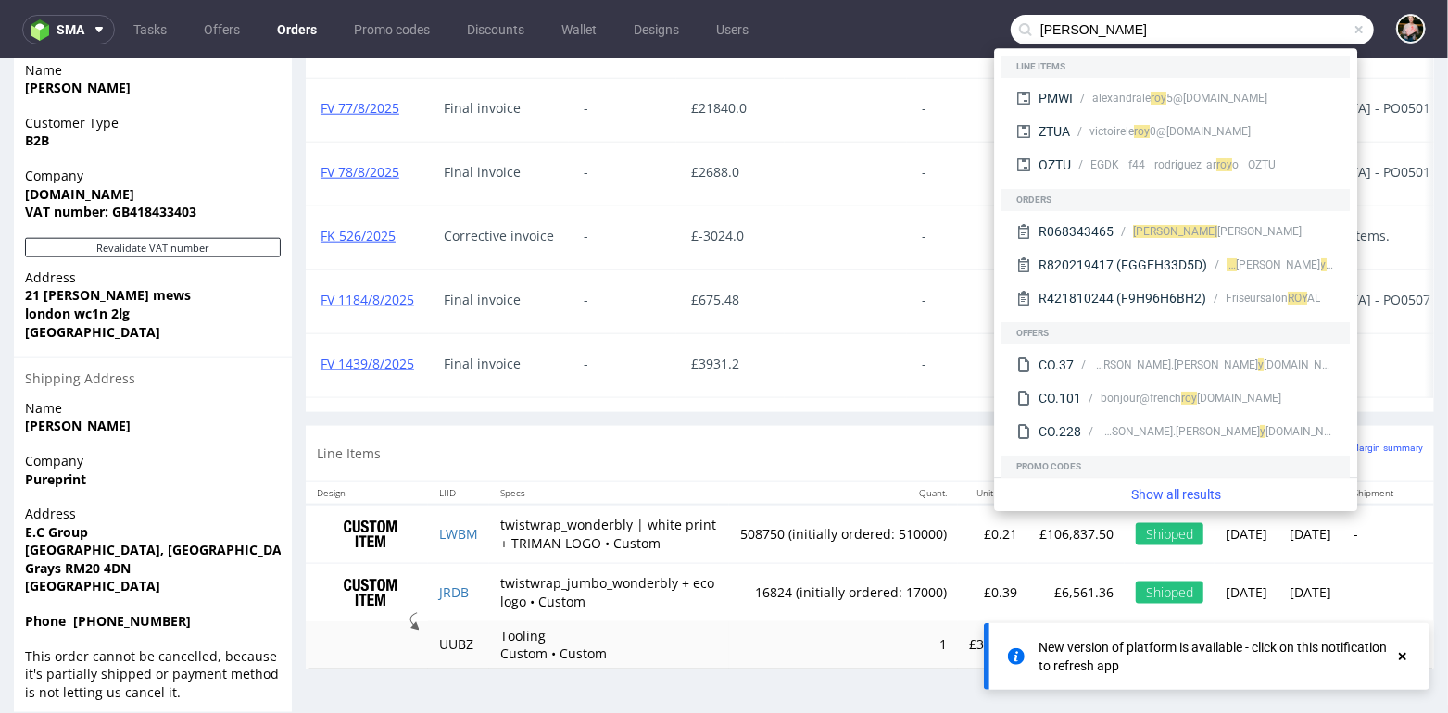
click at [794, 167] on div at bounding box center [846, 173] width 122 height 63
click at [810, 118] on div at bounding box center [846, 109] width 122 height 63
click at [1077, 31] on input "roy" at bounding box center [1192, 30] width 363 height 30
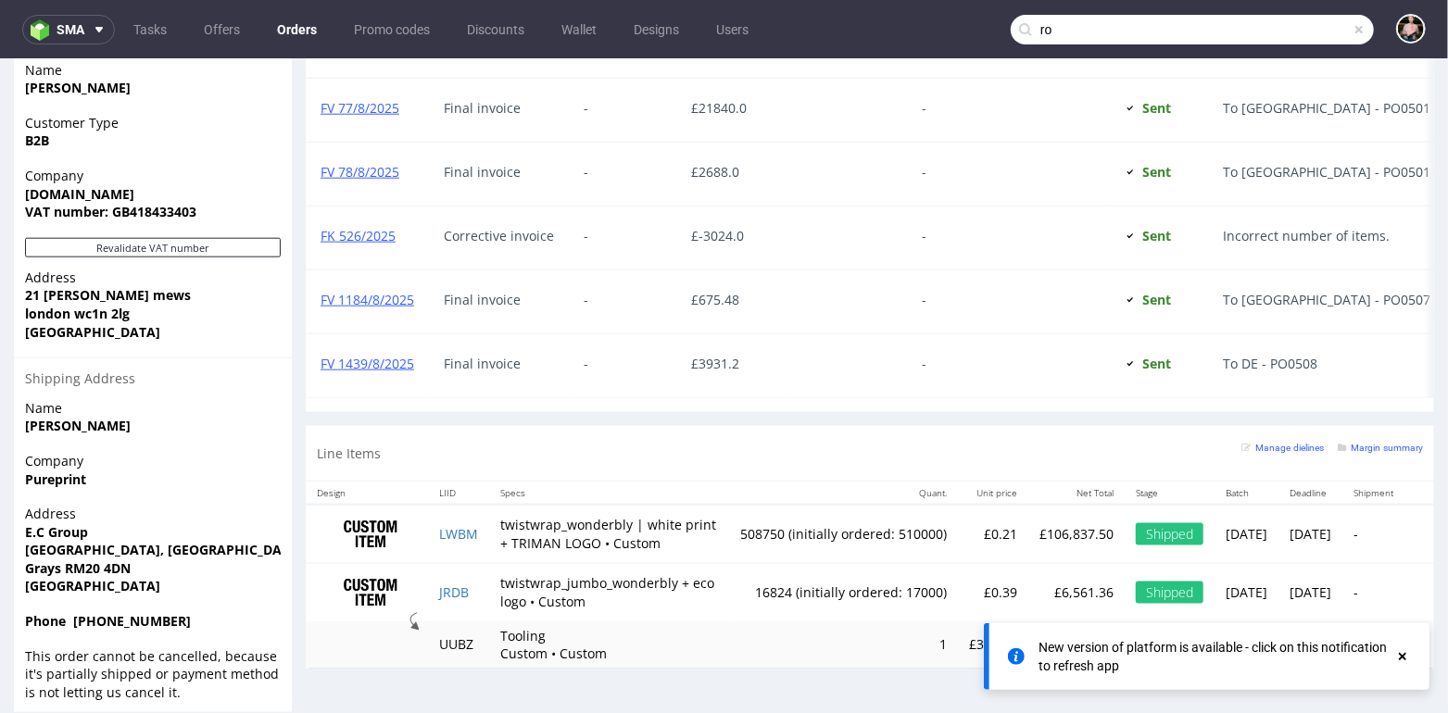
type input "r"
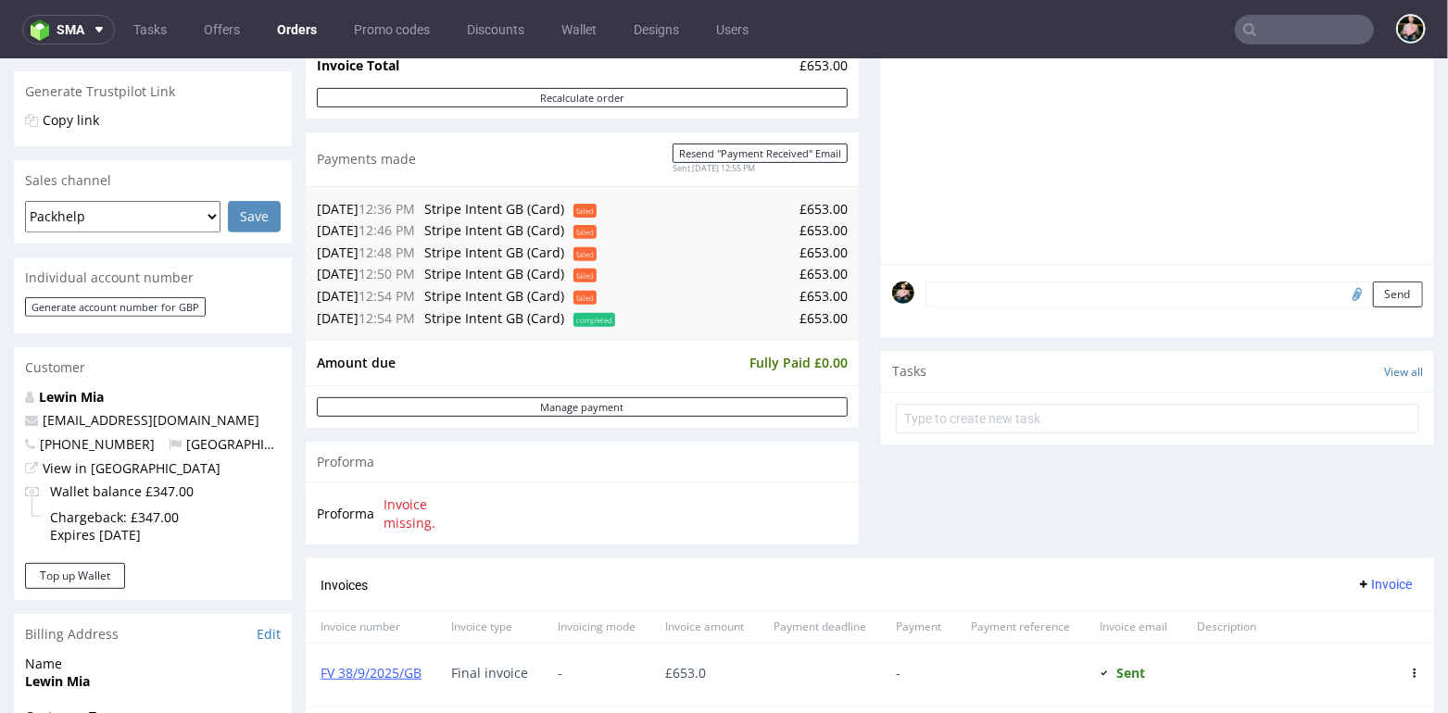
scroll to position [381, 0]
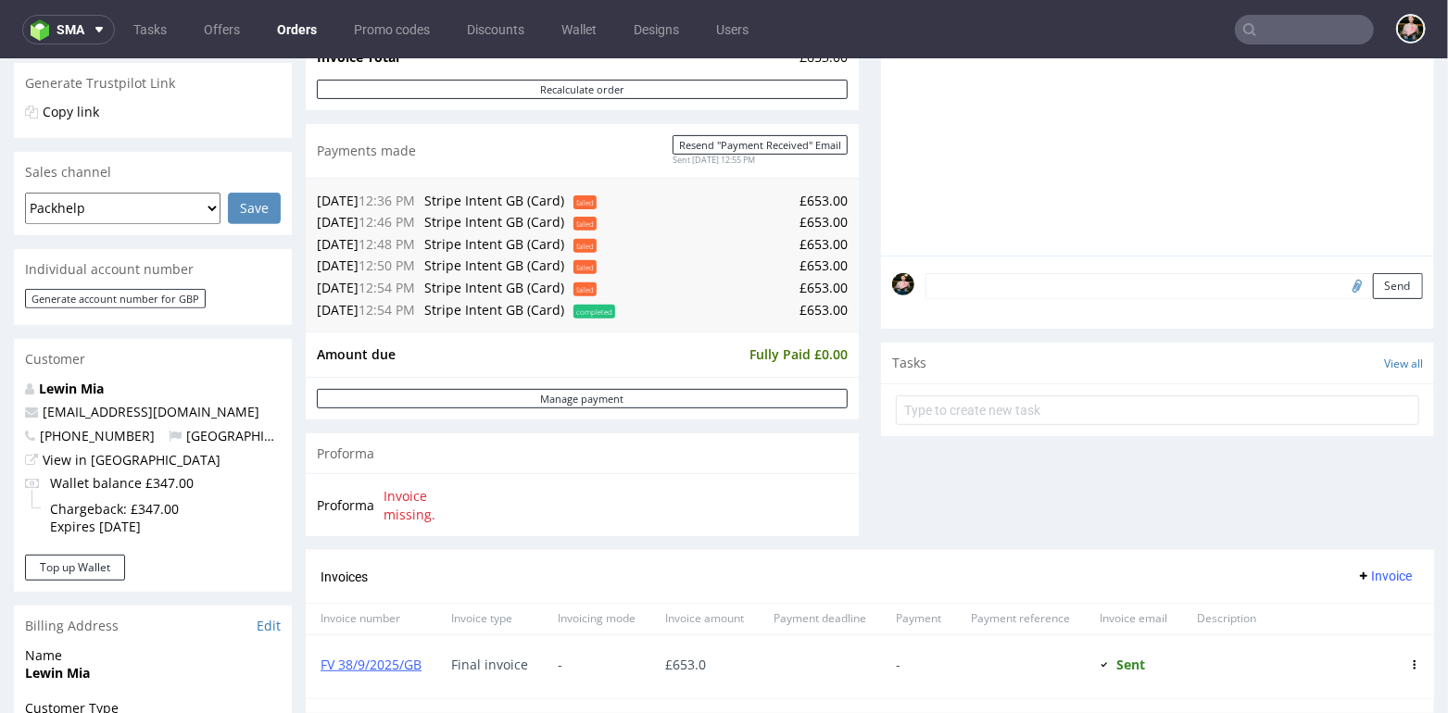
click at [64, 379] on p "Lewin Mia" at bounding box center [153, 388] width 256 height 19
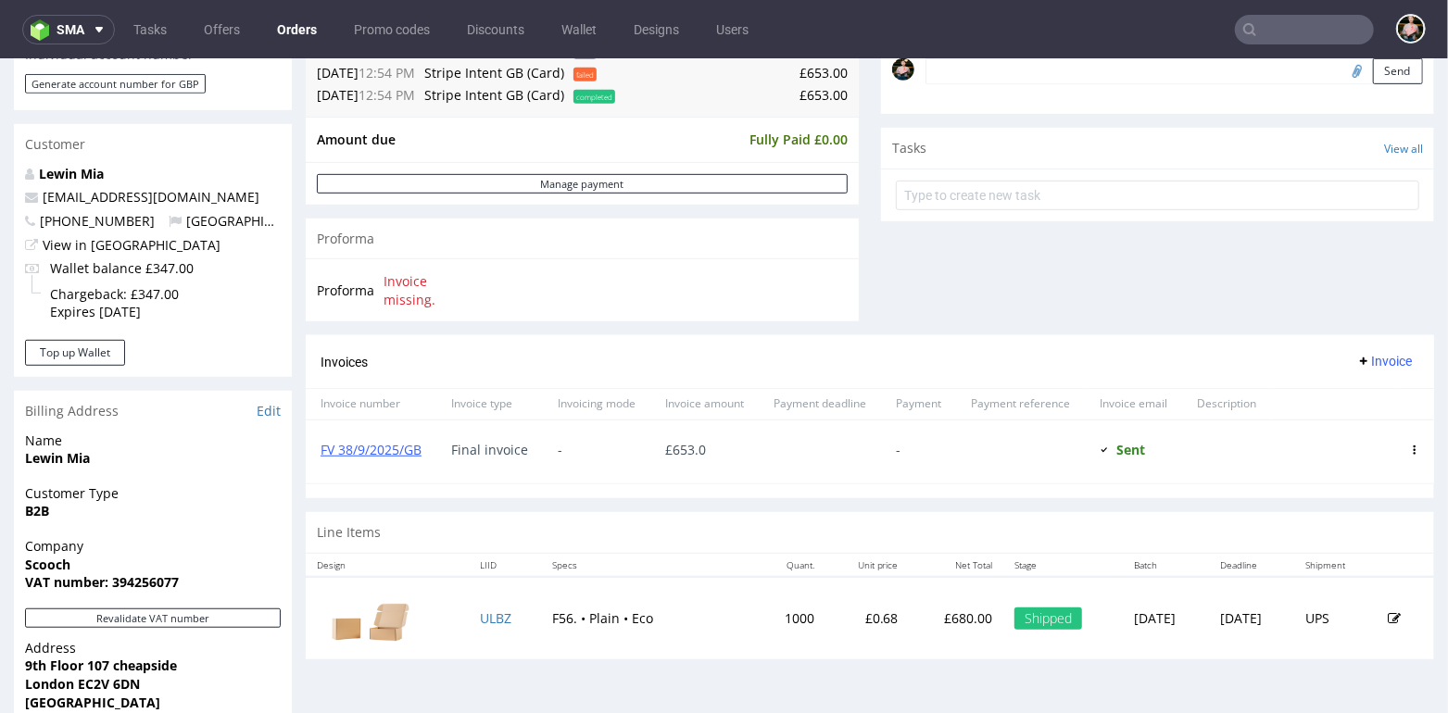
scroll to position [597, 0]
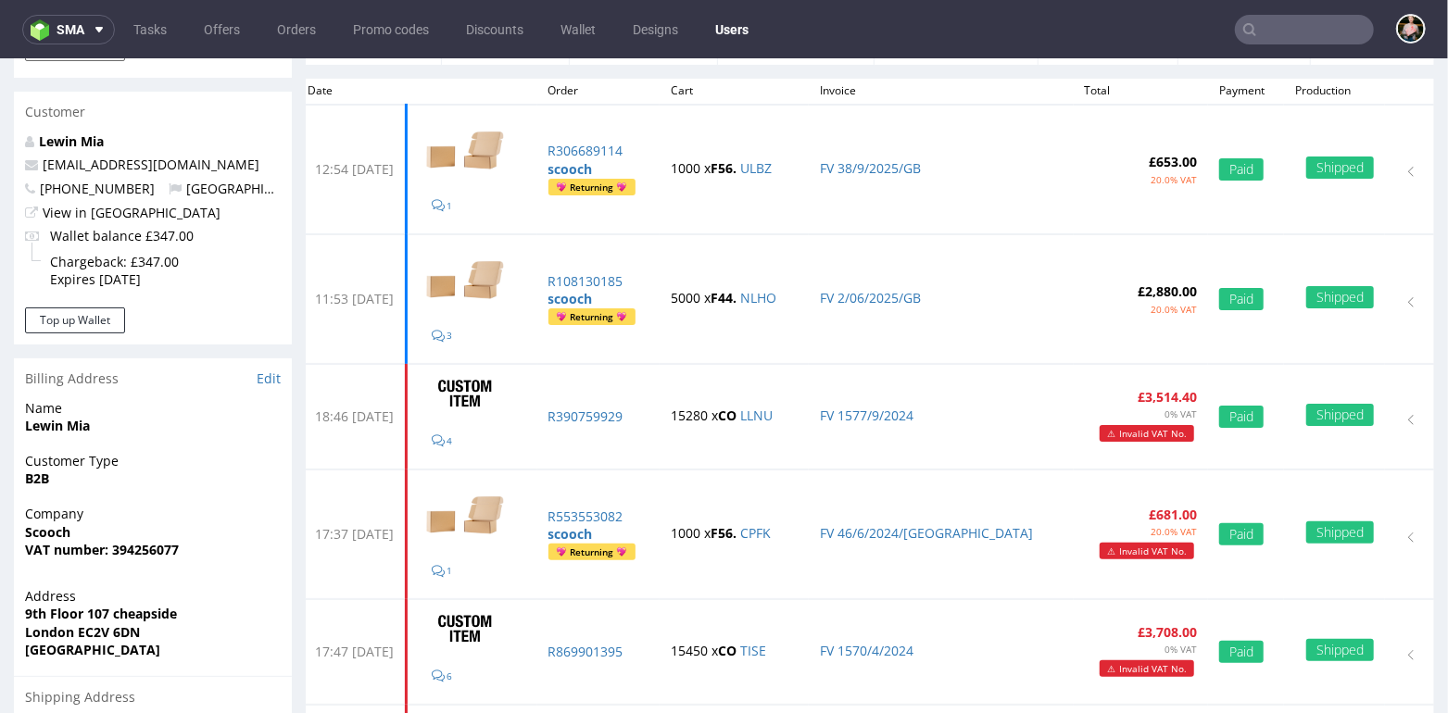
scroll to position [107, 0]
